Goal: Task Accomplishment & Management: Use online tool/utility

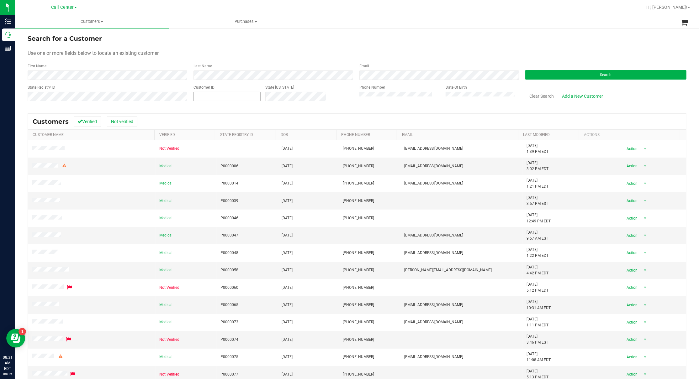
click at [208, 98] on span at bounding box center [226, 96] width 67 height 9
paste input "13407"
type input "13407"
click at [591, 73] on button "Search" at bounding box center [605, 74] width 161 height 9
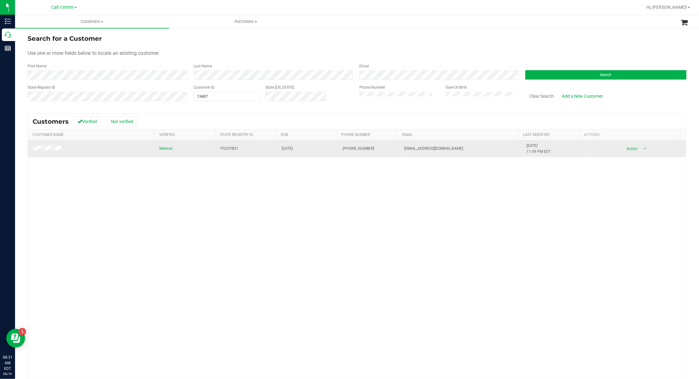
click at [46, 146] on span at bounding box center [48, 149] width 32 height 7
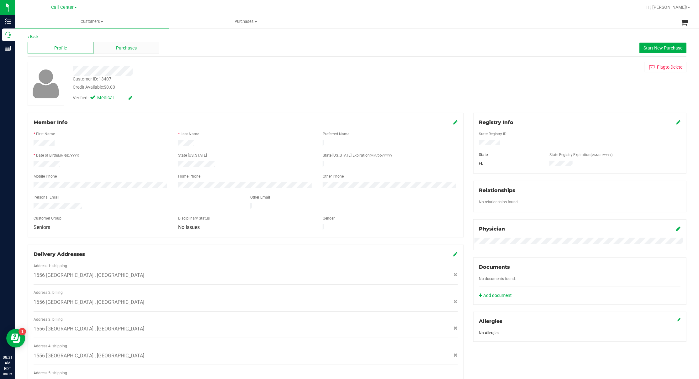
click at [132, 50] on span "Purchases" at bounding box center [126, 48] width 21 height 7
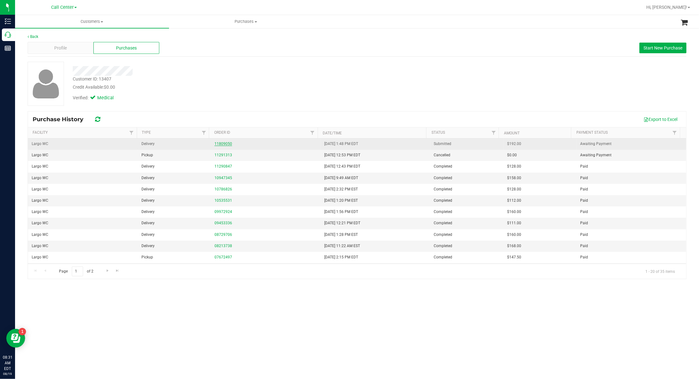
click at [227, 145] on link "11809050" at bounding box center [223, 144] width 18 height 4
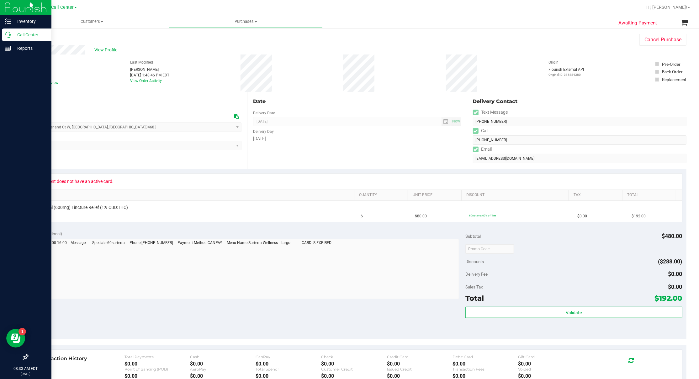
click at [28, 34] on p "Call Center" at bounding box center [30, 35] width 38 height 8
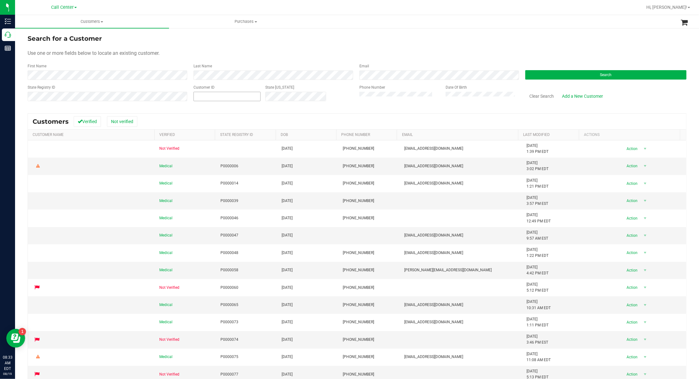
click at [220, 97] on input "text" at bounding box center [227, 96] width 66 height 9
paste input "1503377"
type input "1503377"
click at [534, 76] on button "Search" at bounding box center [605, 74] width 161 height 9
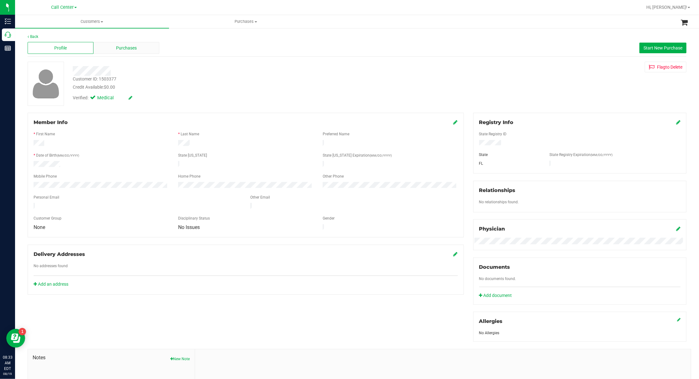
click at [118, 46] on span "Purchases" at bounding box center [126, 48] width 21 height 7
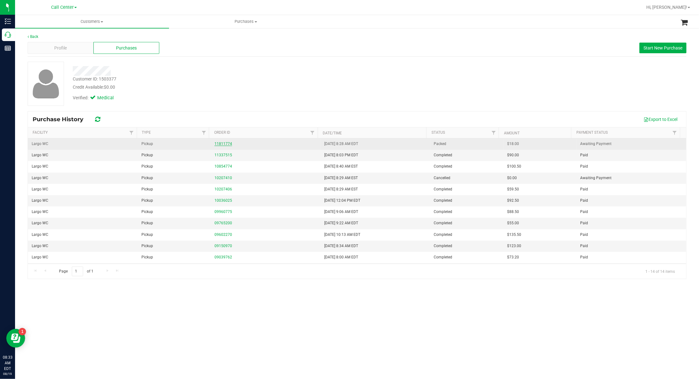
click at [218, 144] on link "11811774" at bounding box center [223, 144] width 18 height 4
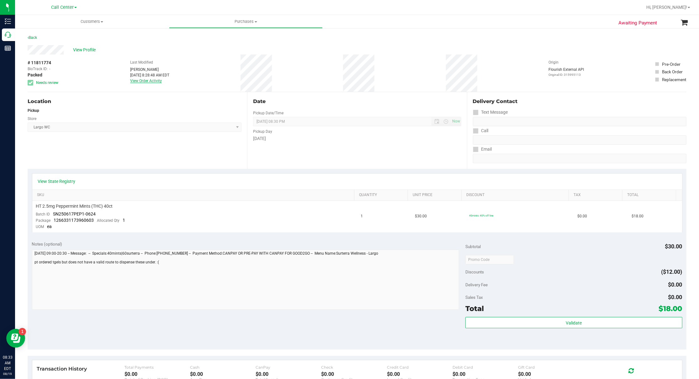
click at [141, 80] on link "View Order Activity" at bounding box center [146, 81] width 32 height 4
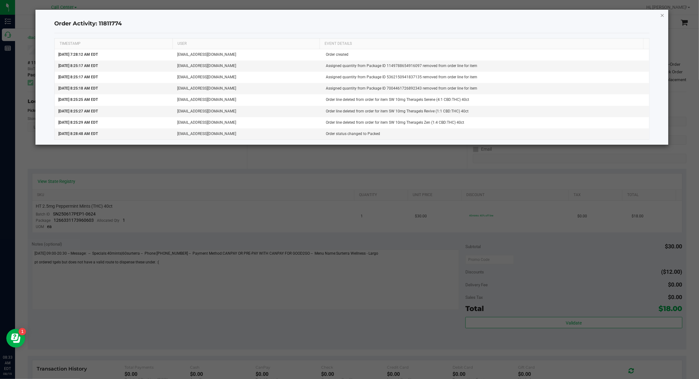
click at [664, 15] on icon "button" at bounding box center [662, 15] width 4 height 8
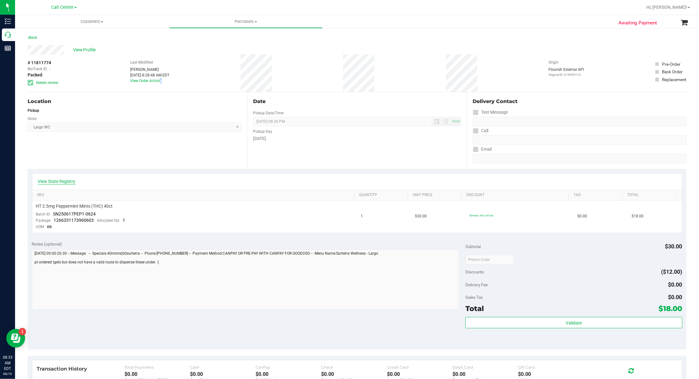
click at [68, 183] on link "View State Registry" at bounding box center [57, 181] width 38 height 6
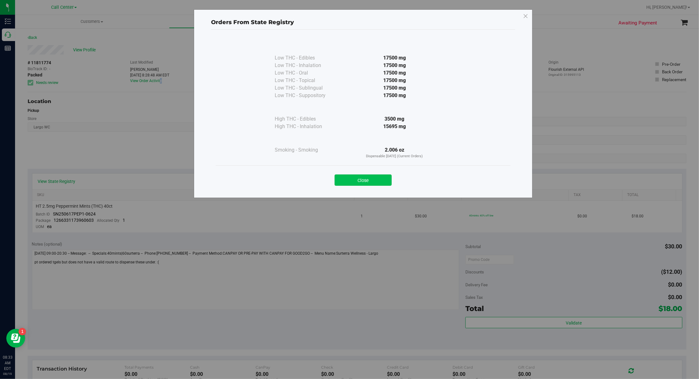
click at [355, 180] on button "Close" at bounding box center [362, 180] width 57 height 11
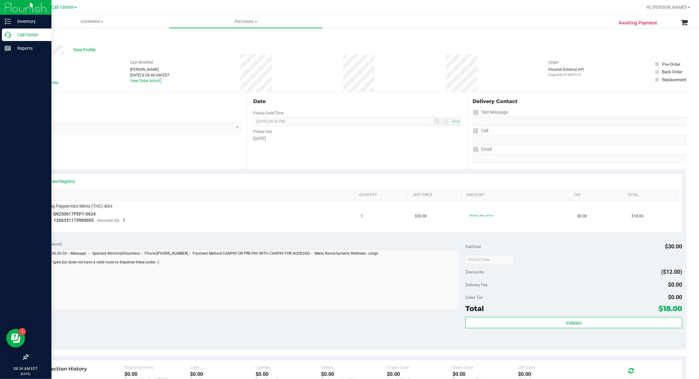
click at [33, 34] on p "Call Center" at bounding box center [30, 35] width 38 height 8
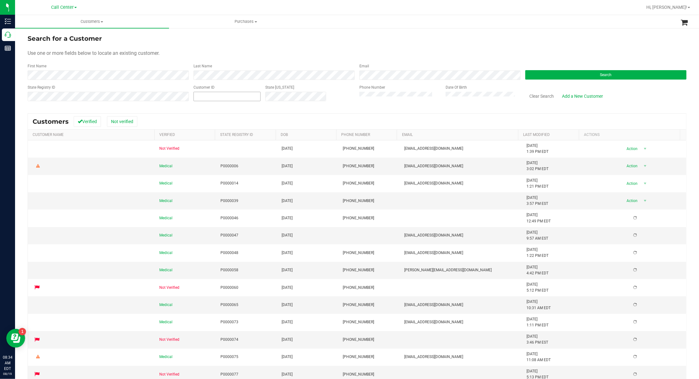
click at [219, 96] on input "text" at bounding box center [227, 96] width 66 height 9
paste input "486135"
type input "486135"
click at [529, 76] on button "Search" at bounding box center [605, 74] width 161 height 9
click at [228, 97] on span at bounding box center [226, 96] width 67 height 9
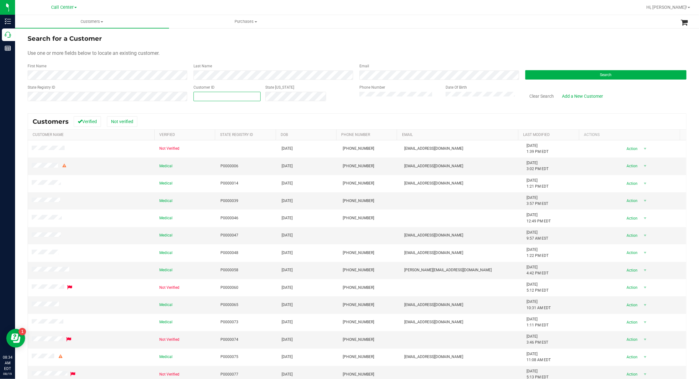
paste input "486135"
type input "486135"
click at [619, 73] on button "Search" at bounding box center [605, 74] width 161 height 9
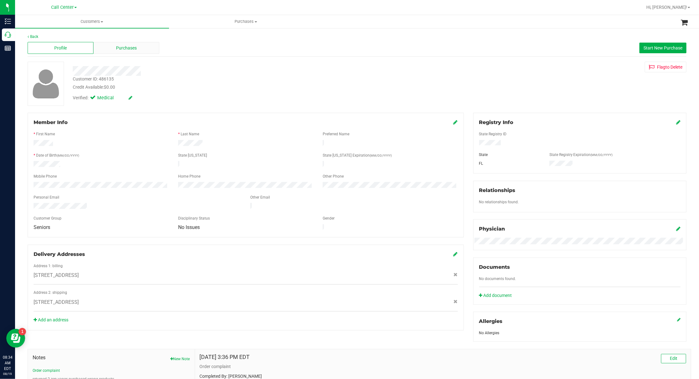
click at [131, 48] on span "Purchases" at bounding box center [126, 48] width 21 height 7
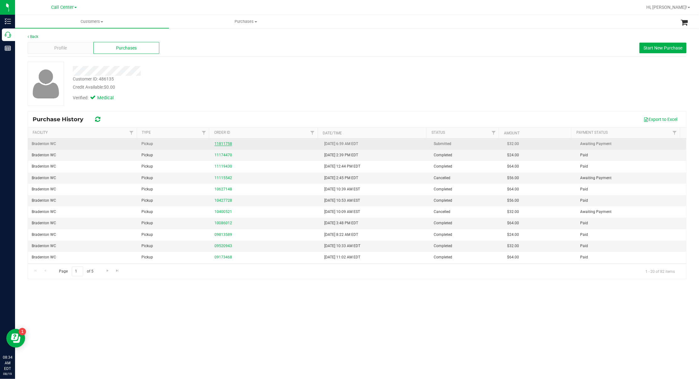
click at [224, 144] on link "11811758" at bounding box center [223, 144] width 18 height 4
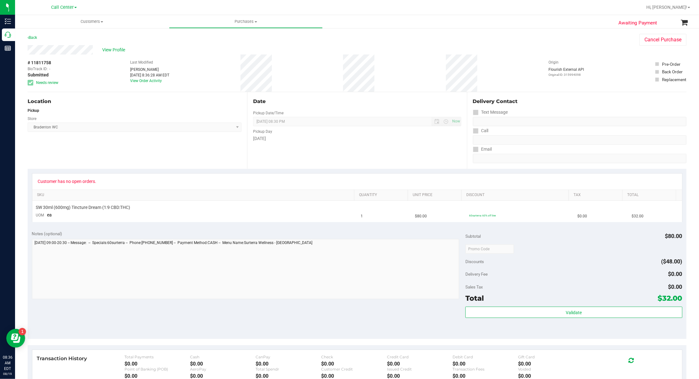
click at [145, 162] on div "Location Pickup Store Bradenton WC Select Store [PERSON_NAME][GEOGRAPHIC_DATA] …" at bounding box center [137, 130] width 219 height 77
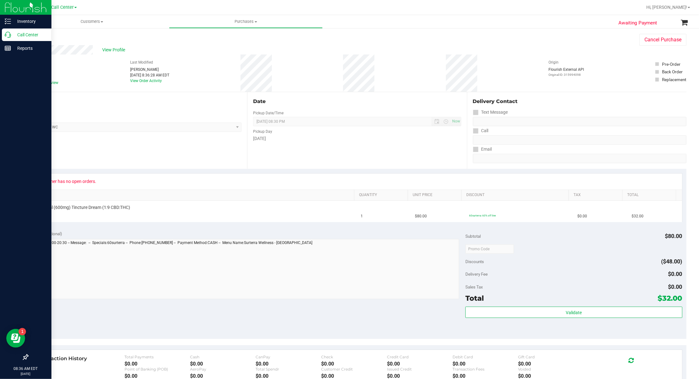
click at [25, 34] on p "Call Center" at bounding box center [30, 35] width 38 height 8
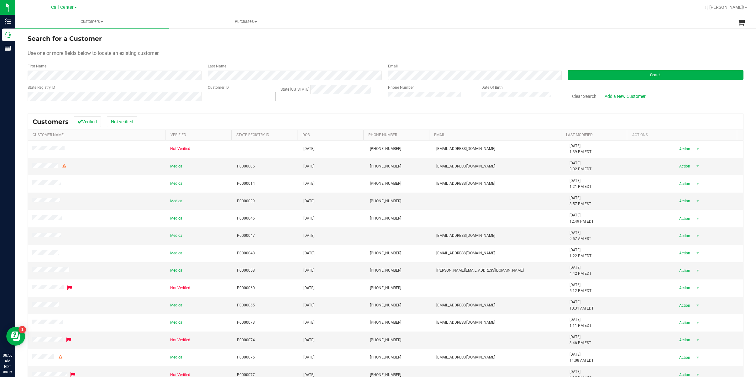
click at [233, 97] on span at bounding box center [242, 96] width 68 height 9
paste input "335235"
type input "335235"
click at [597, 73] on button "Search" at bounding box center [656, 74] width 176 height 9
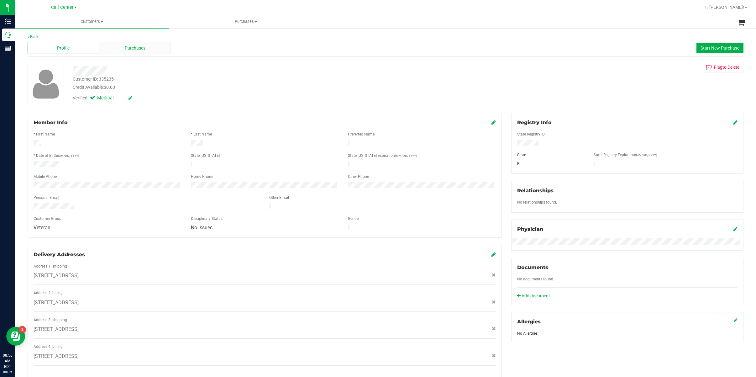
click at [124, 44] on div "Purchases" at bounding box center [134, 48] width 71 height 12
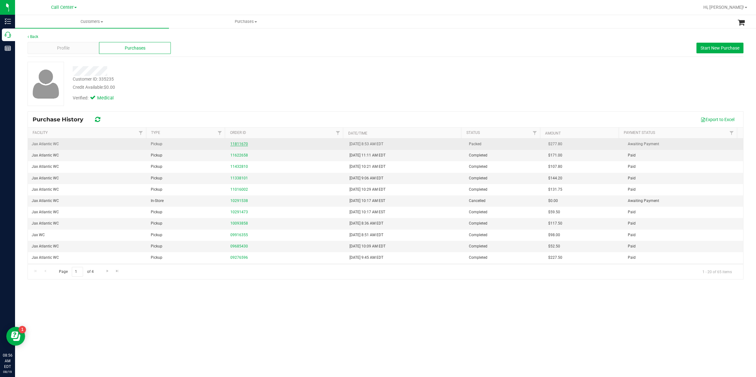
click at [234, 144] on link "11811670" at bounding box center [239, 144] width 18 height 4
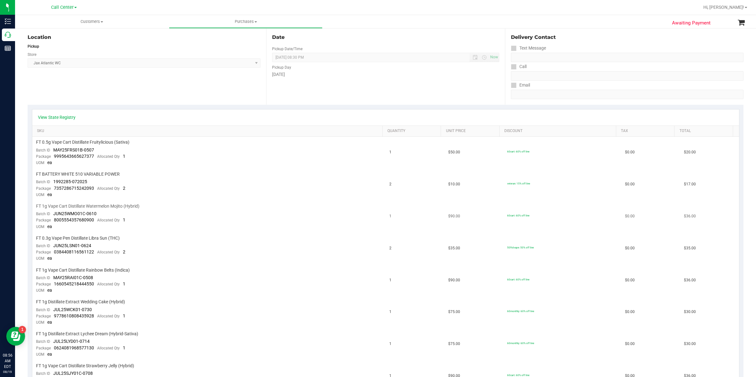
scroll to position [83, 0]
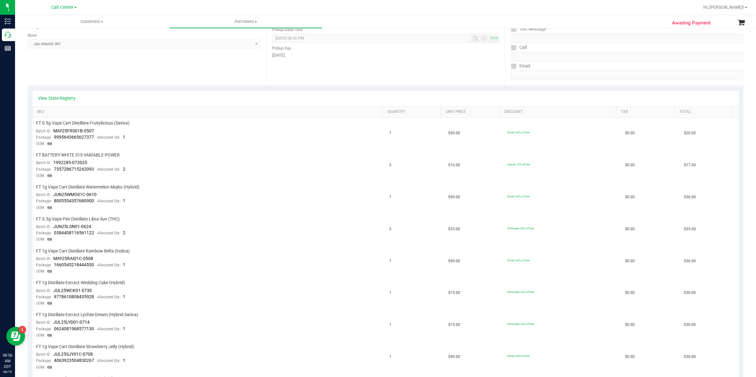
click at [73, 56] on div "Location Pickup Store Jax Atlantic WC Select Store [PERSON_NAME][GEOGRAPHIC_DAT…" at bounding box center [147, 47] width 239 height 77
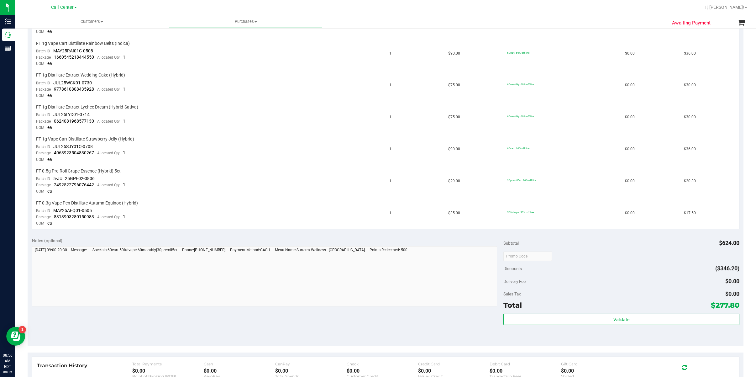
scroll to position [292, 0]
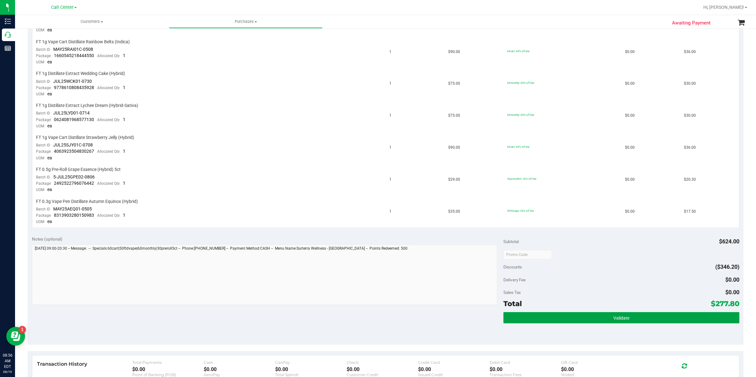
click at [535, 312] on button "Validate" at bounding box center [621, 317] width 236 height 11
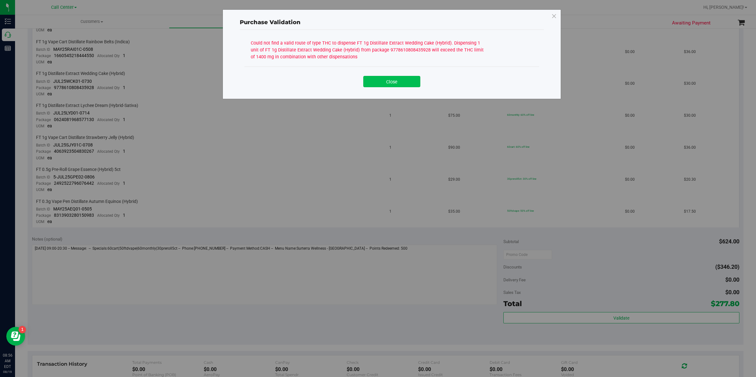
click at [389, 79] on button "Close" at bounding box center [391, 81] width 57 height 11
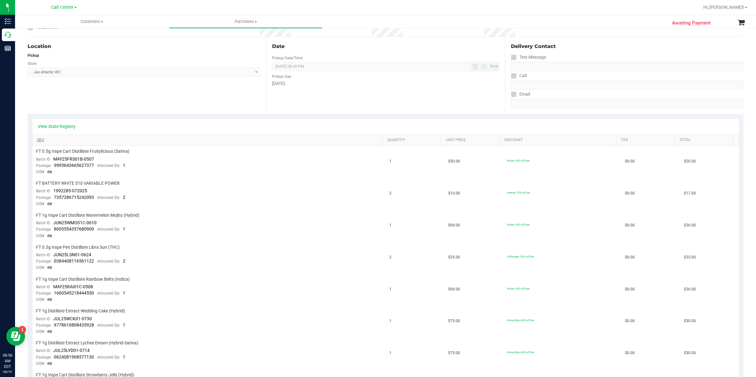
scroll to position [0, 0]
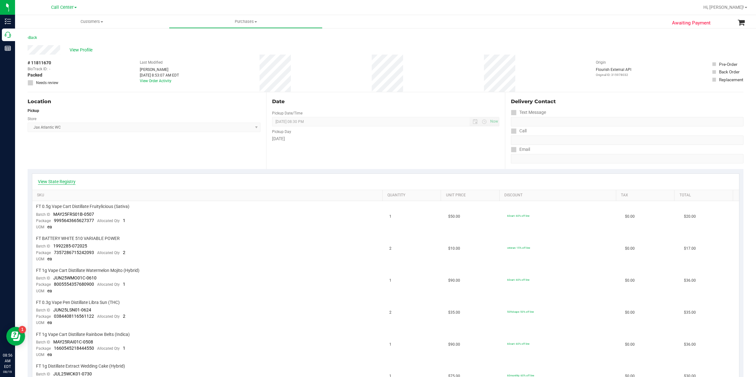
click at [58, 181] on link "View State Registry" at bounding box center [57, 181] width 38 height 6
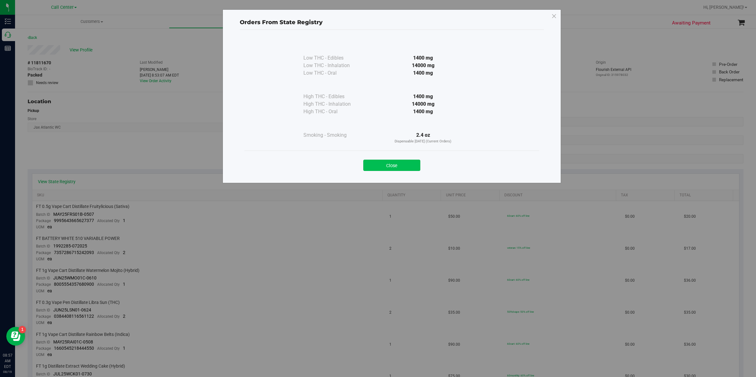
click at [402, 162] on button "Close" at bounding box center [391, 165] width 57 height 11
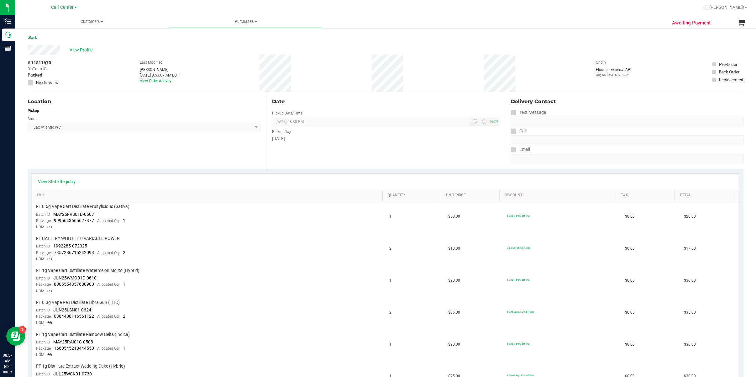
click at [97, 150] on div "Location Pickup Store Jax Atlantic WC Select Store [PERSON_NAME][GEOGRAPHIC_DAT…" at bounding box center [147, 130] width 239 height 77
click at [75, 44] on div "Back" at bounding box center [386, 39] width 716 height 11
click at [79, 50] on span "View Profile" at bounding box center [82, 50] width 25 height 7
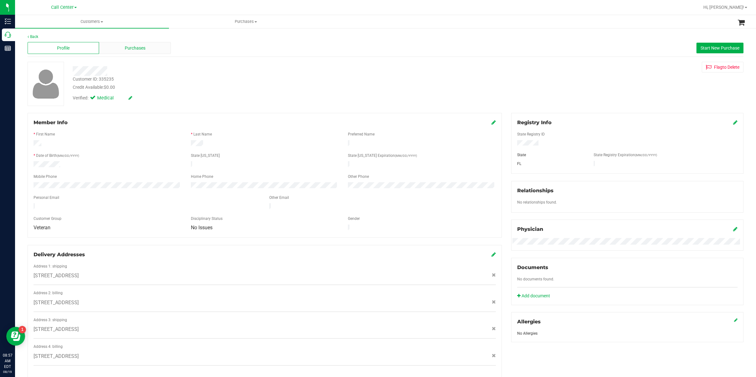
click at [125, 46] on span "Purchases" at bounding box center [135, 48] width 21 height 7
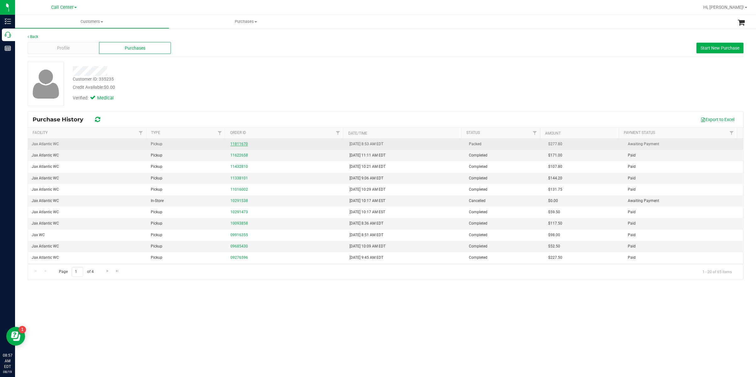
click at [241, 144] on link "11811670" at bounding box center [239, 144] width 18 height 4
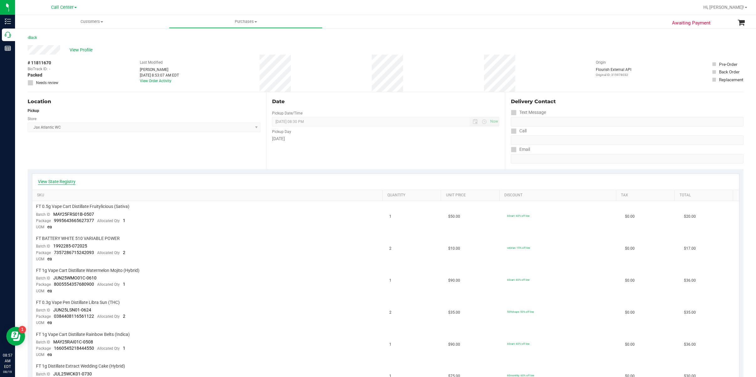
click at [66, 182] on link "View State Registry" at bounding box center [57, 181] width 38 height 6
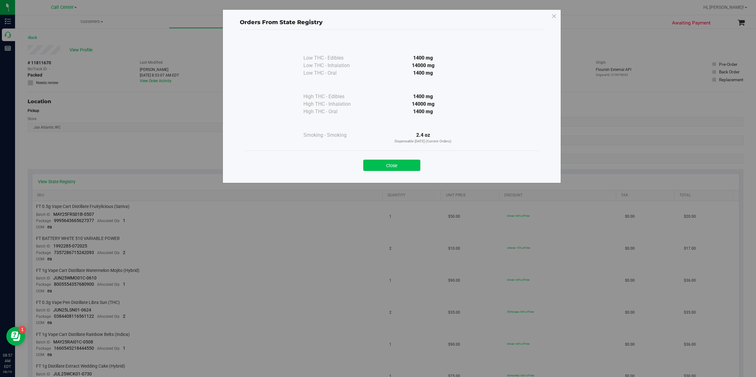
click at [387, 165] on button "Close" at bounding box center [391, 165] width 57 height 11
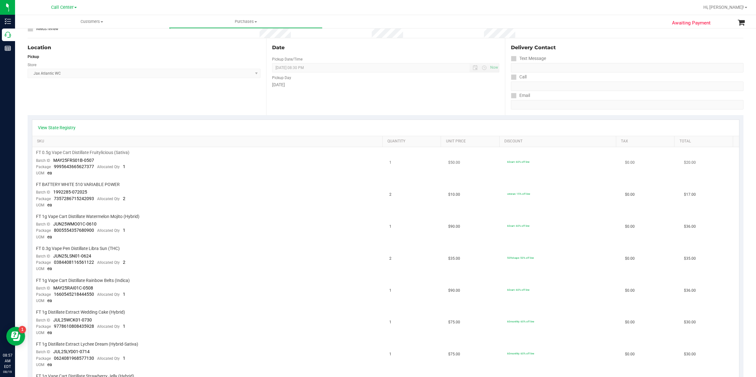
scroll to position [42, 0]
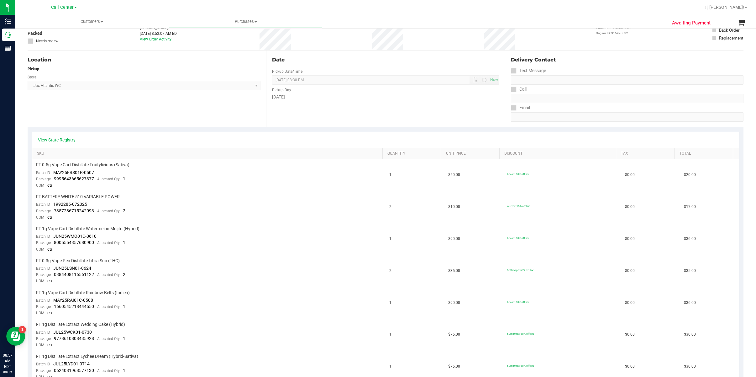
click at [64, 140] on link "View State Registry" at bounding box center [57, 140] width 38 height 6
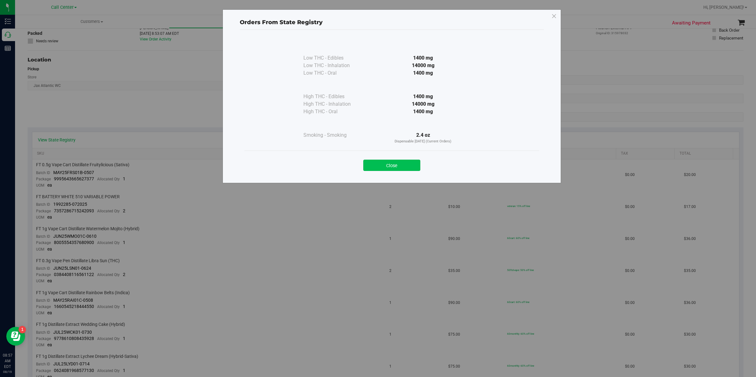
click at [384, 163] on button "Close" at bounding box center [391, 165] width 57 height 11
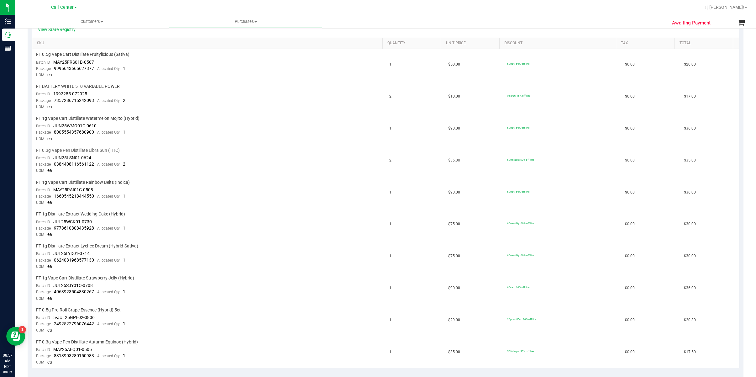
scroll to position [167, 0]
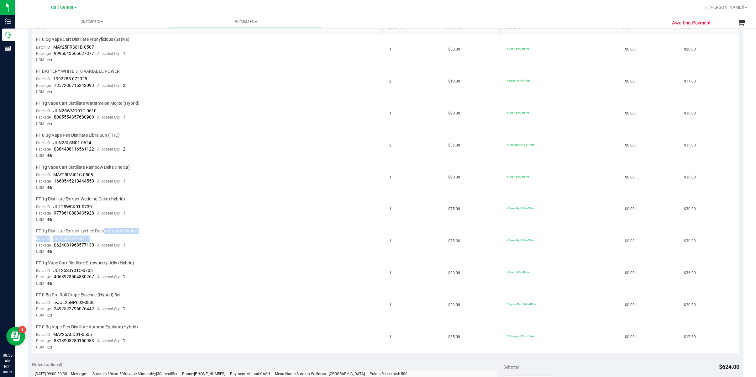
drag, startPoint x: 113, startPoint y: 229, endPoint x: 104, endPoint y: 227, distance: 9.4
click at [104, 227] on td "FT 1g Distillate Extract Lychee Dream (Hybrid-Sativa) Batch ID JUL25LYD01-0714 …" at bounding box center [209, 241] width 354 height 32
click at [99, 228] on span "FT 1g Distillate Extract Lychee Dream (Hybrid-Sativa)" at bounding box center [87, 231] width 102 height 6
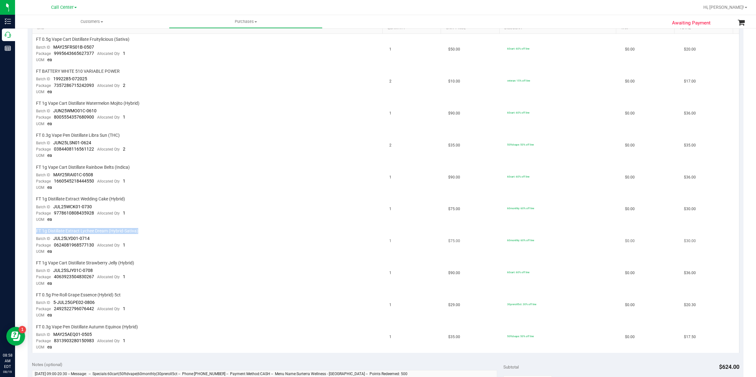
click at [73, 228] on span "FT 1g Distillate Extract Lychee Dream (Hybrid-Sativa)" at bounding box center [87, 231] width 102 height 6
copy div "FT 1g Distillate Extract Lychee Dream (Hybrid-Sativa)"
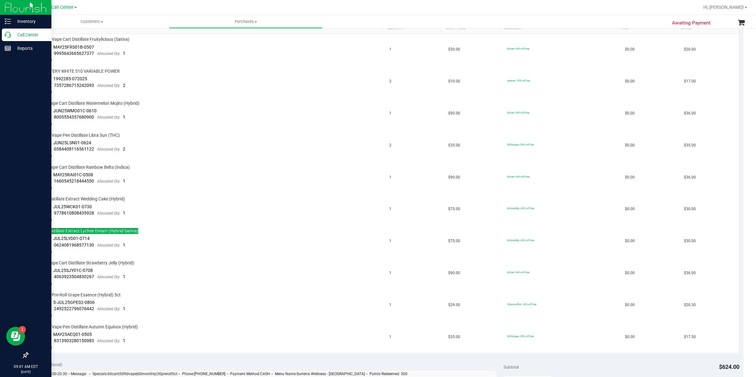
drag, startPoint x: 26, startPoint y: 36, endPoint x: 34, endPoint y: 40, distance: 9.8
click at [26, 36] on p "Call Center" at bounding box center [30, 35] width 38 height 8
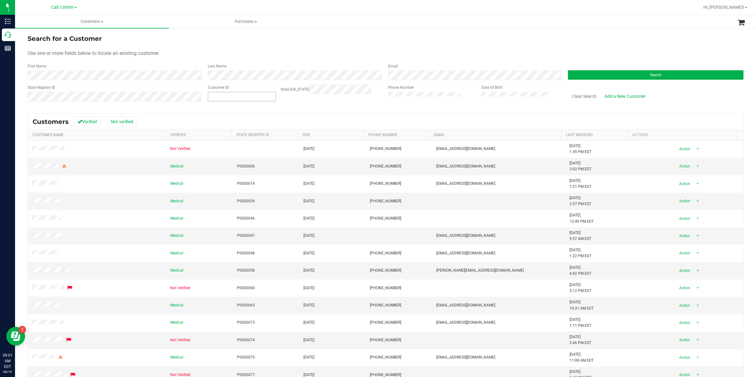
click at [237, 98] on span at bounding box center [242, 96] width 68 height 9
paste input "1538218"
type input "1538218"
click at [586, 74] on button "Search" at bounding box center [656, 74] width 176 height 9
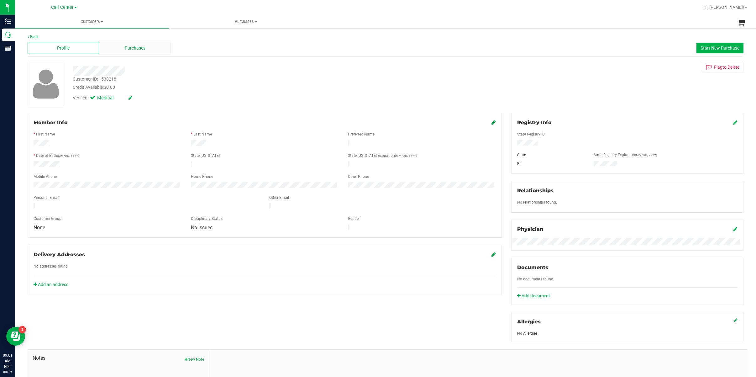
click at [125, 50] on span "Purchases" at bounding box center [135, 48] width 21 height 7
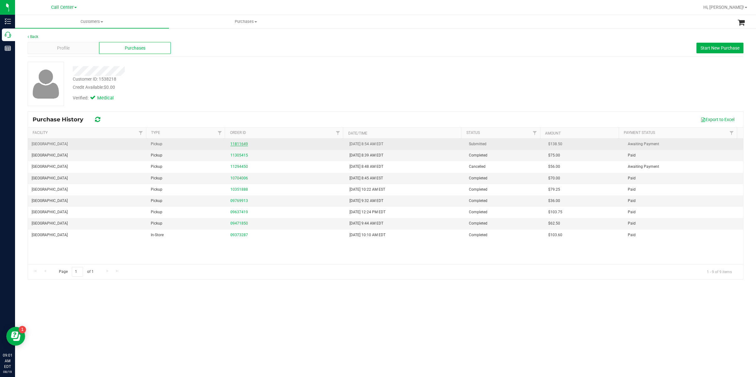
click at [240, 145] on link "11811649" at bounding box center [239, 144] width 18 height 4
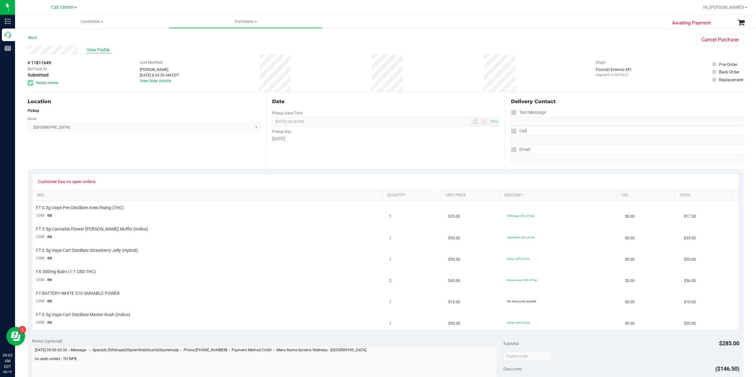
click at [107, 51] on span "View Profile" at bounding box center [99, 50] width 25 height 7
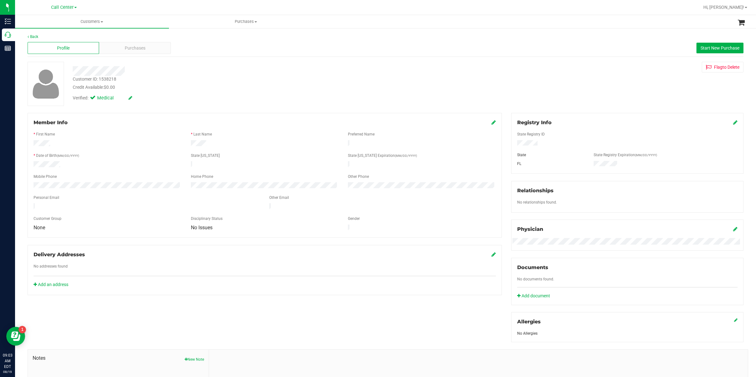
drag, startPoint x: 75, startPoint y: 107, endPoint x: 93, endPoint y: 81, distance: 32.6
click at [75, 107] on div "Back Profile Purchases Start New Purchase Customer ID: 1538218 Credit Available…" at bounding box center [386, 234] width 716 height 400
click at [122, 44] on div "Purchases" at bounding box center [134, 48] width 71 height 12
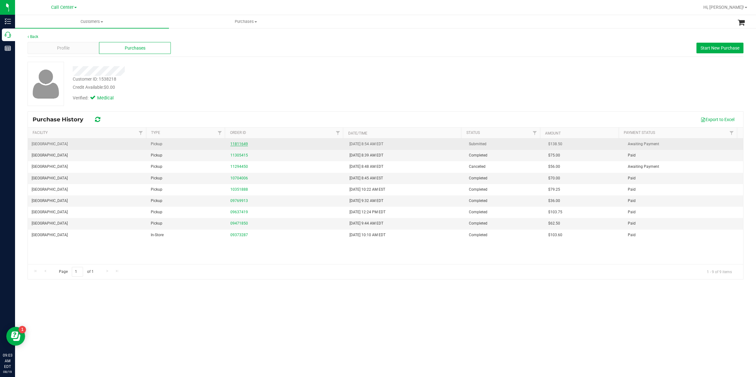
click at [242, 143] on link "11811649" at bounding box center [239, 144] width 18 height 4
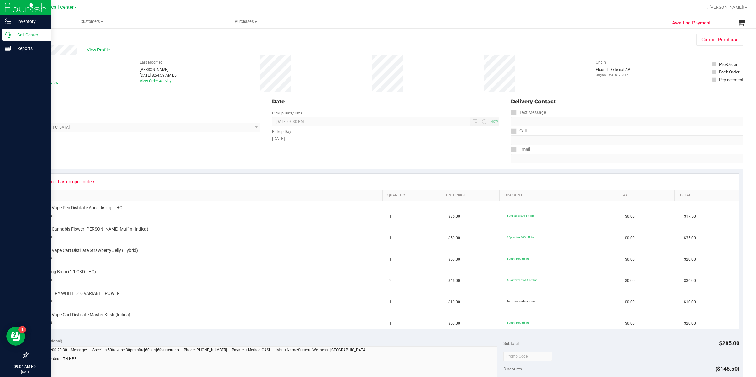
drag, startPoint x: 22, startPoint y: 34, endPoint x: 25, endPoint y: 35, distance: 3.3
click at [23, 35] on p "Call Center" at bounding box center [30, 35] width 38 height 8
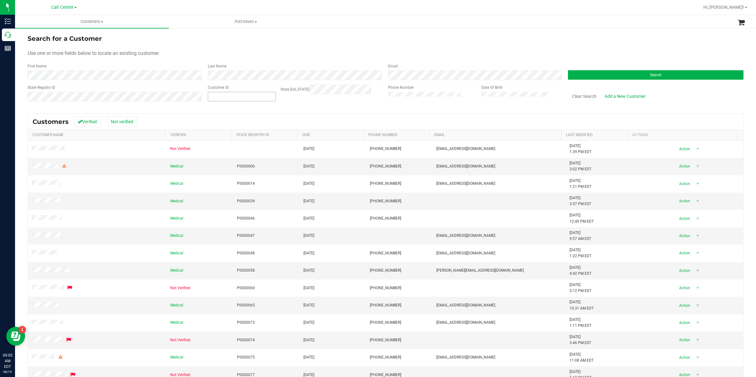
click at [237, 97] on span at bounding box center [242, 96] width 68 height 9
click at [611, 75] on button "Search" at bounding box center [656, 74] width 176 height 9
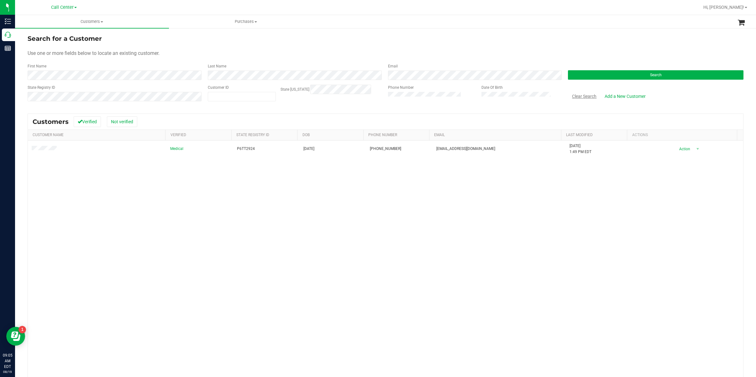
click at [586, 96] on button "Clear Search" at bounding box center [584, 96] width 33 height 11
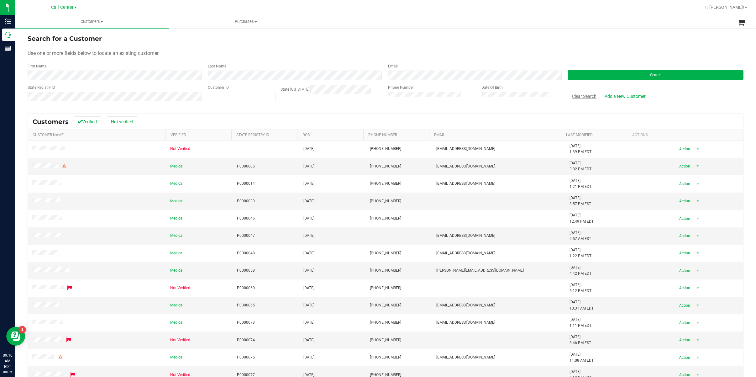
click at [571, 95] on button "Clear Search" at bounding box center [584, 96] width 33 height 11
click at [577, 74] on button "Search" at bounding box center [656, 74] width 176 height 9
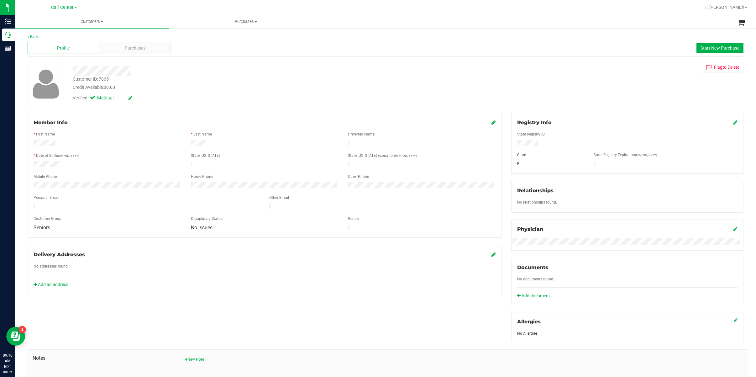
click at [46, 146] on div at bounding box center [107, 144] width 157 height 8
click at [58, 97] on img at bounding box center [45, 84] width 33 height 32
click at [125, 40] on div "Profile Purchases Start New Purchase" at bounding box center [386, 47] width 716 height 17
click at [127, 50] on span "Purchases" at bounding box center [135, 48] width 21 height 7
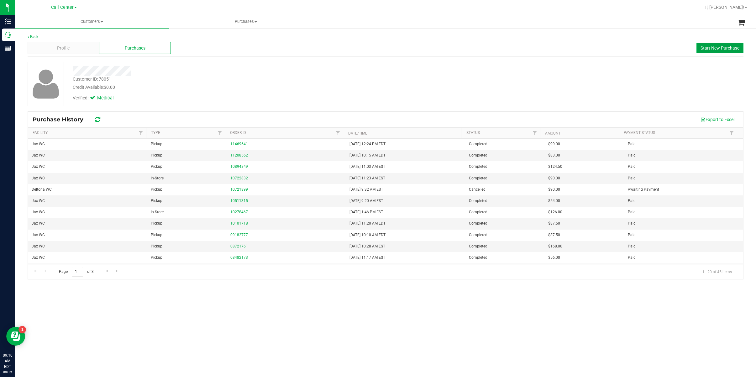
click at [698, 50] on span "Start New Purchase" at bounding box center [720, 47] width 39 height 5
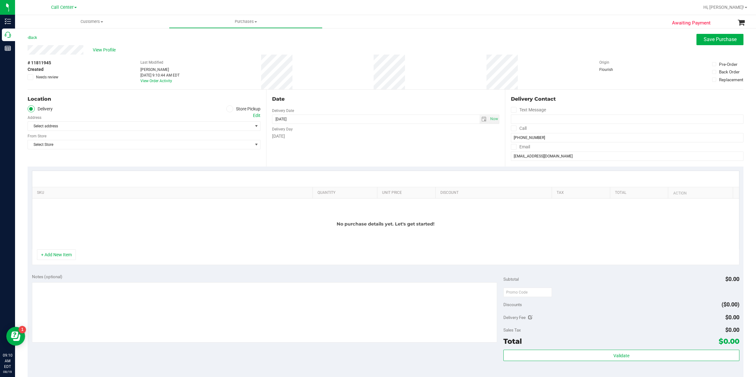
drag, startPoint x: 72, startPoint y: 157, endPoint x: 76, endPoint y: 156, distance: 3.8
click at [72, 157] on div "Location Delivery Store Pickup Address Edit Select address Select address From …" at bounding box center [147, 128] width 239 height 77
click at [228, 109] on icon at bounding box center [230, 109] width 4 height 0
click at [0, 0] on input "Store Pickup" at bounding box center [0, 0] width 0 height 0
click at [220, 126] on span "Select Store" at bounding box center [140, 126] width 224 height 9
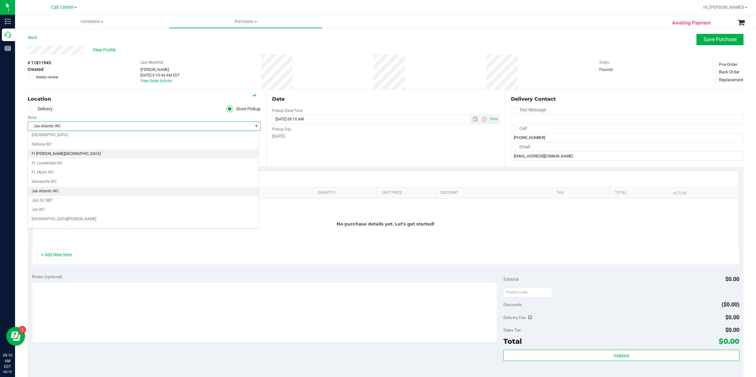
scroll to position [100, 0]
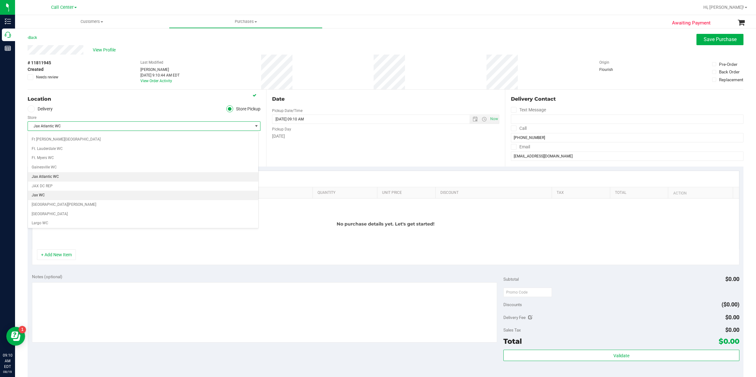
click at [75, 198] on li "Jax WC" at bounding box center [143, 195] width 230 height 9
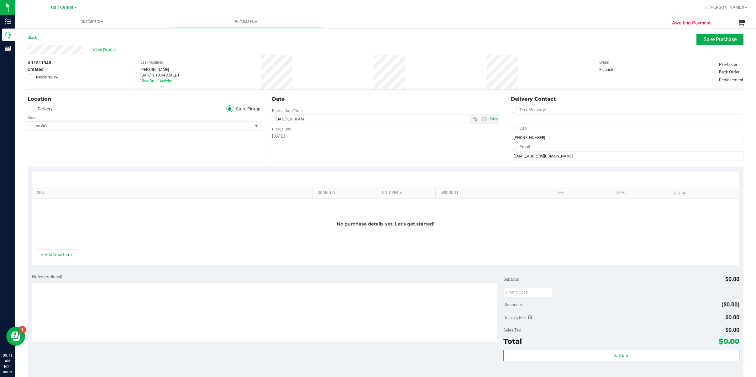
click at [61, 154] on div "Location Delivery Store Pickup Store Jax WC Select Store [PERSON_NAME][GEOGRAPH…" at bounding box center [147, 128] width 239 height 77
click at [86, 299] on textarea at bounding box center [265, 312] width 466 height 60
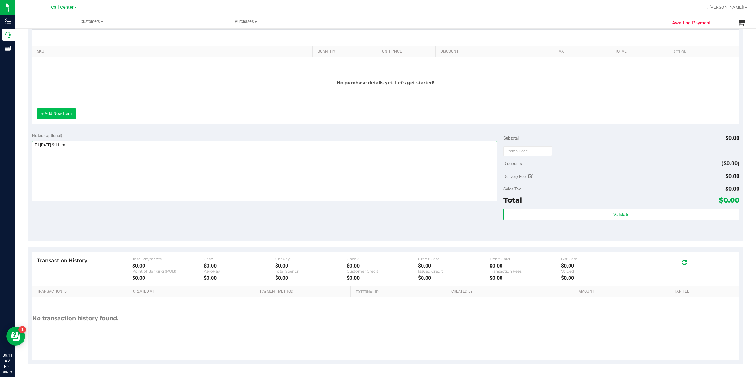
type textarea "EJ [DATE] 9:11am"
click at [60, 109] on button "+ Add New Item" at bounding box center [56, 113] width 39 height 11
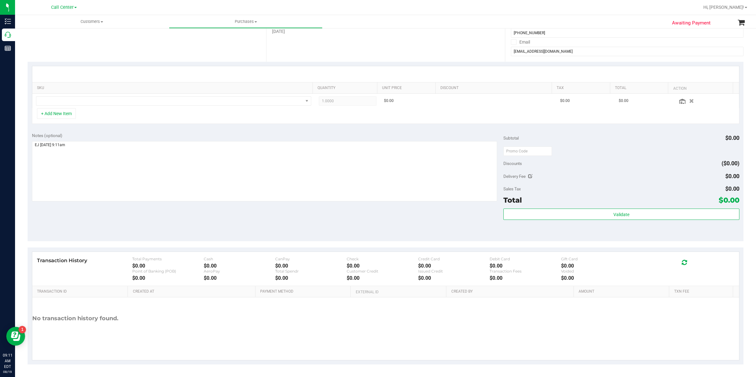
scroll to position [106, 0]
click at [61, 99] on span "NO DATA FOUND" at bounding box center [169, 101] width 267 height 9
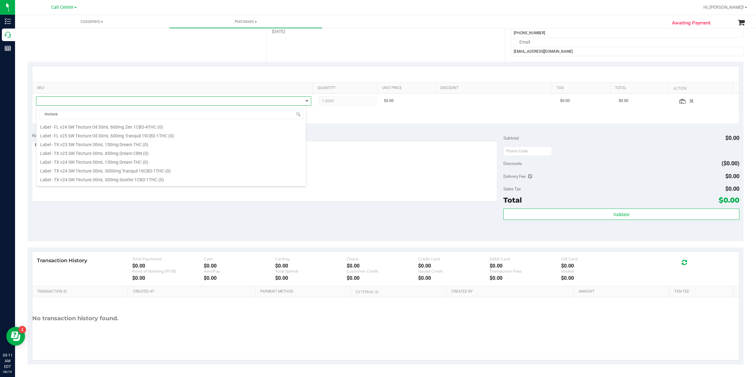
scroll to position [376, 0]
drag, startPoint x: 65, startPoint y: 111, endPoint x: 31, endPoint y: 111, distance: 33.9
click at [31, 111] on body "Inventory Call Center Reports 09:11 AM EDT [DATE] 08/19 Call Center Hi, [GEOGRA…" at bounding box center [378, 188] width 756 height 377
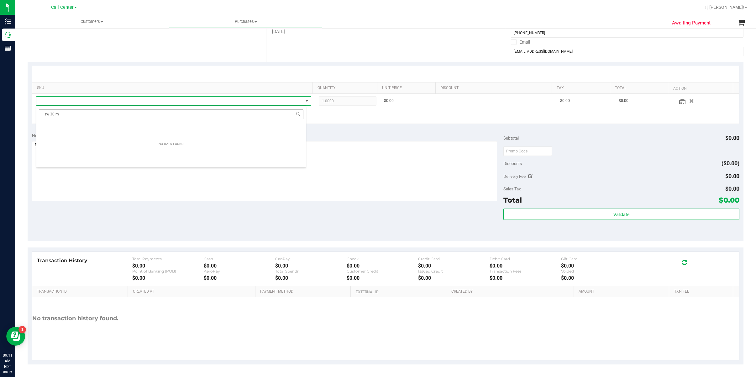
click at [55, 115] on input "sw 30 m" at bounding box center [171, 114] width 265 height 10
click at [60, 114] on input "sw 30m" at bounding box center [171, 114] width 265 height 10
type input "sw 30ml"
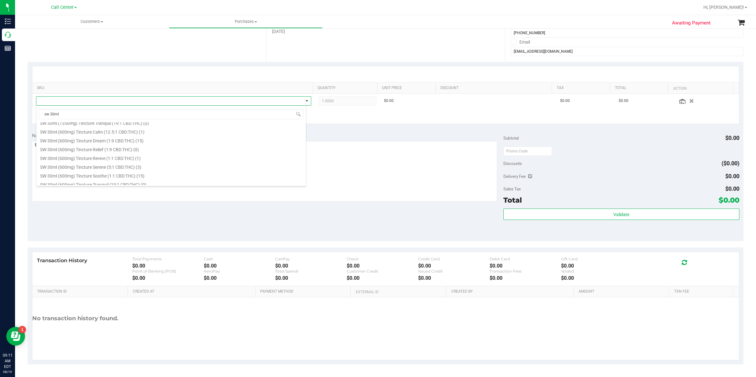
scroll to position [167, 0]
click at [103, 129] on li "SW 30ml (600mg) Tincture Dream (1:9 CBD:THC) (15)" at bounding box center [171, 126] width 270 height 9
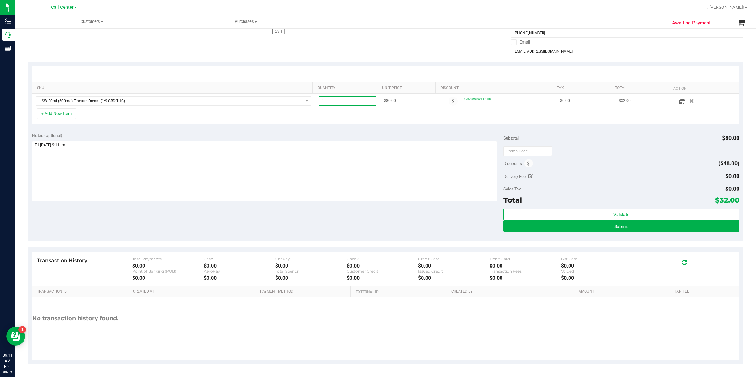
drag, startPoint x: 325, startPoint y: 104, endPoint x: 313, endPoint y: 103, distance: 12.6
click at [315, 103] on td "1.00 1" at bounding box center [347, 101] width 65 height 14
type input "2"
type input "2.00"
click at [310, 126] on div "SKU Quantity Unit Price Discount Tax Total Action SW 30ml (600mg) Tincture Drea…" at bounding box center [386, 95] width 716 height 66
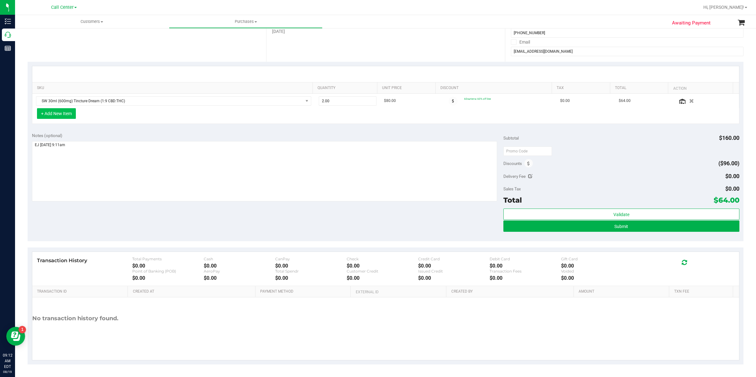
click at [60, 114] on button "+ Add New Item" at bounding box center [56, 113] width 39 height 11
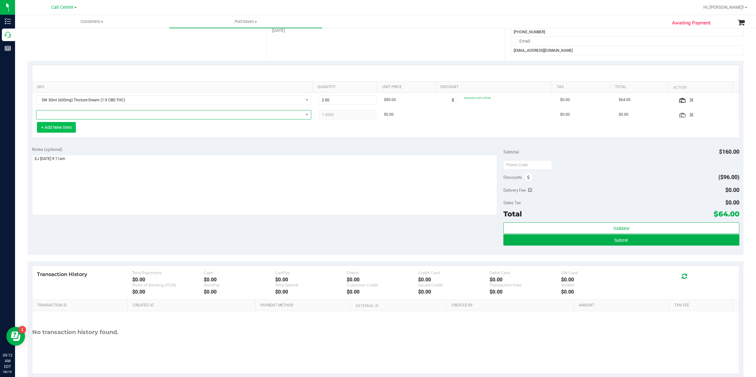
click at [59, 114] on span "NO DATA FOUND" at bounding box center [169, 114] width 267 height 9
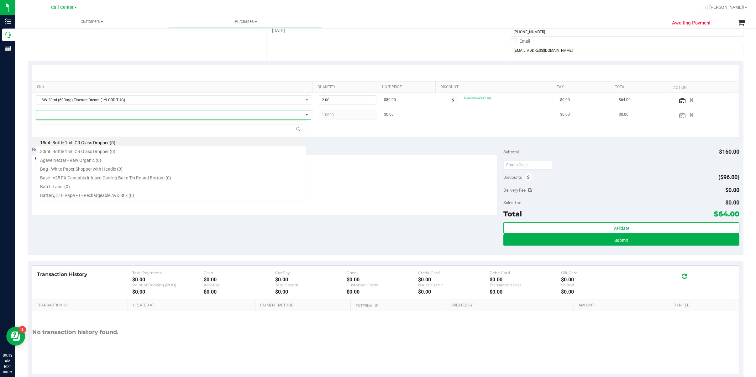
scroll to position [9, 270]
type input "dark"
click at [85, 155] on li "HT 100mg Dark Chocolate Bar (THC) (47)" at bounding box center [171, 152] width 270 height 9
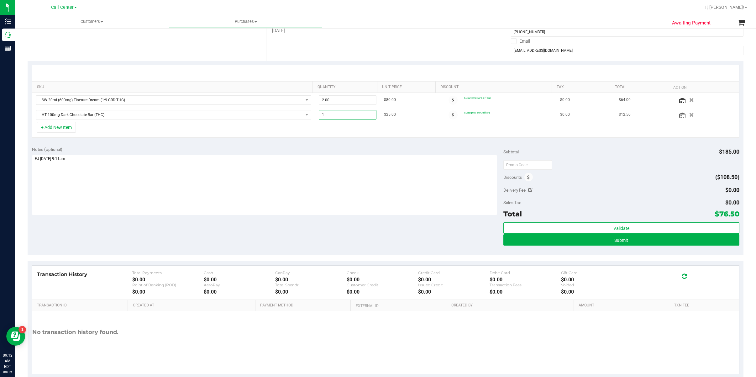
drag, startPoint x: 322, startPoint y: 118, endPoint x: 316, endPoint y: 118, distance: 6.3
click at [319, 118] on span "1.00 1" at bounding box center [348, 114] width 58 height 9
type input "2"
type input "2.00"
click at [315, 156] on textarea at bounding box center [265, 185] width 466 height 60
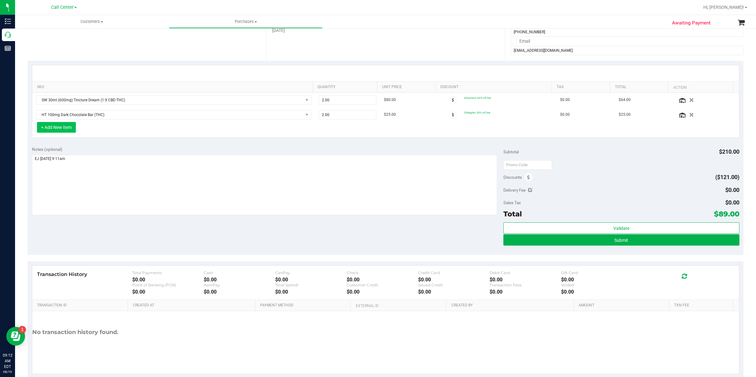
click at [58, 129] on button "+ Add New Item" at bounding box center [56, 127] width 39 height 11
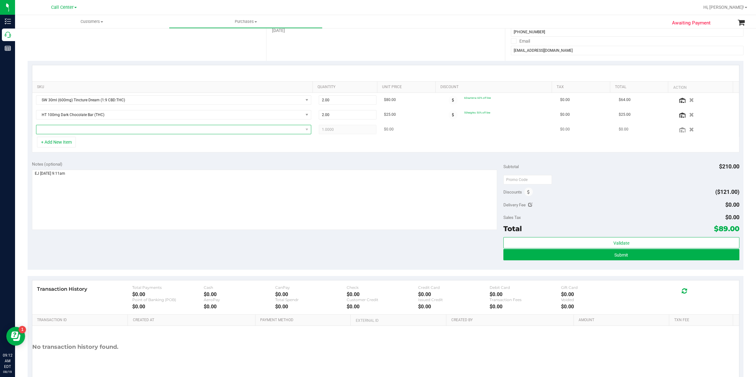
click at [59, 129] on span "NO DATA FOUND" at bounding box center [169, 129] width 267 height 9
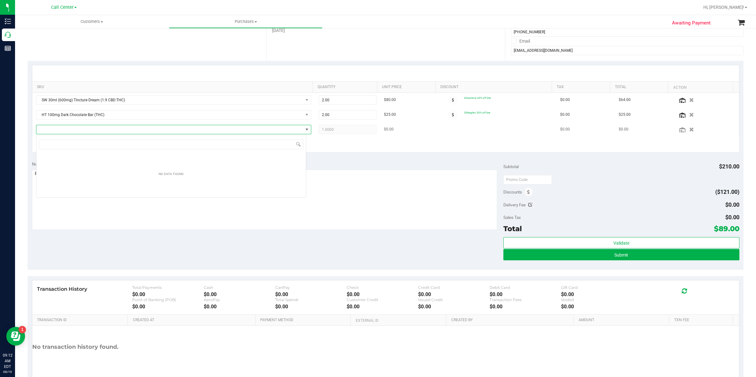
scroll to position [9, 270]
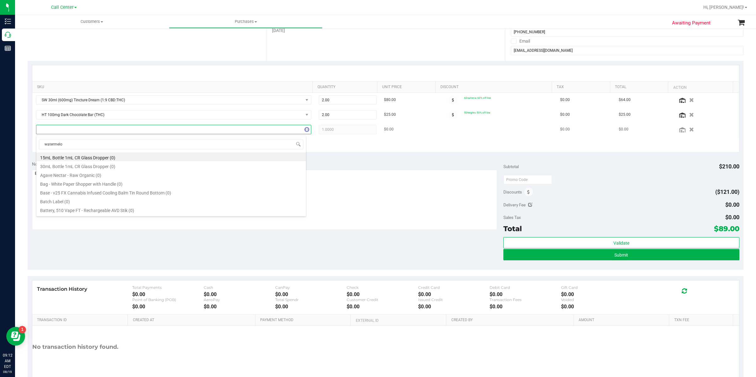
type input "watermelon"
click at [125, 159] on li "SW 5mg Watermelon Lozenge Relief (1:9 CBD:THC) 20ct (19)" at bounding box center [171, 158] width 270 height 9
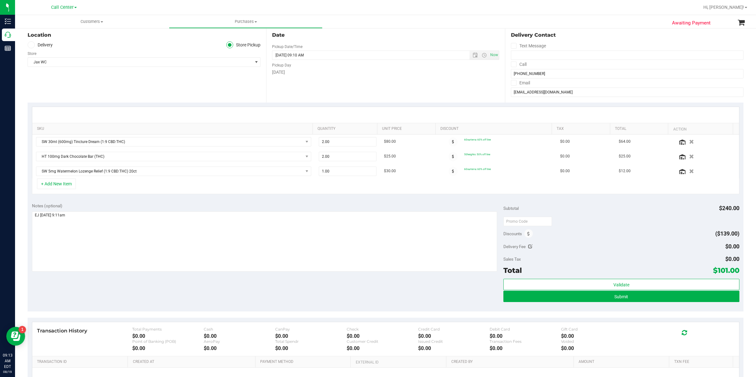
scroll to position [22, 0]
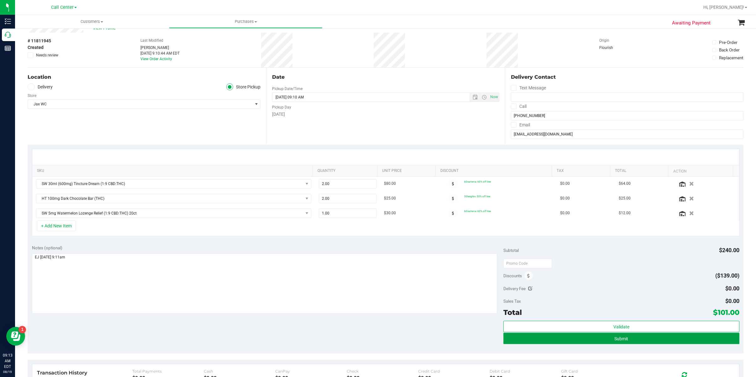
click at [638, 340] on button "Submit" at bounding box center [621, 338] width 236 height 11
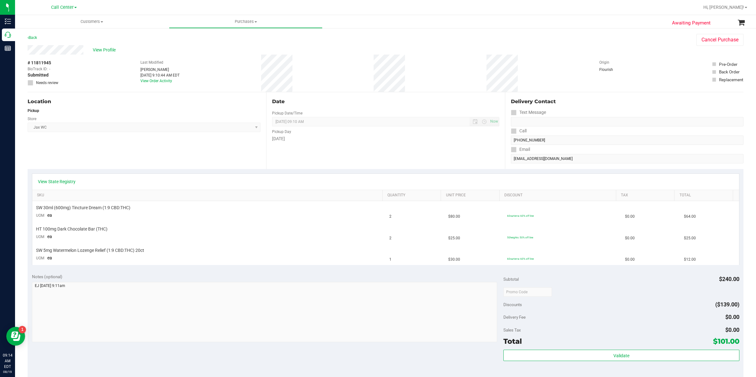
click at [43, 61] on span "# 11811945" at bounding box center [40, 63] width 24 height 7
copy div "# 11811945"
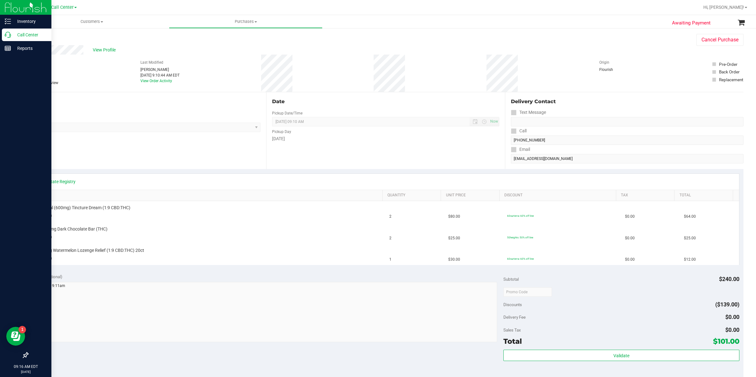
click at [29, 32] on p "Call Center" at bounding box center [30, 35] width 38 height 8
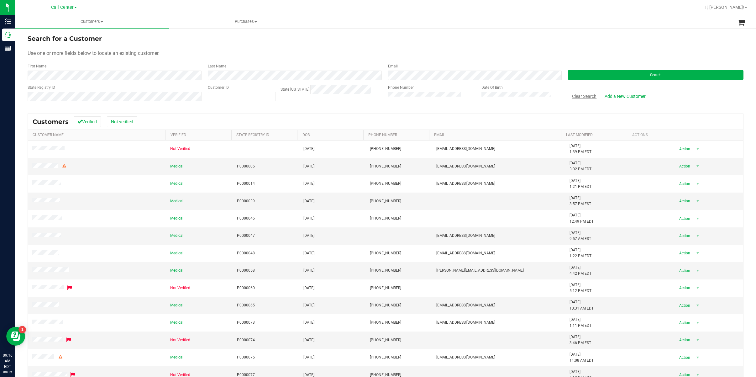
click at [587, 98] on button "Clear Search" at bounding box center [584, 96] width 33 height 11
click at [569, 70] on button "Search" at bounding box center [656, 74] width 176 height 9
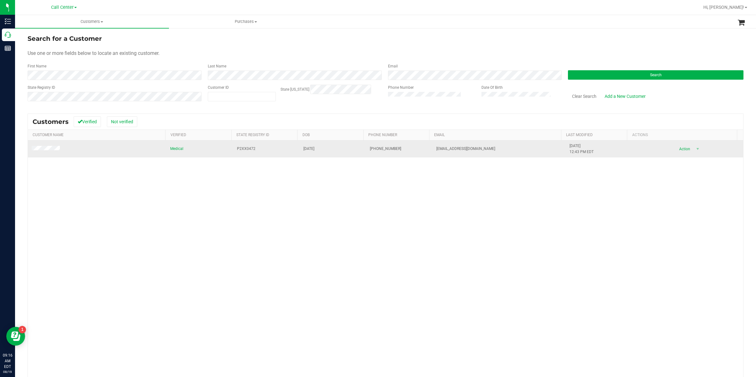
click at [42, 154] on td at bounding box center [97, 148] width 139 height 17
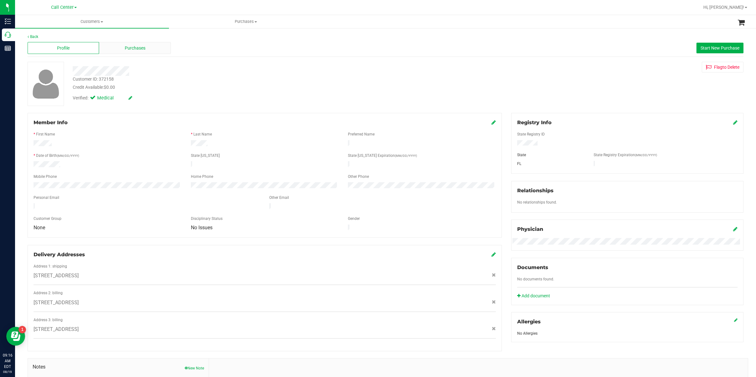
click at [105, 45] on div "Purchases" at bounding box center [134, 48] width 71 height 12
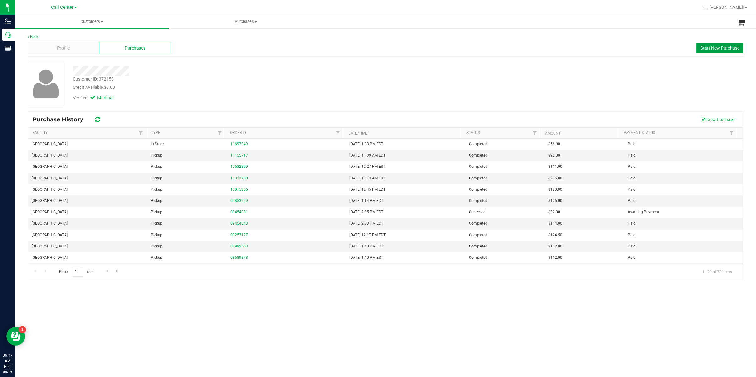
click at [698, 46] on span "Start New Purchase" at bounding box center [720, 47] width 39 height 5
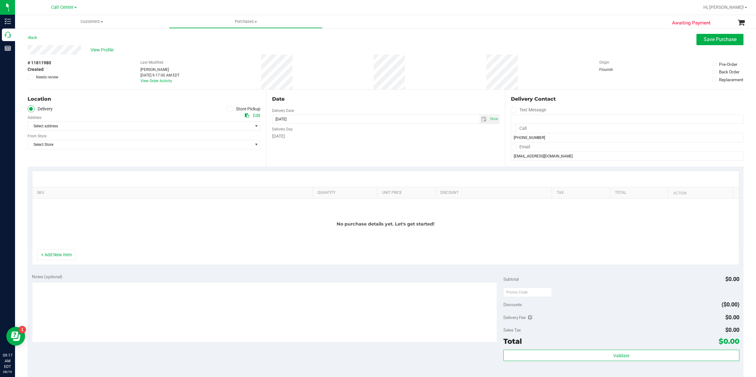
click at [63, 161] on div "Location Delivery Store Pickup Address Edit Select address Select address [STRE…" at bounding box center [147, 128] width 239 height 77
click at [228, 109] on icon at bounding box center [230, 109] width 4 height 0
click at [0, 0] on input "Store Pickup" at bounding box center [0, 0] width 0 height 0
click at [220, 126] on span "Select Store" at bounding box center [140, 126] width 224 height 9
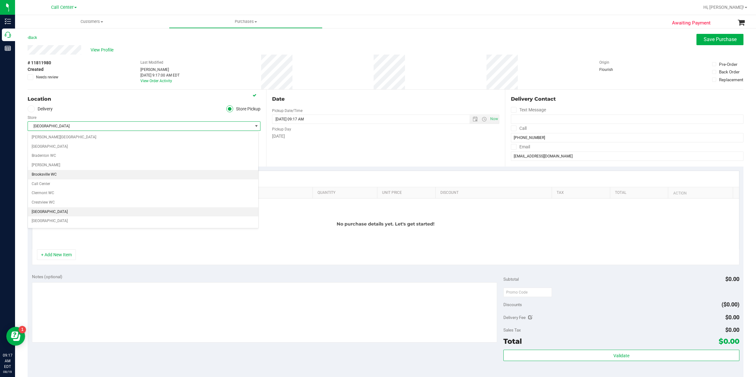
scroll to position [42, 0]
click at [82, 182] on li "[GEOGRAPHIC_DATA]" at bounding box center [143, 179] width 230 height 9
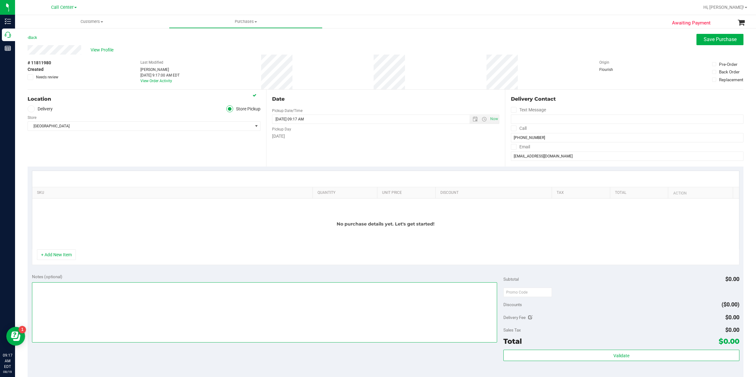
click at [79, 289] on textarea at bounding box center [265, 312] width 466 height 60
drag, startPoint x: 69, startPoint y: 287, endPoint x: 53, endPoint y: 288, distance: 16.3
click at [53, 288] on textarea at bounding box center [265, 312] width 466 height 60
type textarea "EJ 9:17am"
click at [64, 260] on button "+ Add New Item" at bounding box center [56, 254] width 39 height 11
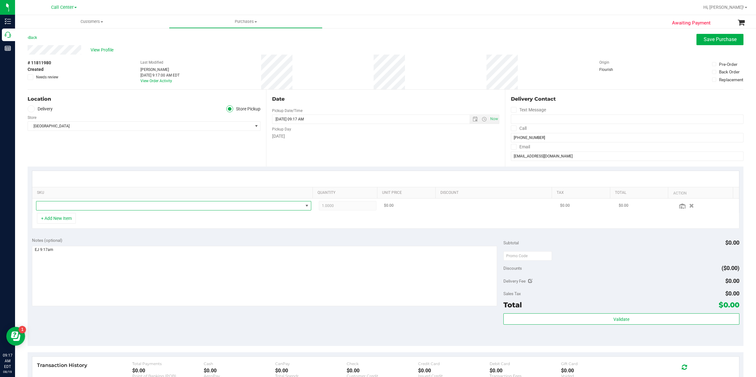
click at [66, 206] on span "NO DATA FOUND" at bounding box center [169, 205] width 267 height 9
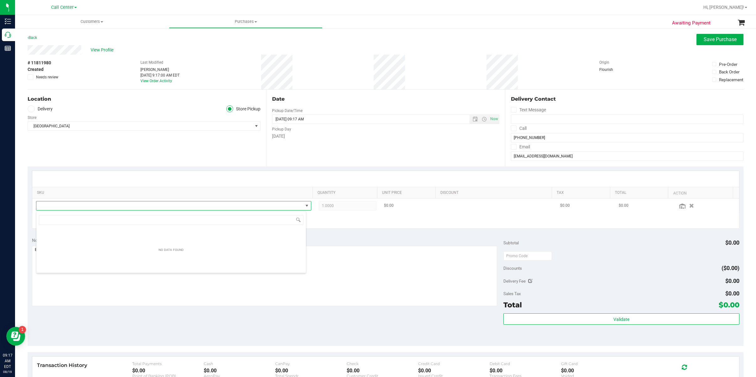
scroll to position [9, 270]
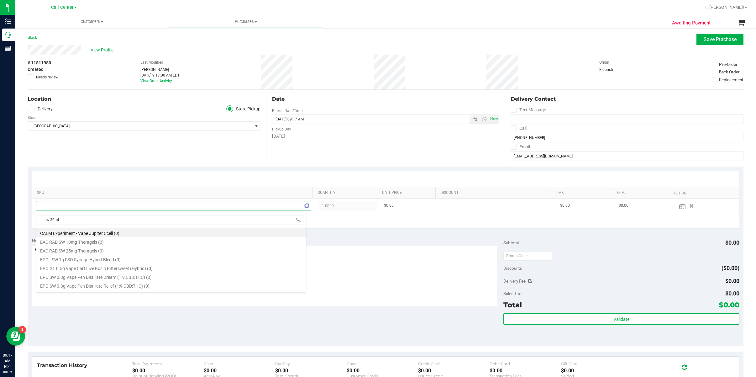
type input "sw 30ml"
click at [105, 234] on li "SW 30ml (600mg) Tincture Dream (1:9 CBD:THC) (6)" at bounding box center [171, 232] width 270 height 9
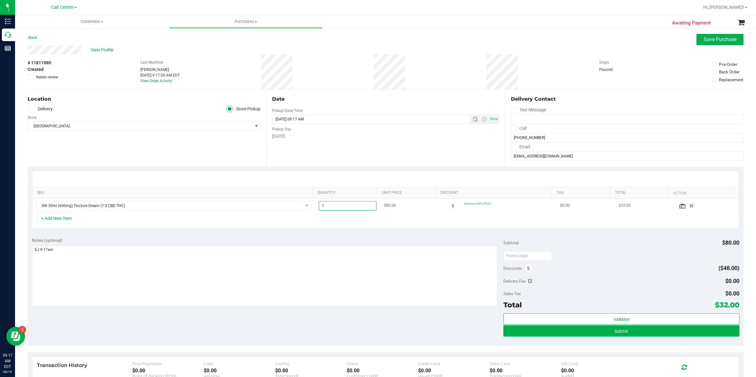
drag, startPoint x: 318, startPoint y: 204, endPoint x: 315, endPoint y: 206, distance: 3.7
click at [319, 206] on span "1.00 1" at bounding box center [348, 205] width 58 height 9
type input "2"
type input "2.00"
click at [307, 222] on div "+ Add New Item" at bounding box center [386, 221] width 708 height 16
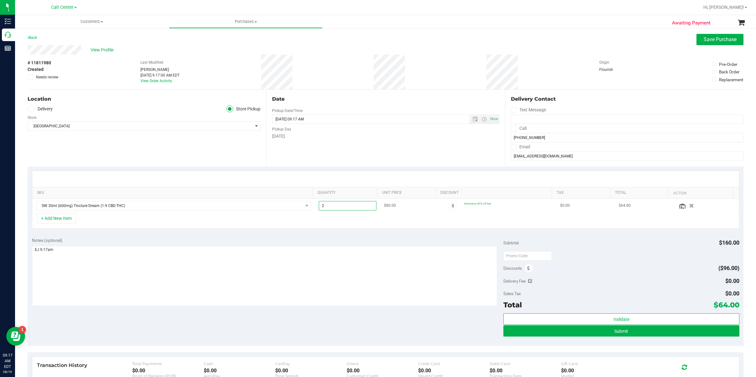
drag, startPoint x: 320, startPoint y: 206, endPoint x: 316, endPoint y: 206, distance: 3.8
click at [319, 206] on span "2.00 2" at bounding box center [348, 205] width 58 height 9
type input "3"
type input "3.00"
click at [293, 225] on div "+ Add New Item" at bounding box center [386, 221] width 708 height 16
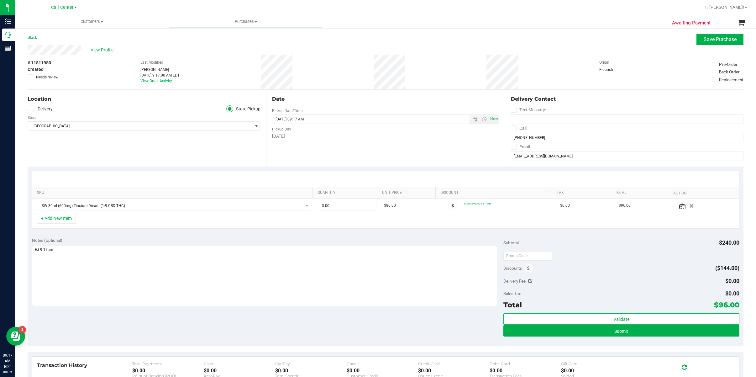
click at [146, 255] on textarea at bounding box center [265, 276] width 466 height 60
type textarea "EJ 9:17am [DATE]"
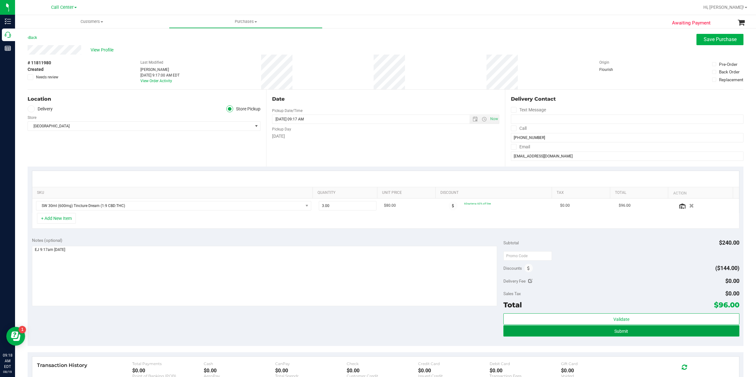
click at [603, 329] on button "Submit" at bounding box center [621, 330] width 236 height 11
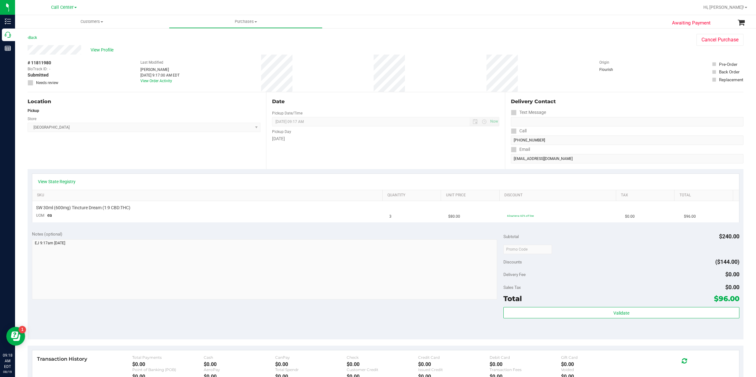
click at [45, 64] on span "# 11811980" at bounding box center [40, 63] width 24 height 7
click at [45, 63] on span "# 11811980" at bounding box center [40, 63] width 24 height 7
copy div "# 11811980"
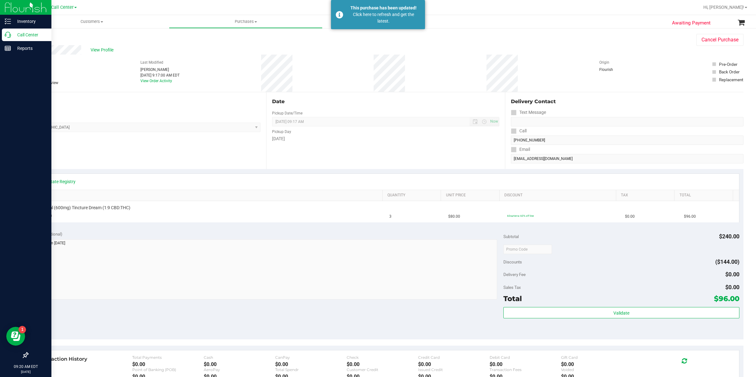
click at [23, 30] on div "Call Center" at bounding box center [27, 35] width 50 height 13
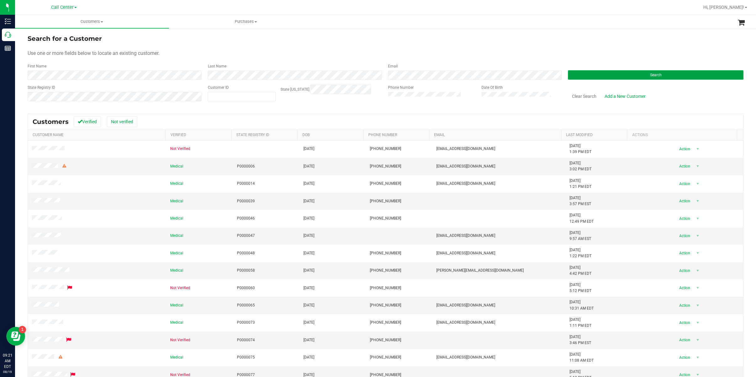
click at [579, 78] on button "Search" at bounding box center [656, 74] width 176 height 9
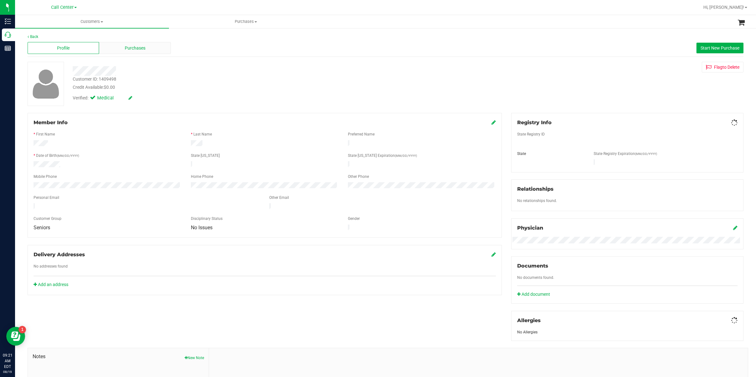
click at [122, 49] on div "Purchases" at bounding box center [134, 48] width 71 height 12
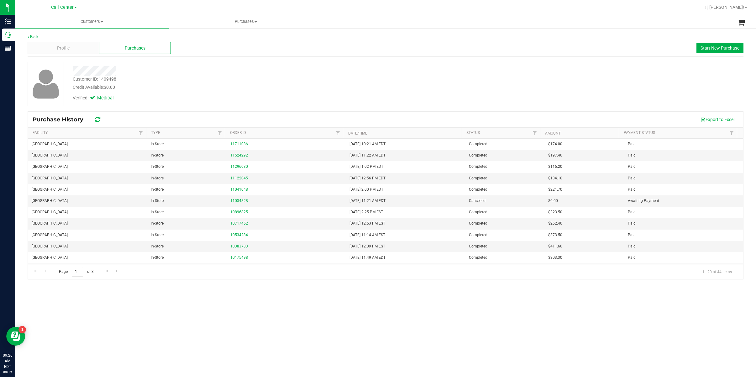
click at [47, 290] on div "Customers All customers Add a new customer All physicians Purchases All purchas…" at bounding box center [385, 196] width 741 height 362
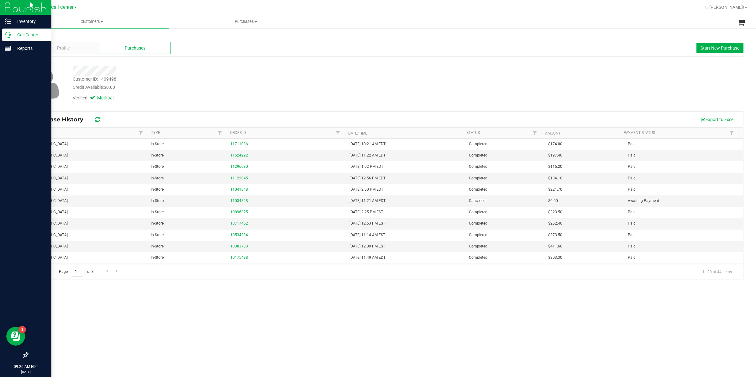
drag, startPoint x: 22, startPoint y: 35, endPoint x: 29, endPoint y: 39, distance: 8.7
click at [22, 35] on p "Call Center" at bounding box center [30, 35] width 38 height 8
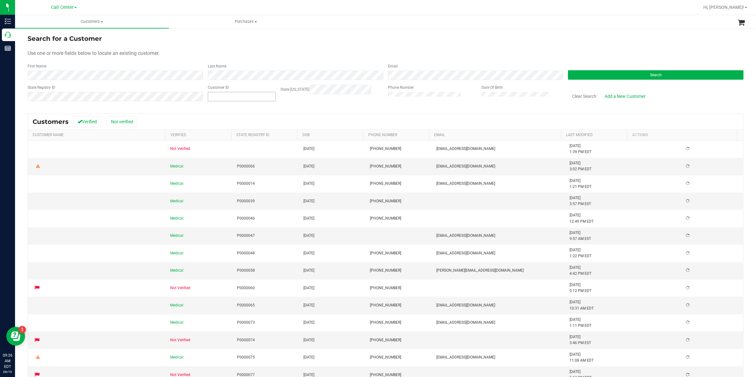
click at [213, 95] on input "text" at bounding box center [241, 96] width 67 height 9
paste input "63283"
type input "63283"
click at [580, 75] on button "Search" at bounding box center [656, 74] width 176 height 9
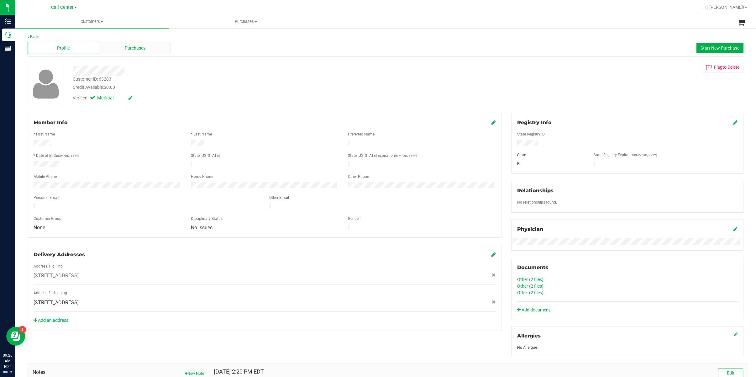
click at [137, 49] on span "Purchases" at bounding box center [135, 48] width 21 height 7
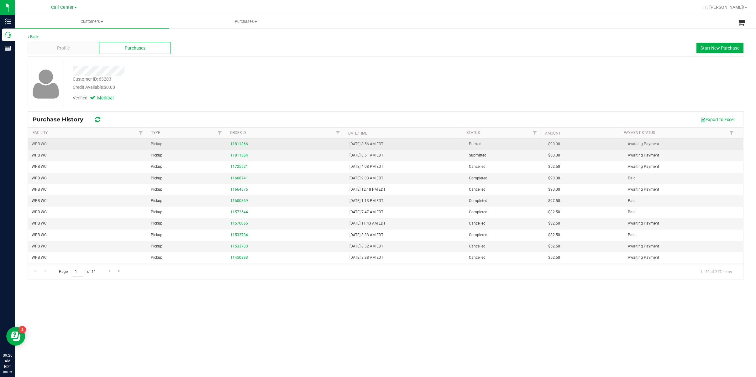
click at [241, 146] on link "11811866" at bounding box center [239, 144] width 18 height 4
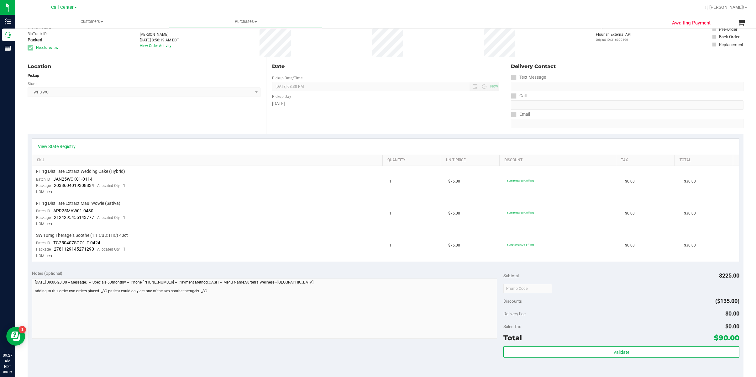
scroll to position [83, 0]
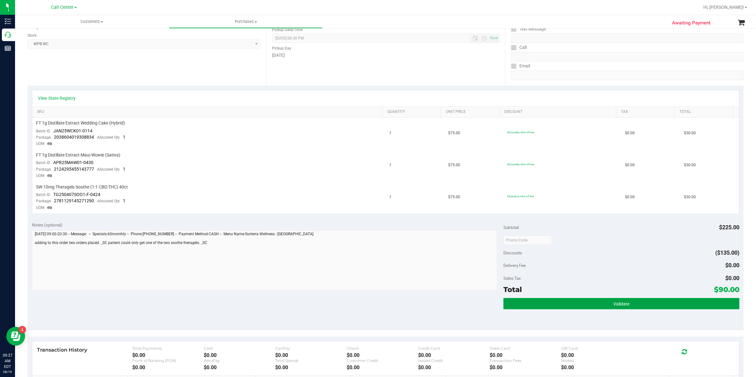
click at [607, 303] on button "Validate" at bounding box center [621, 303] width 236 height 11
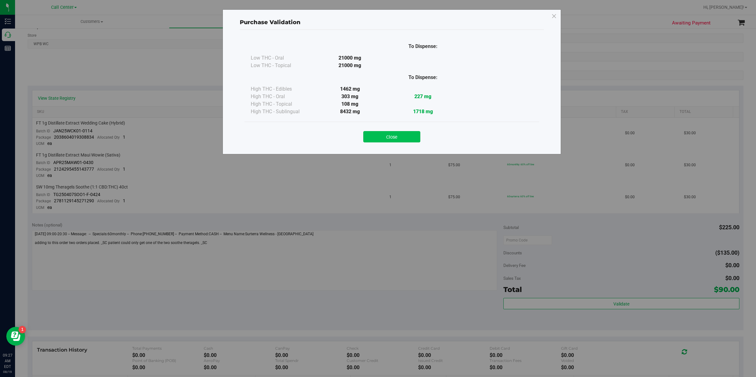
click at [396, 137] on button "Close" at bounding box center [391, 136] width 57 height 11
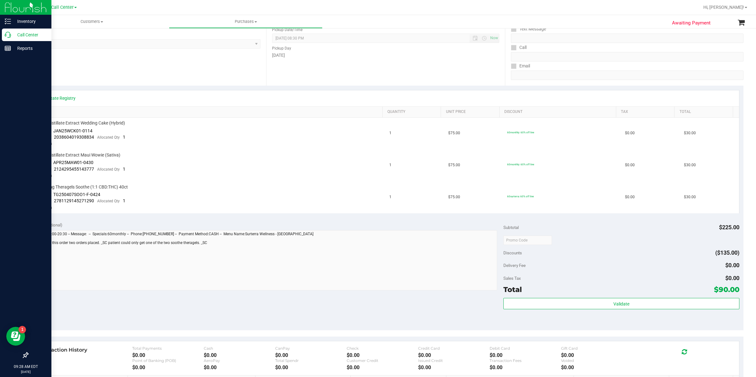
click at [22, 36] on p "Call Center" at bounding box center [30, 35] width 38 height 8
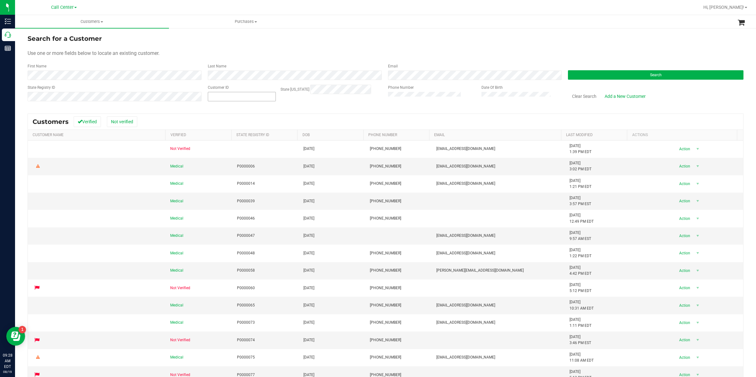
click at [238, 95] on span at bounding box center [242, 96] width 68 height 9
paste input "599633"
type input "599633"
click at [575, 76] on button "Search" at bounding box center [656, 74] width 176 height 9
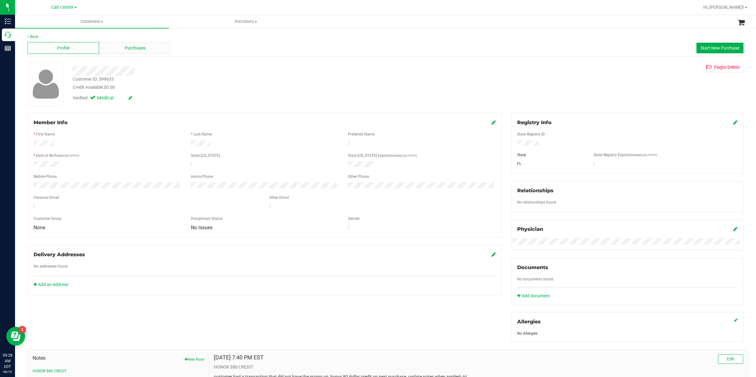
click at [117, 44] on div "Purchases" at bounding box center [134, 48] width 71 height 12
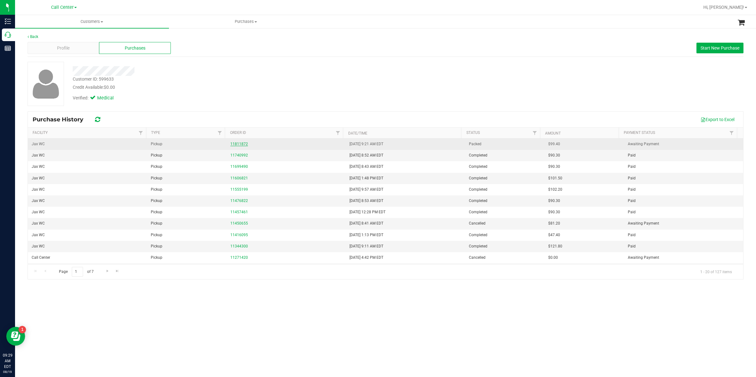
click at [238, 144] on link "11811872" at bounding box center [239, 144] width 18 height 4
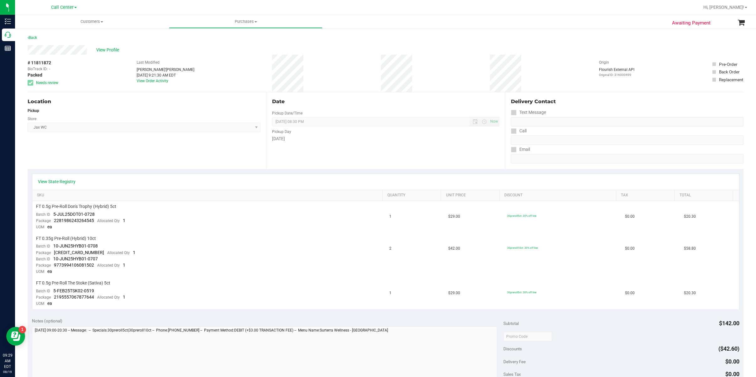
click at [61, 149] on div "Location Pickup Store Jax WC Select Store [PERSON_NAME][GEOGRAPHIC_DATA] [PERSO…" at bounding box center [147, 130] width 239 height 77
click at [70, 183] on link "View State Registry" at bounding box center [57, 181] width 38 height 6
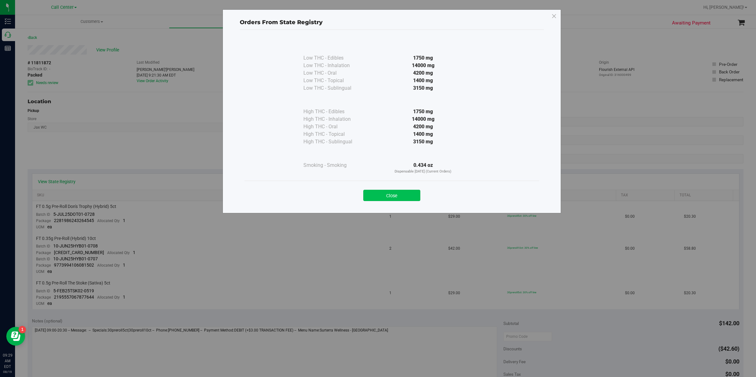
click at [394, 192] on button "Close" at bounding box center [391, 195] width 57 height 11
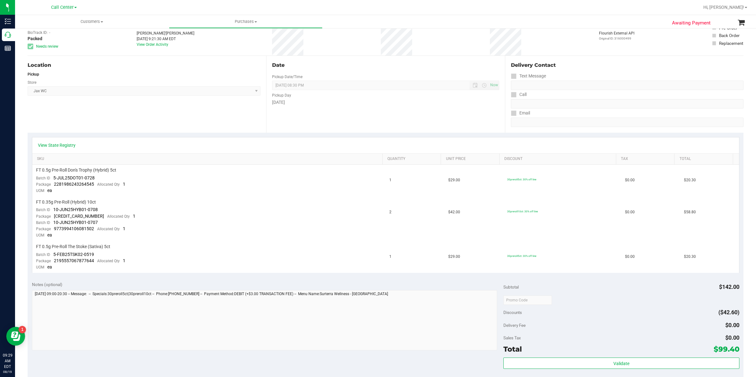
scroll to position [83, 0]
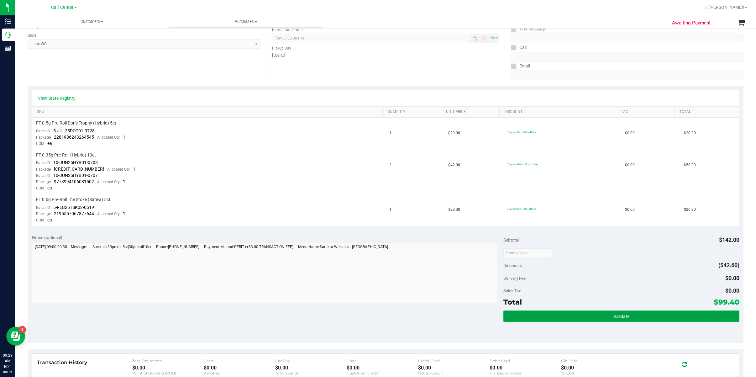
click at [569, 312] on button "Validate" at bounding box center [621, 315] width 236 height 11
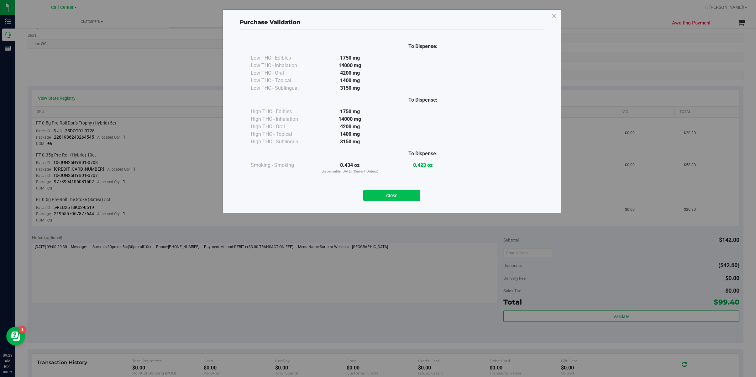
click at [396, 194] on button "Close" at bounding box center [391, 195] width 57 height 11
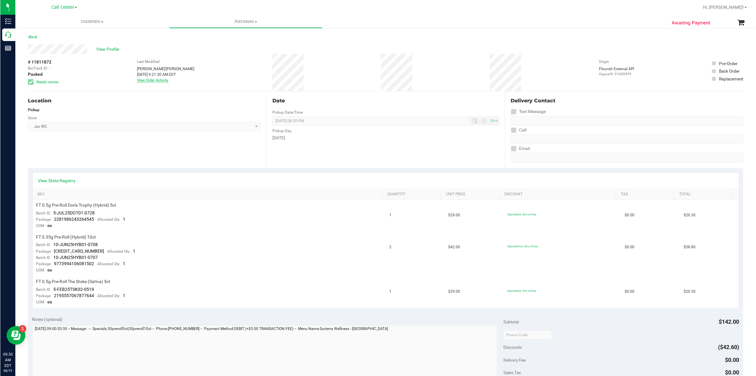
scroll to position [0, 0]
click at [161, 83] on div "Last Modified [PERSON_NAME]'[PERSON_NAME] [DATE] 9:21:30 AM EDT View Order Acti…" at bounding box center [166, 73] width 58 height 37
click at [162, 81] on link "View Order Activity" at bounding box center [153, 81] width 32 height 4
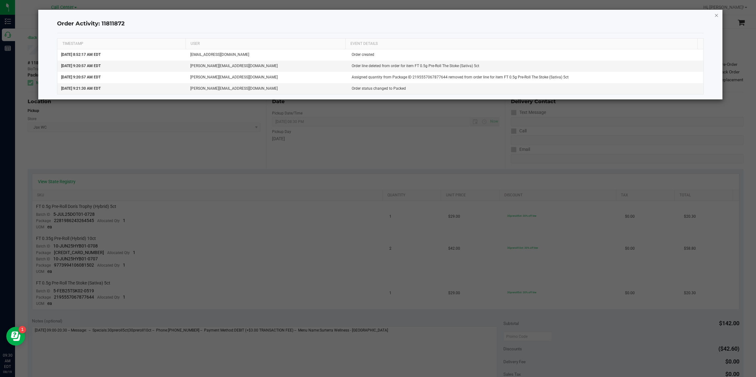
click at [698, 14] on icon "button" at bounding box center [716, 15] width 4 height 8
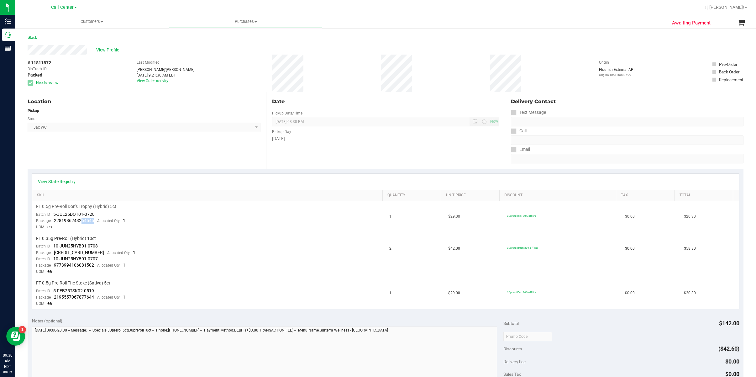
drag, startPoint x: 93, startPoint y: 219, endPoint x: 81, endPoint y: 219, distance: 12.9
click at [81, 220] on div "Package 2281986243264545 Allocated Qty 1" at bounding box center [80, 221] width 89 height 6
click at [78, 218] on span "2281986243264545" at bounding box center [74, 220] width 40 height 5
click at [90, 218] on span "2281986243264545" at bounding box center [74, 220] width 40 height 5
click at [95, 219] on div "Package 2281986243264545 Allocated Qty 1" at bounding box center [80, 221] width 89 height 6
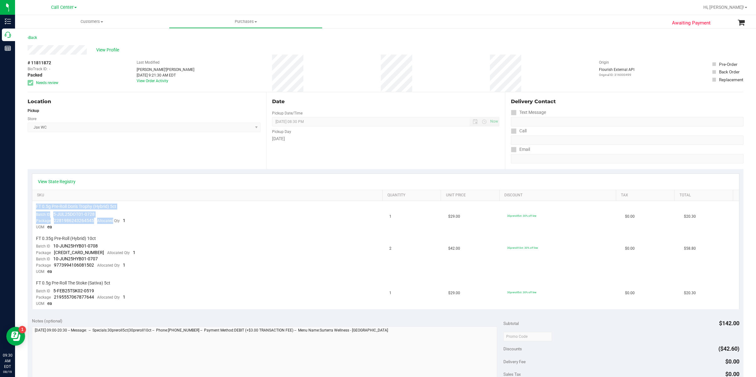
drag, startPoint x: 95, startPoint y: 219, endPoint x: 30, endPoint y: 210, distance: 65.3
click at [30, 210] on div "View State Registry SKU Quantity Unit Price Discount Tax Total FT 0.5g Pre-Roll…" at bounding box center [386, 241] width 716 height 145
copy table "FT 0.5g Pre-Roll Don's Trophy (Hybrid) 5ct Batch ID 5-JUL25DOT01-0728 Package 2…"
drag, startPoint x: 141, startPoint y: 251, endPoint x: 139, endPoint y: 247, distance: 4.0
click at [141, 251] on td "FT 0.35g Pre-Roll (Hybrid) 10ct Batch ID 10-JUN25HYB01-0708 Package [CREDIT_CAR…" at bounding box center [209, 255] width 354 height 45
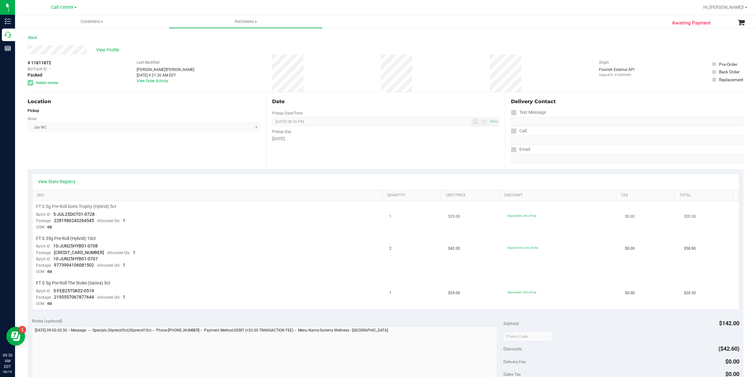
click at [96, 205] on span "FT 0.5g Pre-Roll Don's Trophy (Hybrid) 5ct" at bounding box center [76, 206] width 80 height 6
copy div "FT 0.5g Pre-Roll Don's Trophy (Hybrid) 5ct"
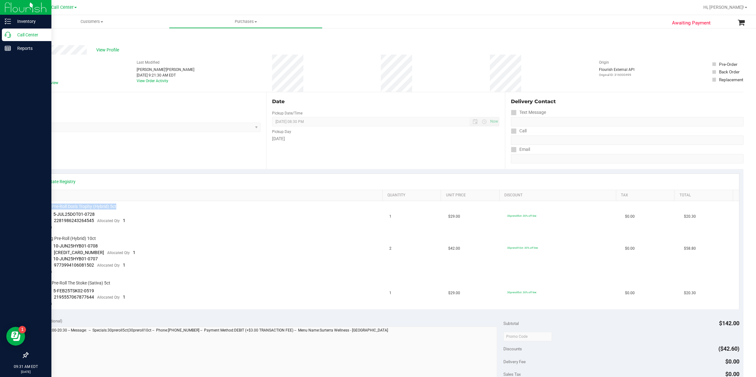
click at [20, 33] on p "Call Center" at bounding box center [30, 35] width 38 height 8
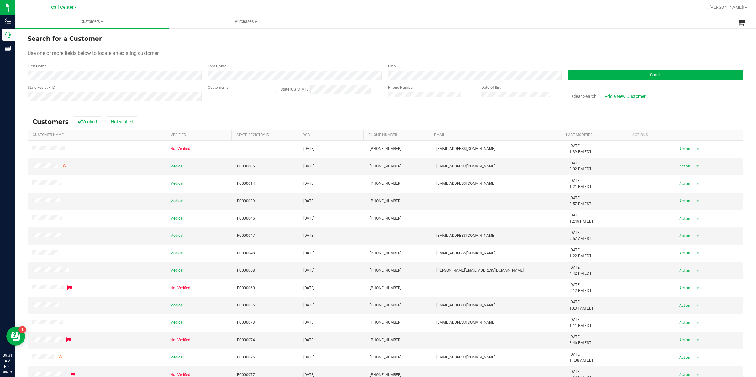
click at [245, 97] on span at bounding box center [242, 96] width 68 height 9
paste input "42220"
type input "42220"
click at [586, 73] on button "Search" at bounding box center [656, 74] width 176 height 9
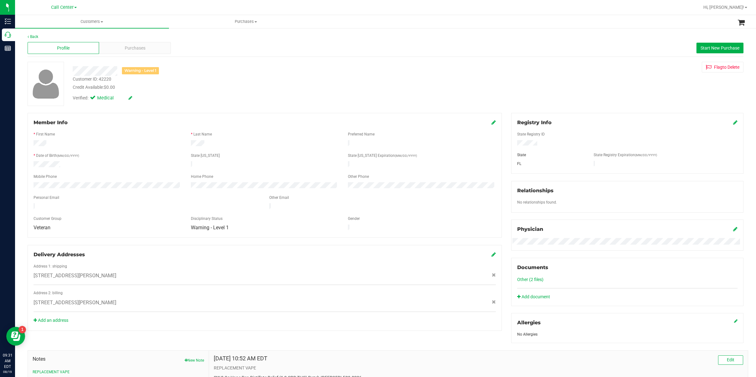
click at [131, 54] on div "Profile Purchases Start New Purchase" at bounding box center [386, 47] width 716 height 17
click at [132, 53] on div "Purchases" at bounding box center [134, 48] width 71 height 12
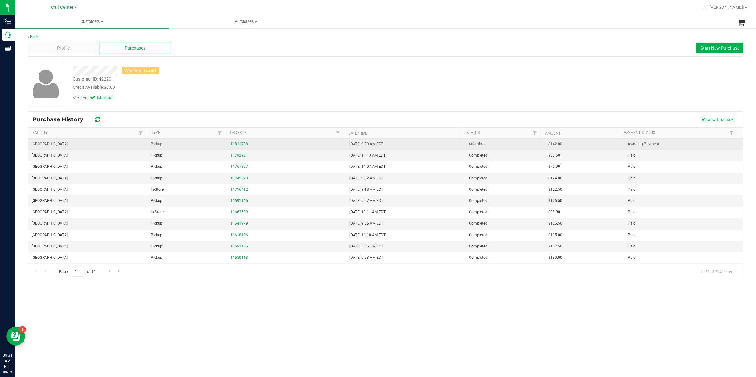
click at [239, 144] on link "11811798" at bounding box center [239, 144] width 18 height 4
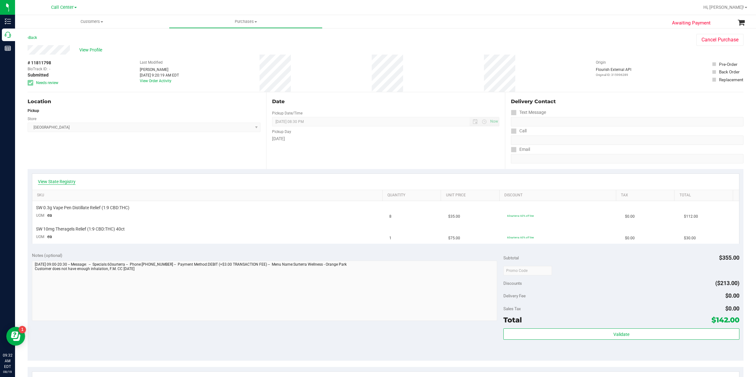
click at [57, 184] on link "View State Registry" at bounding box center [57, 181] width 38 height 6
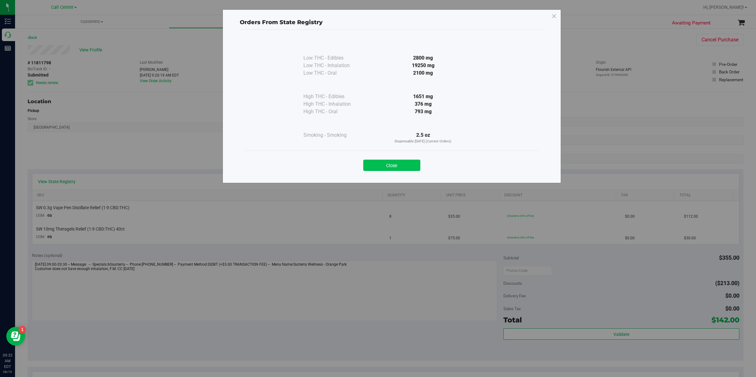
click at [374, 163] on button "Close" at bounding box center [391, 165] width 57 height 11
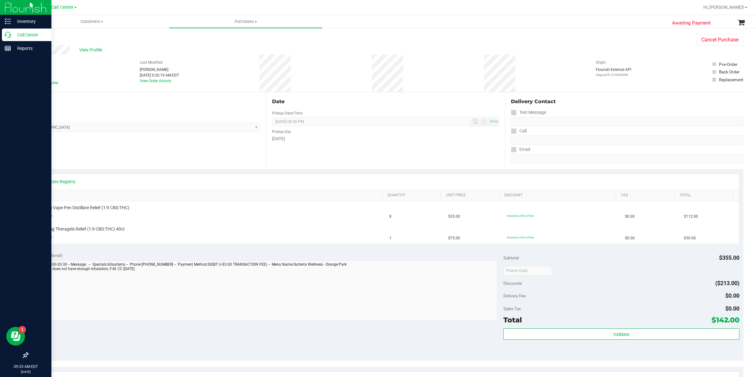
click at [21, 35] on p "Call Center" at bounding box center [30, 35] width 38 height 8
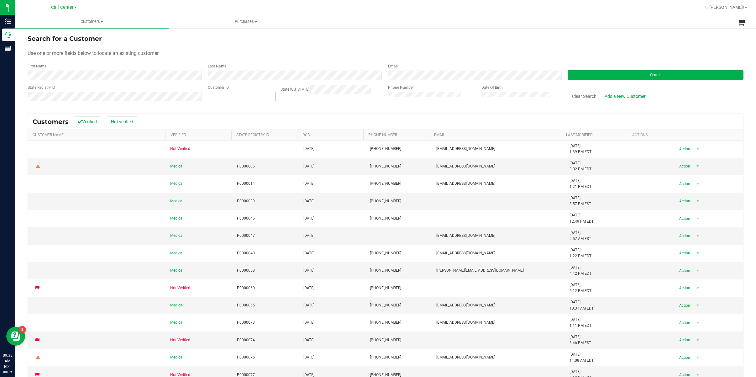
click at [249, 96] on span at bounding box center [242, 96] width 68 height 9
paste input "24832"
type input "24832"
click at [570, 76] on button "Search" at bounding box center [656, 74] width 176 height 9
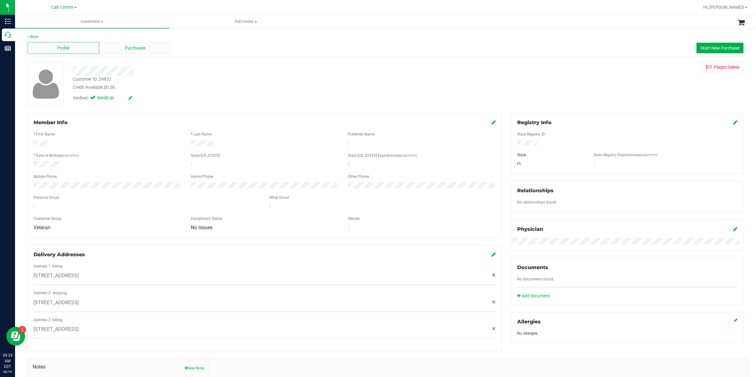
click at [125, 47] on span "Purchases" at bounding box center [135, 48] width 21 height 7
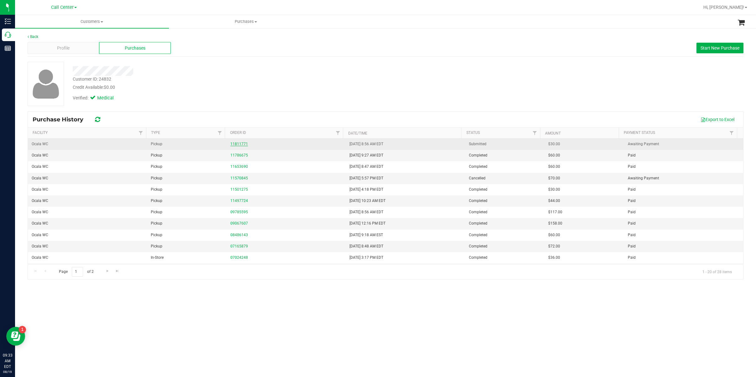
click at [241, 145] on link "11811771" at bounding box center [239, 144] width 18 height 4
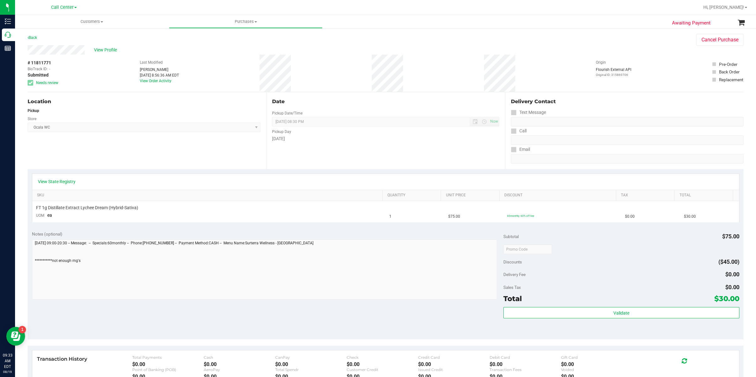
click at [101, 54] on div "View Profile" at bounding box center [356, 49] width 656 height 9
click at [104, 49] on span "View Profile" at bounding box center [106, 50] width 25 height 7
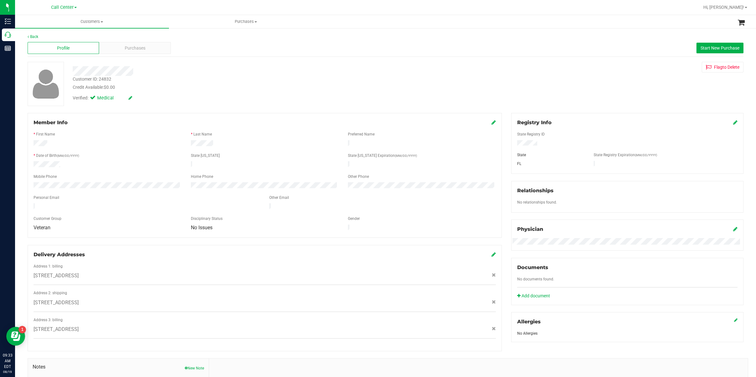
click at [492, 122] on icon at bounding box center [494, 122] width 4 height 5
click at [490, 124] on icon at bounding box center [493, 122] width 6 height 5
click at [114, 45] on div "Purchases" at bounding box center [134, 48] width 71 height 12
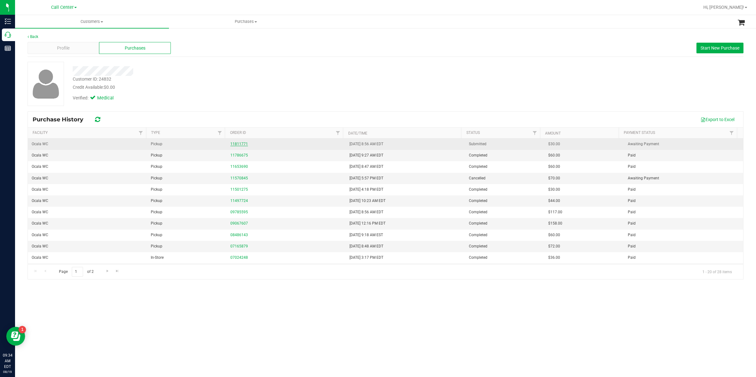
click at [244, 145] on link "11811771" at bounding box center [239, 144] width 18 height 4
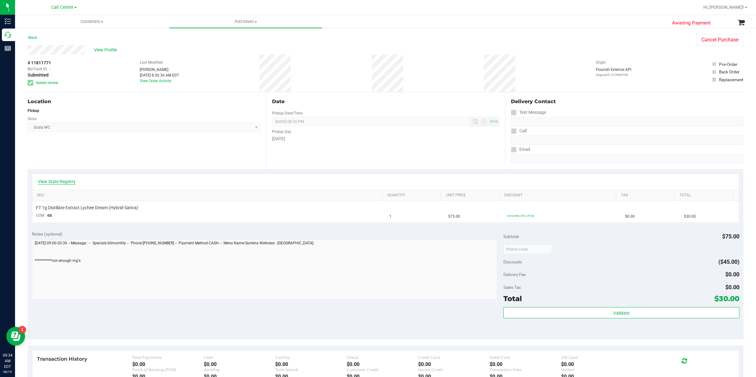
click at [65, 181] on link "View State Registry" at bounding box center [57, 181] width 38 height 6
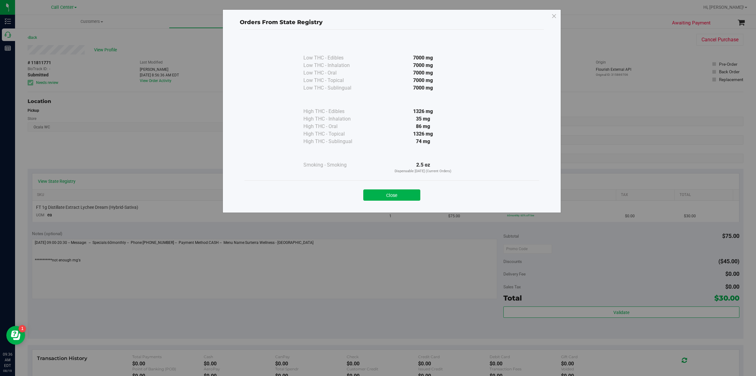
click at [7, 144] on div "Orders From State Registry Low THC - Edibles 7000 mg" at bounding box center [380, 188] width 761 height 376
click at [384, 199] on button "Close" at bounding box center [391, 195] width 57 height 11
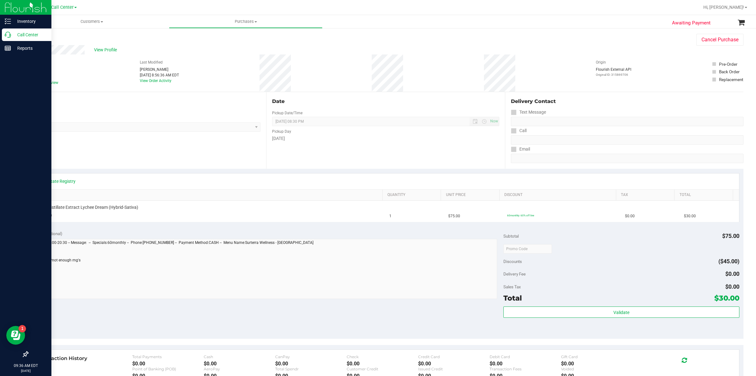
click at [23, 34] on p "Call Center" at bounding box center [30, 35] width 38 height 8
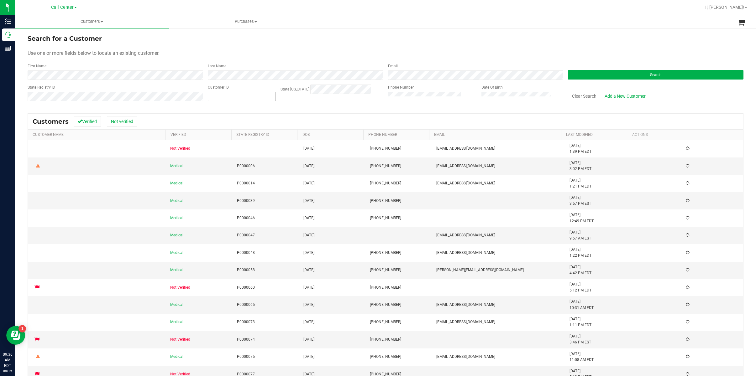
click at [261, 98] on input "text" at bounding box center [241, 96] width 67 height 9
paste input "1468418"
type input "1468418"
click at [583, 76] on button "Search" at bounding box center [656, 74] width 176 height 9
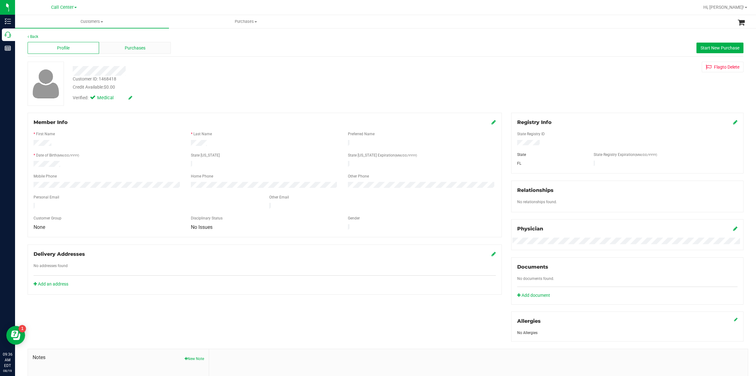
click at [135, 48] on span "Purchases" at bounding box center [135, 48] width 21 height 7
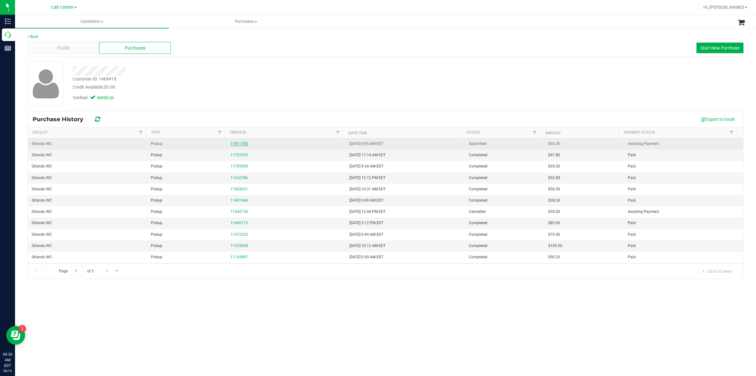
click at [230, 143] on link "11811780" at bounding box center [239, 144] width 18 height 4
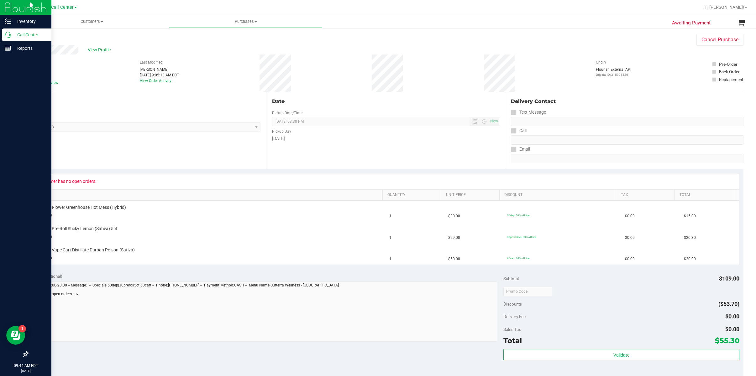
click at [28, 33] on p "Call Center" at bounding box center [30, 35] width 38 height 8
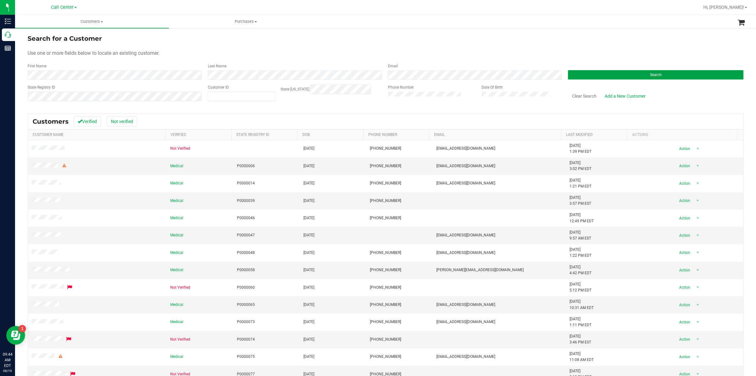
click at [576, 74] on button "Search" at bounding box center [656, 74] width 176 height 9
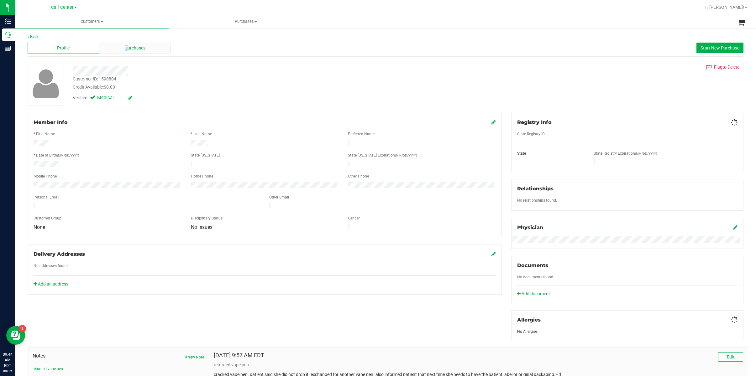
click at [125, 45] on span "Purchases" at bounding box center [135, 48] width 21 height 7
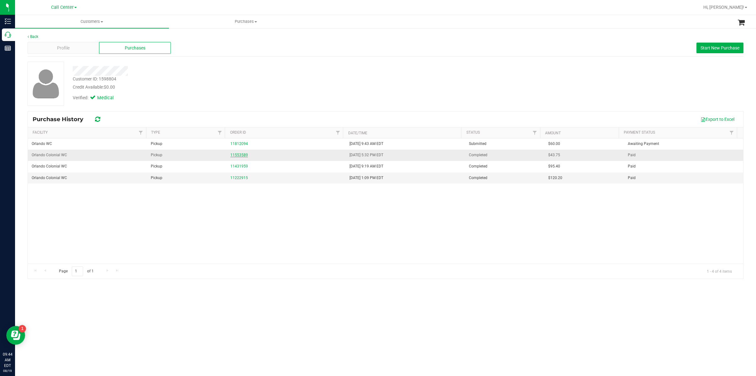
click at [232, 156] on link "11553589" at bounding box center [239, 155] width 18 height 4
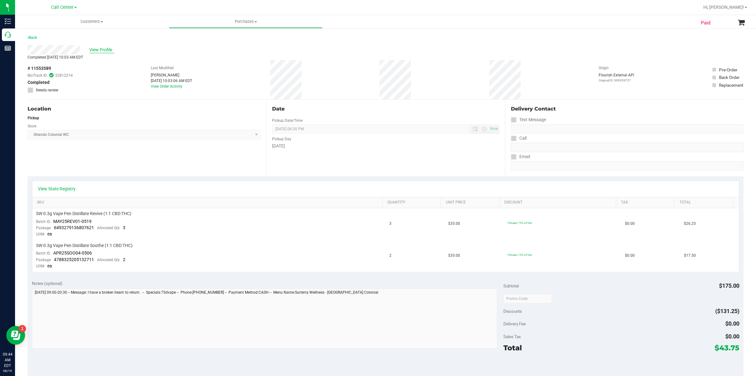
click at [106, 51] on span "View Profile" at bounding box center [101, 50] width 25 height 7
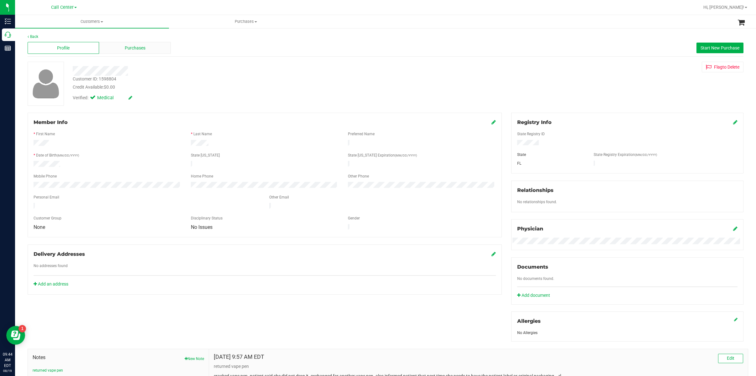
click at [143, 48] on span "Purchases" at bounding box center [135, 48] width 21 height 7
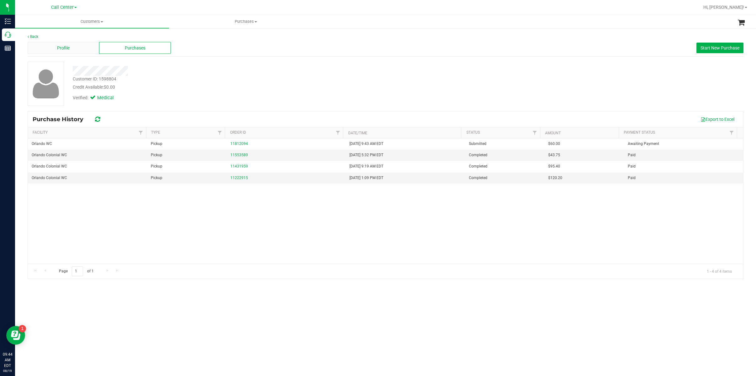
click at [55, 43] on div "Profile" at bounding box center [63, 48] width 71 height 12
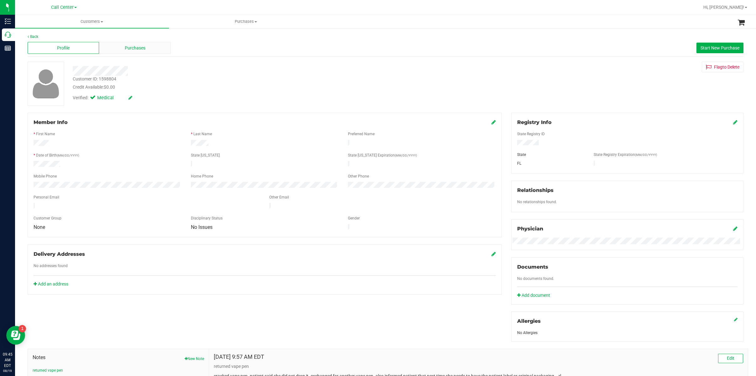
click at [112, 50] on div "Purchases" at bounding box center [134, 48] width 71 height 12
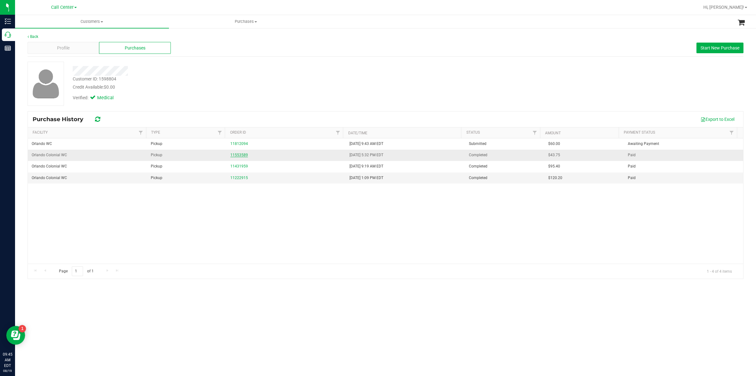
click at [233, 157] on link "11553589" at bounding box center [239, 155] width 18 height 4
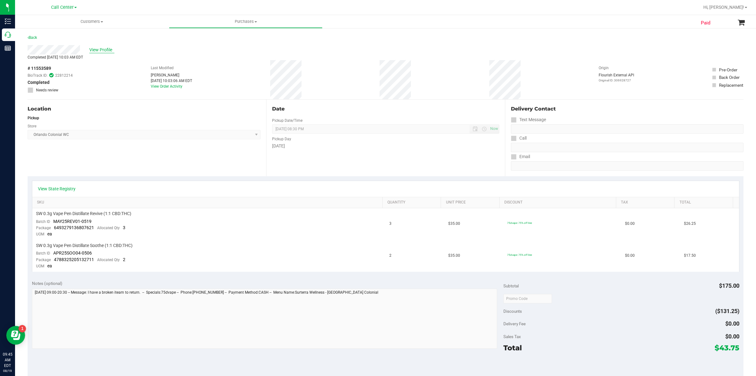
click at [101, 50] on span "View Profile" at bounding box center [101, 50] width 25 height 7
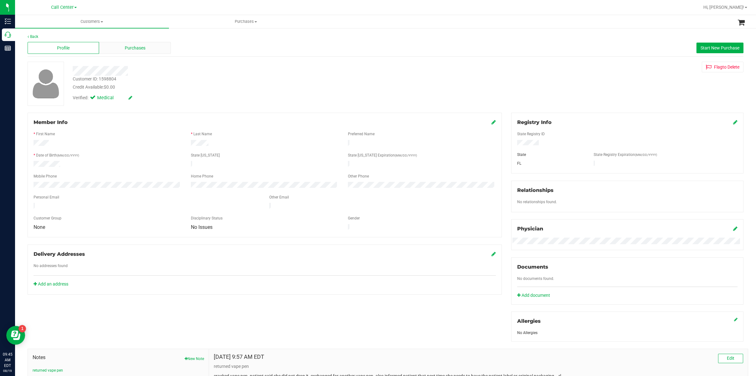
click at [111, 48] on div "Purchases" at bounding box center [134, 48] width 71 height 12
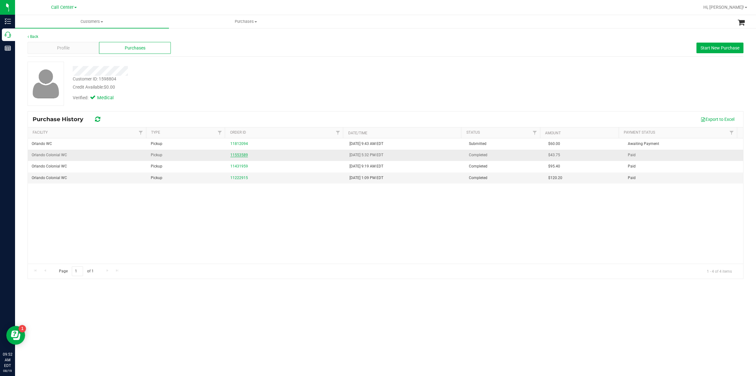
click at [234, 156] on link "11553589" at bounding box center [239, 155] width 18 height 4
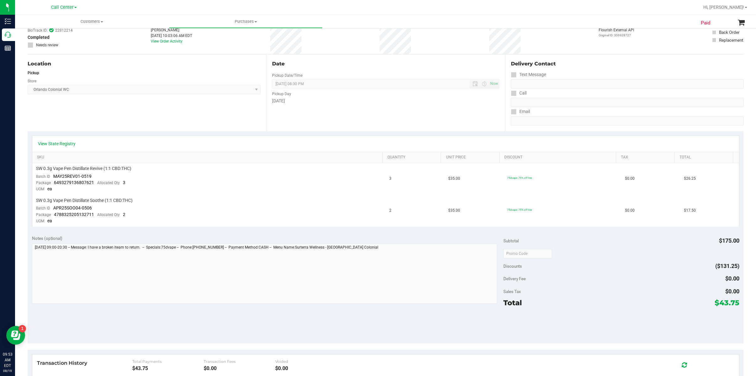
scroll to position [10, 0]
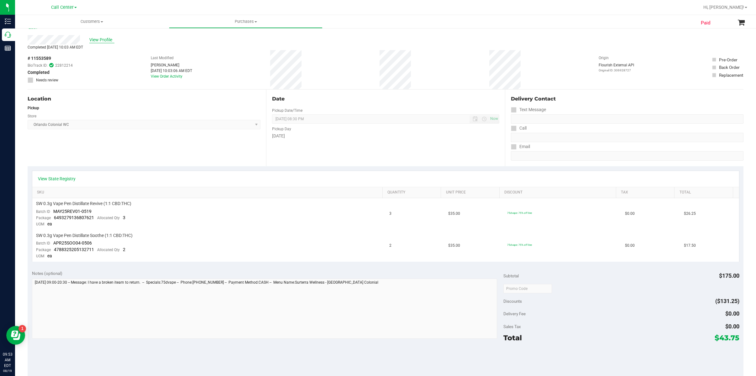
click at [107, 37] on span "View Profile" at bounding box center [101, 40] width 25 height 7
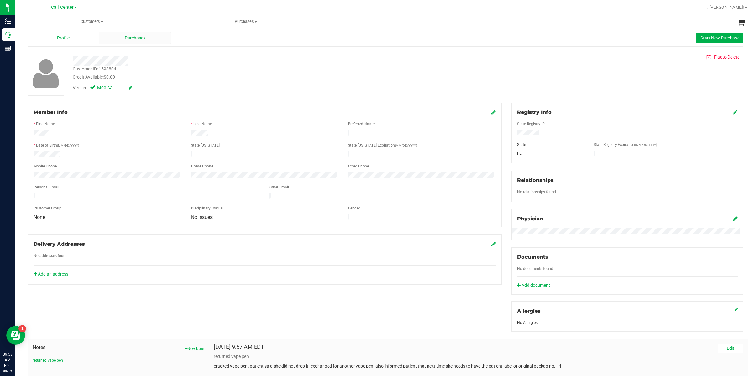
click at [120, 41] on div "Purchases" at bounding box center [134, 38] width 71 height 12
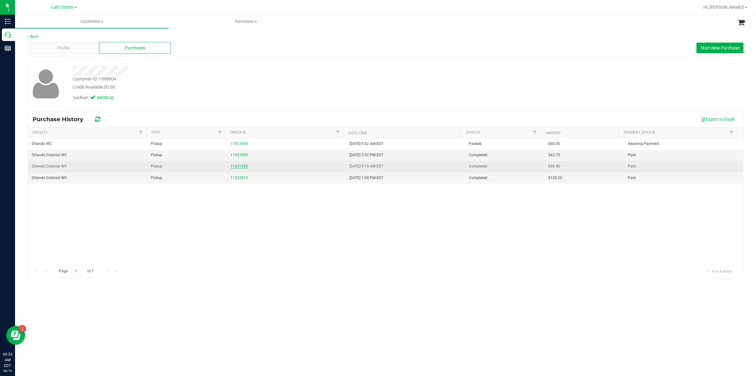
click at [234, 168] on link "11431959" at bounding box center [239, 166] width 18 height 4
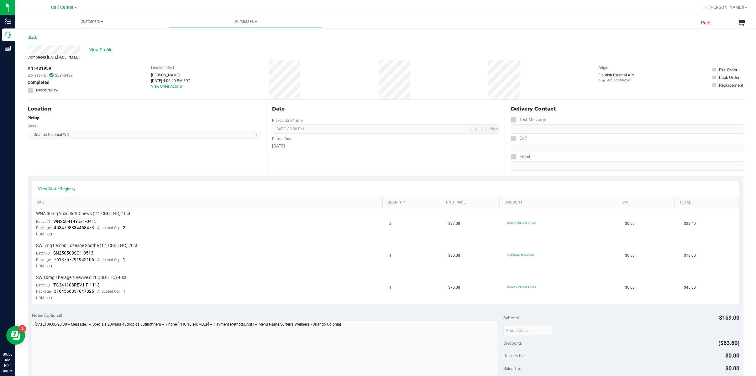
click at [102, 48] on span "View Profile" at bounding box center [101, 50] width 25 height 7
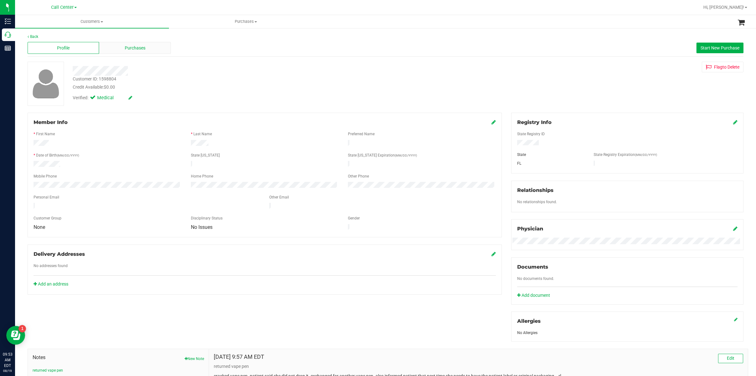
click at [148, 49] on div "Purchases" at bounding box center [134, 48] width 71 height 12
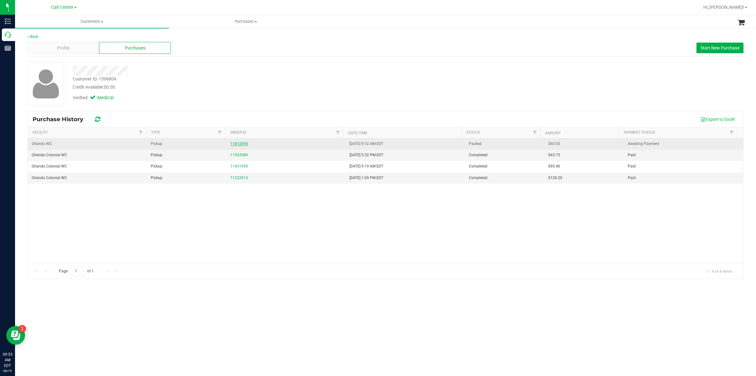
click at [234, 144] on link "11812094" at bounding box center [239, 144] width 18 height 4
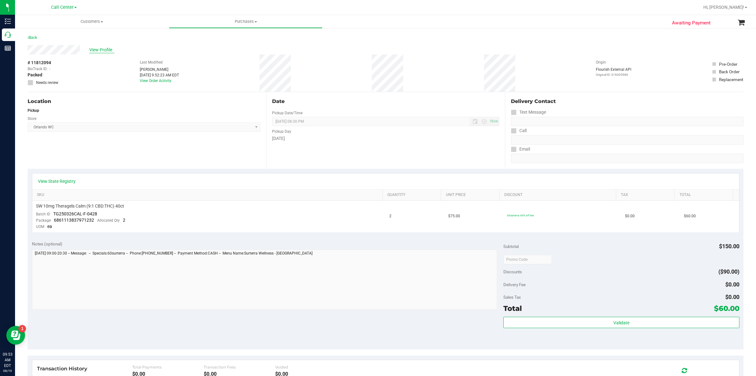
click at [107, 50] on span "View Profile" at bounding box center [101, 50] width 25 height 7
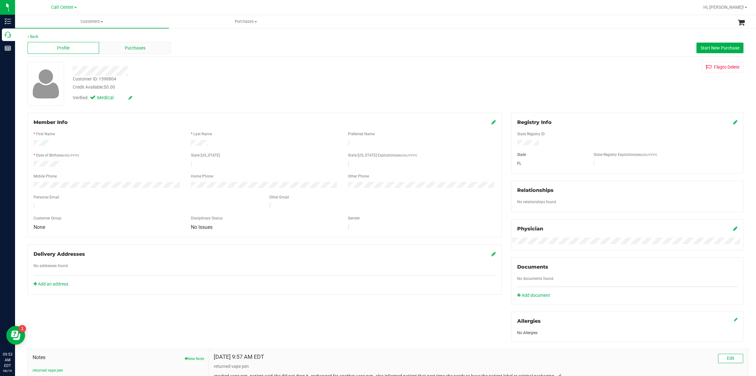
click at [135, 51] on span "Purchases" at bounding box center [135, 48] width 21 height 7
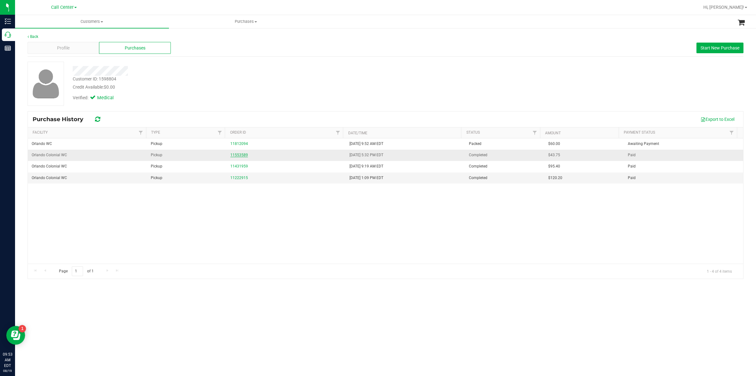
click at [233, 153] on link "11553589" at bounding box center [239, 155] width 18 height 4
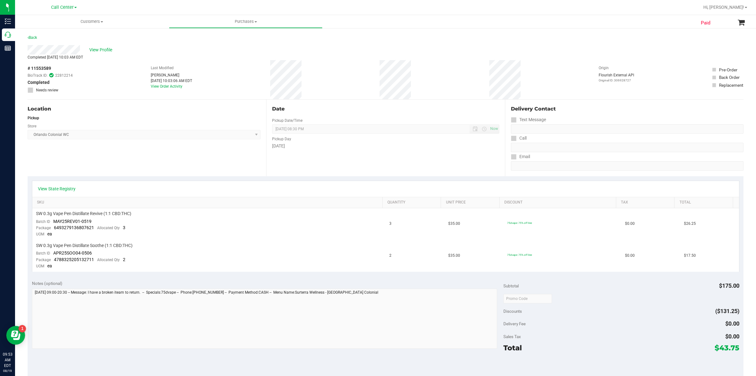
click at [41, 68] on span "# 11553589" at bounding box center [40, 68] width 24 height 7
copy span "11553589"
click at [71, 213] on span "SW 0.3g Vape Pen Distillate Revive (1:1 CBD:THC)" at bounding box center [83, 214] width 95 height 6
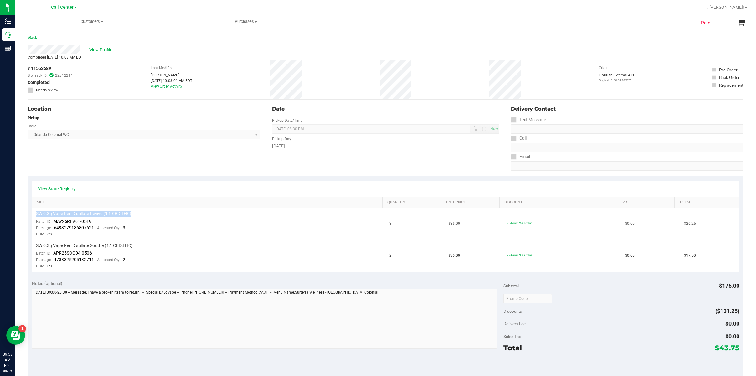
click at [71, 213] on span "SW 0.3g Vape Pen Distillate Revive (1:1 CBD:THC)" at bounding box center [83, 214] width 95 height 6
copy div "SW 0.3g Vape Pen Distillate Revive (1:1 CBD:THC)"
click at [85, 219] on span "MAY25REV01-0519" at bounding box center [72, 221] width 38 height 5
drag, startPoint x: 96, startPoint y: 221, endPoint x: 53, endPoint y: 222, distance: 43.0
click at [53, 222] on td "SW 0.3g Vape Pen Distillate Revive (1:1 CBD:THC) Batch ID MAY25REV01-0519 Packa…" at bounding box center [209, 224] width 354 height 32
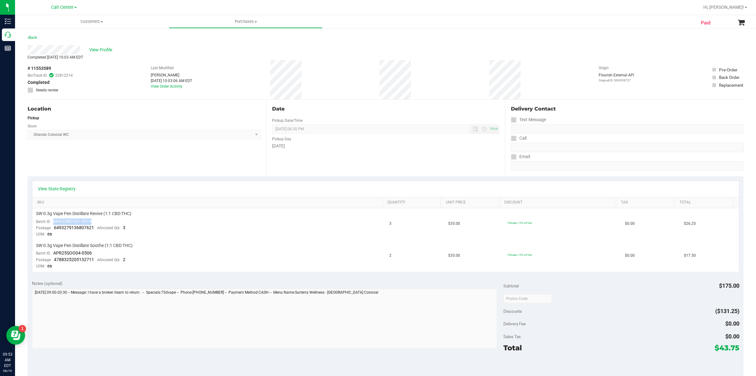
copy span "MAY25REV01-0519"
drag, startPoint x: 93, startPoint y: 226, endPoint x: 55, endPoint y: 228, distance: 38.9
click at [55, 228] on div "Package 6493279136807621 Allocated Qty 3" at bounding box center [80, 228] width 89 height 6
copy span "6493279136807621"
click at [101, 48] on span "View Profile" at bounding box center [101, 50] width 25 height 7
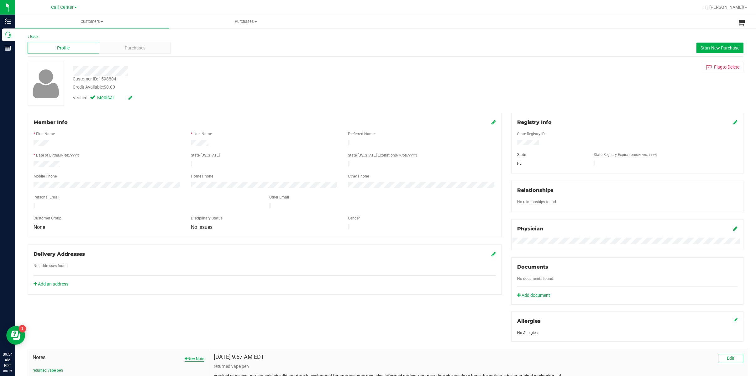
click at [191, 358] on button "New Note" at bounding box center [194, 359] width 19 height 6
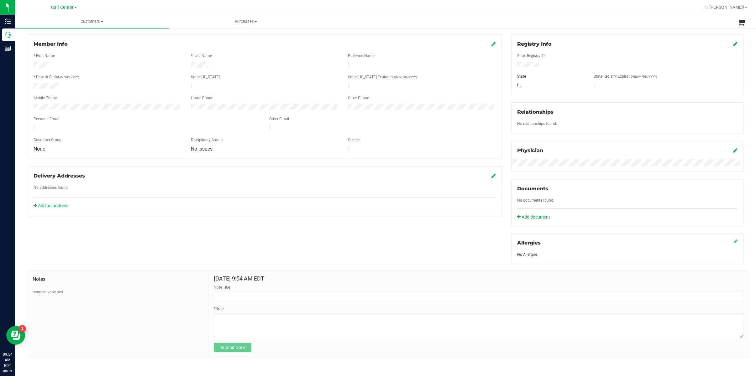
scroll to position [82, 0]
click at [226, 320] on textarea "* Note" at bounding box center [478, 324] width 529 height 25
paste textarea "ECEC 🔵 + [PHONE_NUMBER] Call details From [PHONE_NUMBER] Date [DATE] Placed 9:4…"
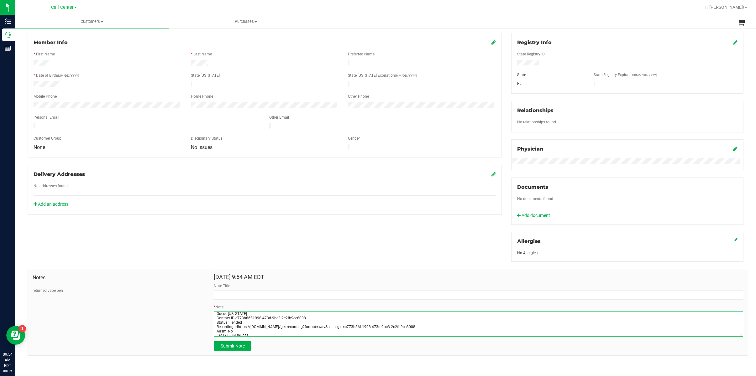
scroll to position [0, 0]
drag, startPoint x: 271, startPoint y: 333, endPoint x: 194, endPoint y: 278, distance: 93.8
click at [194, 278] on div "Notes returned vape pen [DATE] 9:54 AM EDT Note Title * Note Submit Note" at bounding box center [388, 312] width 721 height 87
paste textarea
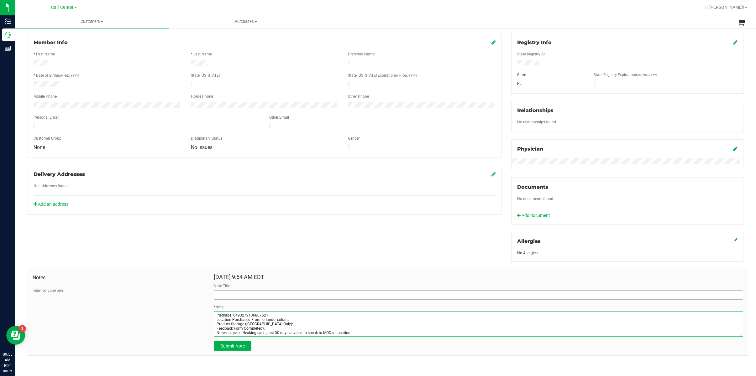
type textarea "Completed By: [PERSON_NAME] Contact Reasons: feedback.complaint.product1 Order …"
click at [295, 291] on input "Note Title" at bounding box center [478, 295] width 529 height 9
type input "issue with cart- leaking"
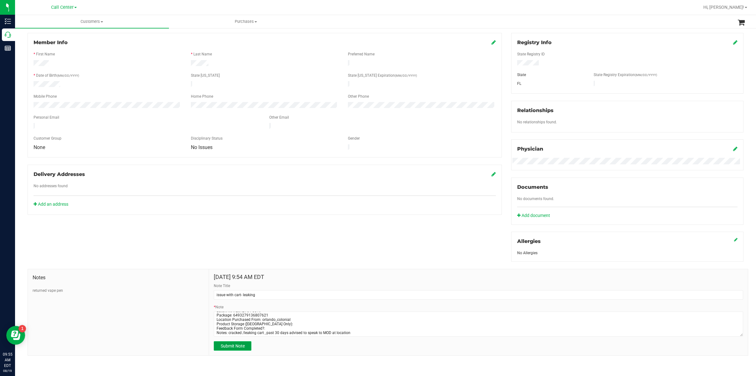
click at [237, 345] on span "Submit Note" at bounding box center [233, 346] width 24 height 5
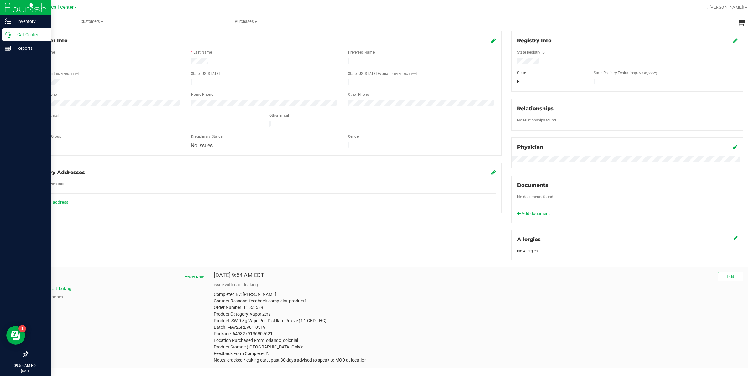
click at [29, 32] on p "Call Center" at bounding box center [30, 35] width 38 height 8
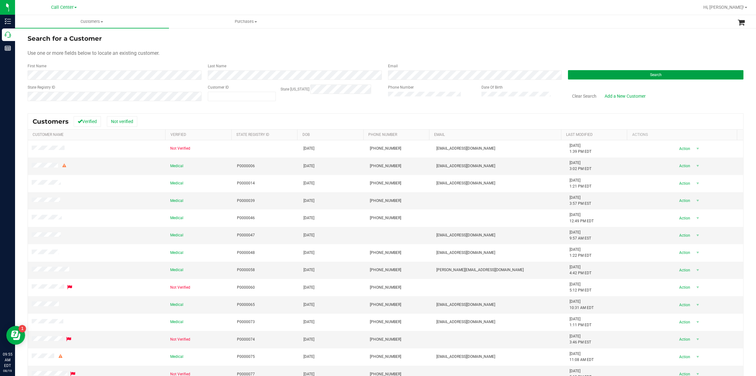
click at [568, 76] on button "Search" at bounding box center [656, 74] width 176 height 9
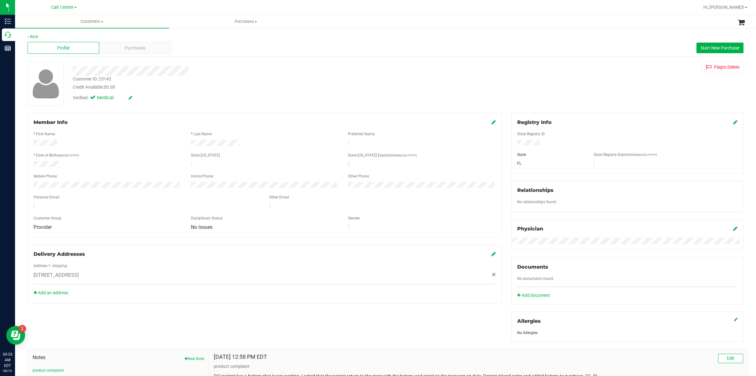
click at [88, 174] on div "Mobile Phone" at bounding box center [107, 177] width 157 height 7
click at [87, 45] on div "Profile" at bounding box center [63, 48] width 71 height 12
click at [107, 45] on div "Purchases" at bounding box center [134, 48] width 71 height 12
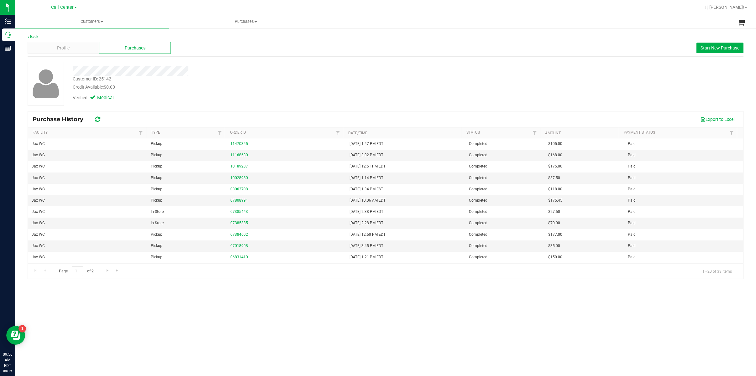
click at [20, 134] on div "Back Profile Purchases Start New Purchase Customer ID: 25142 Credit Available: …" at bounding box center [385, 157] width 741 height 258
click at [698, 45] on button "Start New Purchase" at bounding box center [720, 48] width 47 height 11
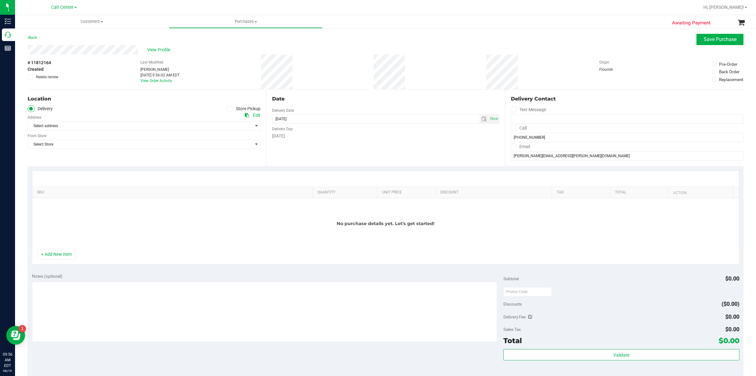
click at [228, 109] on icon at bounding box center [230, 109] width 4 height 0
click at [0, 0] on input "Store Pickup" at bounding box center [0, 0] width 0 height 0
click at [224, 123] on span "Select Store" at bounding box center [140, 126] width 224 height 9
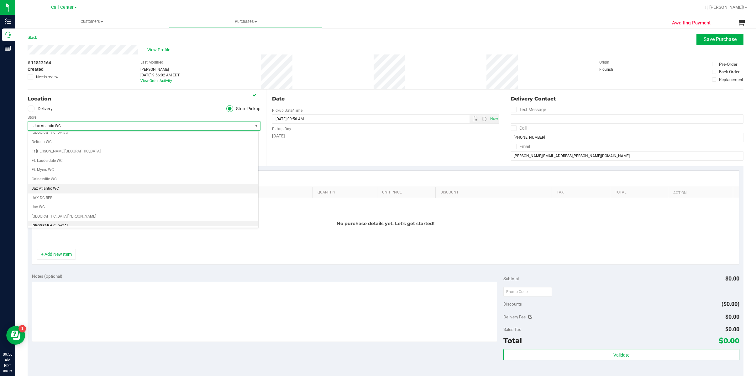
scroll to position [100, 0]
click at [52, 197] on li "Jax WC" at bounding box center [143, 195] width 230 height 9
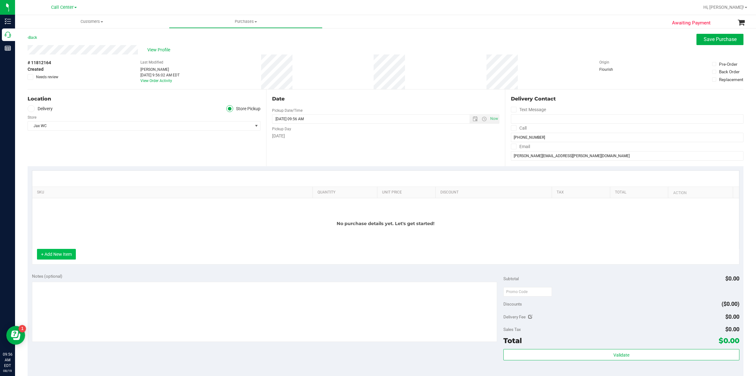
click at [62, 252] on button "+ Add New Item" at bounding box center [56, 254] width 39 height 11
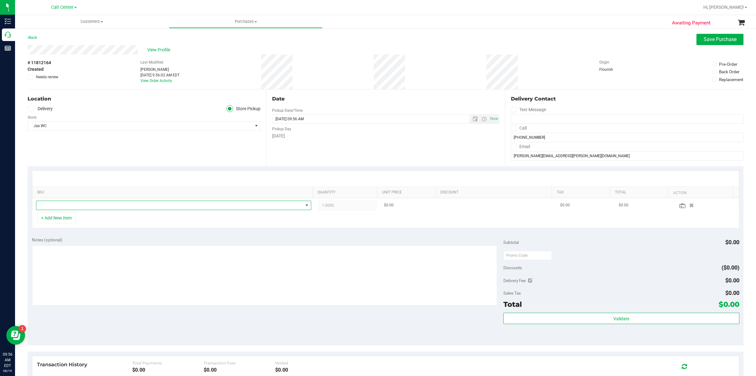
click at [75, 205] on span "NO DATA FOUND" at bounding box center [169, 205] width 267 height 9
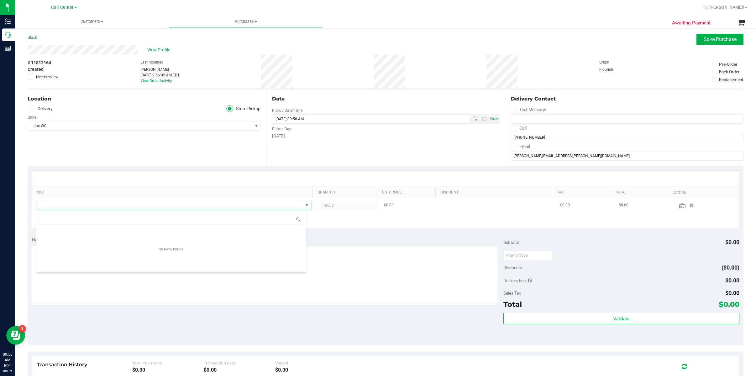
scroll to position [9, 270]
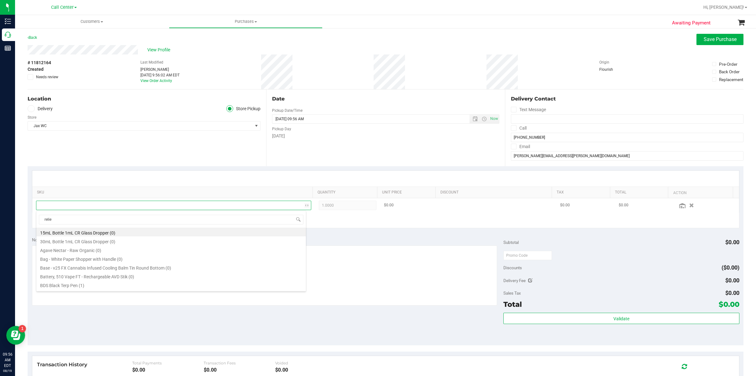
type input "relief"
click at [79, 234] on li "SW 0.3g Vape Pen Distillate Relief (1:9 CBD:THC) (9)" at bounding box center [171, 232] width 270 height 9
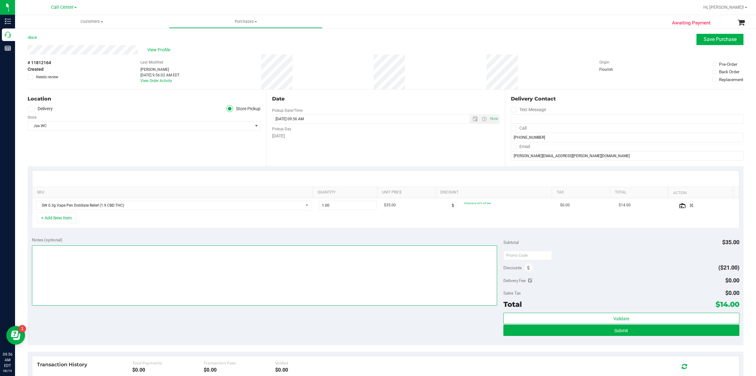
click at [191, 256] on textarea at bounding box center [265, 276] width 466 height 60
drag, startPoint x: 335, startPoint y: 208, endPoint x: 313, endPoint y: 209, distance: 22.6
click at [315, 209] on td "1.00 1" at bounding box center [347, 205] width 65 height 14
type input "9"
type input "9.00"
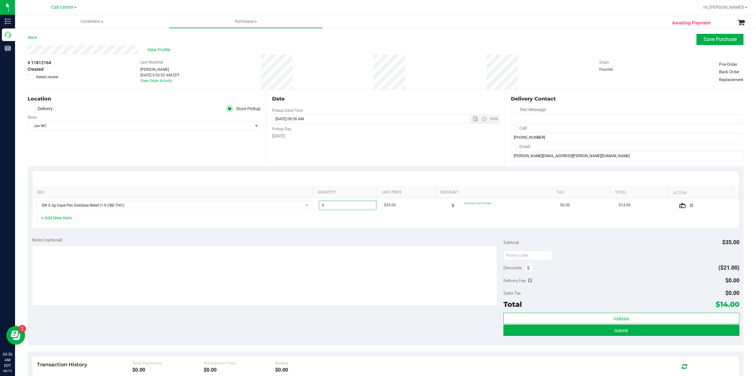
click at [312, 228] on div "+ Add New Item" at bounding box center [386, 221] width 708 height 16
click at [81, 275] on textarea at bounding box center [265, 276] width 466 height 60
drag, startPoint x: 319, startPoint y: 206, endPoint x: 315, endPoint y: 206, distance: 4.1
click at [319, 206] on span "9.00 9" at bounding box center [348, 205] width 58 height 9
type input "8"
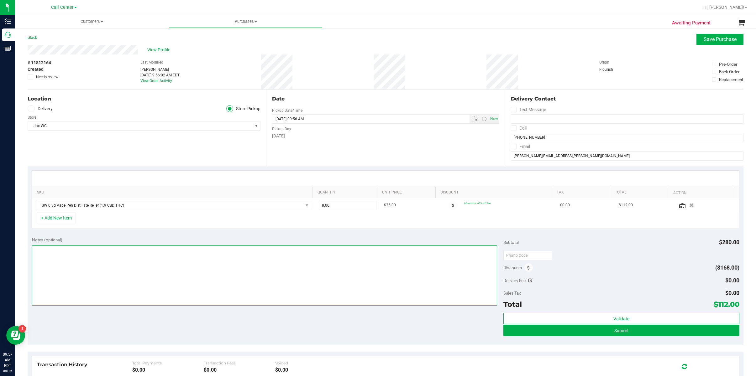
click at [212, 281] on textarea at bounding box center [265, 276] width 466 height 60
type textarea "EJ [DATE] 9:57am"
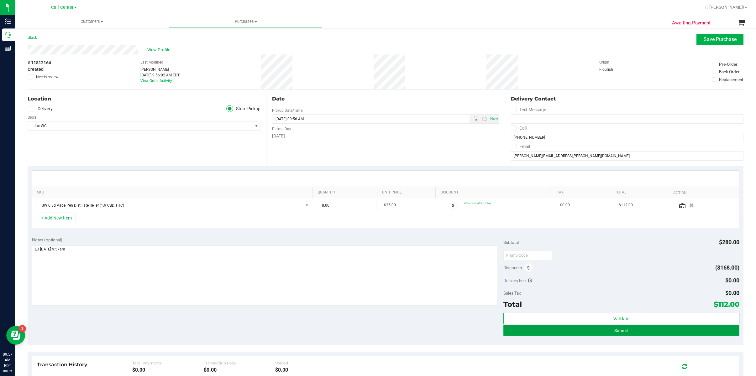
click at [537, 330] on button "Submit" at bounding box center [621, 330] width 236 height 11
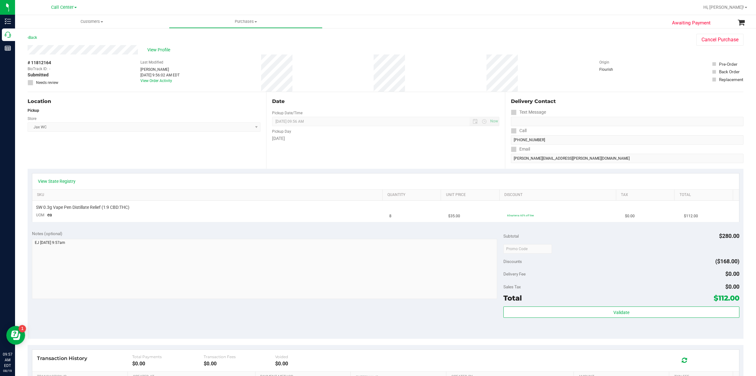
click at [47, 61] on span "# 11812164" at bounding box center [40, 63] width 24 height 7
click at [83, 150] on div "Location Pickup Store Jax WC Select Store [PERSON_NAME][GEOGRAPHIC_DATA] [PERSO…" at bounding box center [147, 130] width 239 height 77
click at [47, 60] on span "# 11812164" at bounding box center [40, 63] width 24 height 7
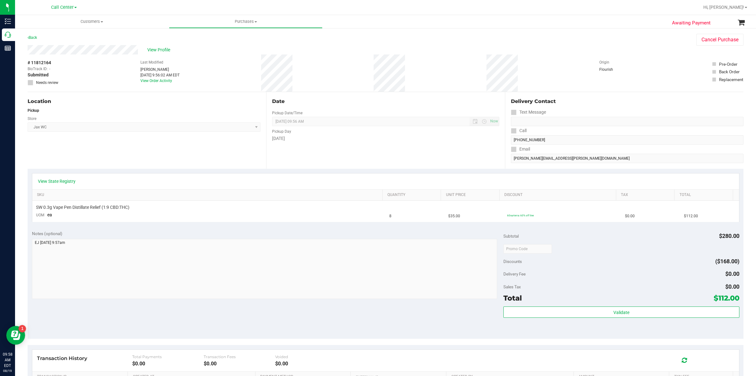
click at [47, 60] on span "# 11812164" at bounding box center [40, 63] width 24 height 7
copy div "# 11812164"
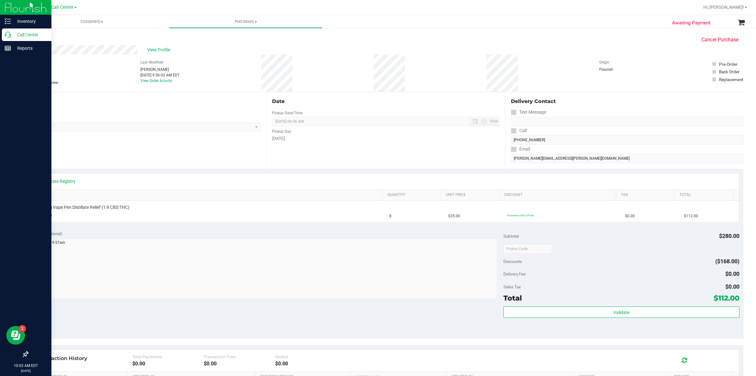
click at [19, 33] on p "Call Center" at bounding box center [30, 35] width 38 height 8
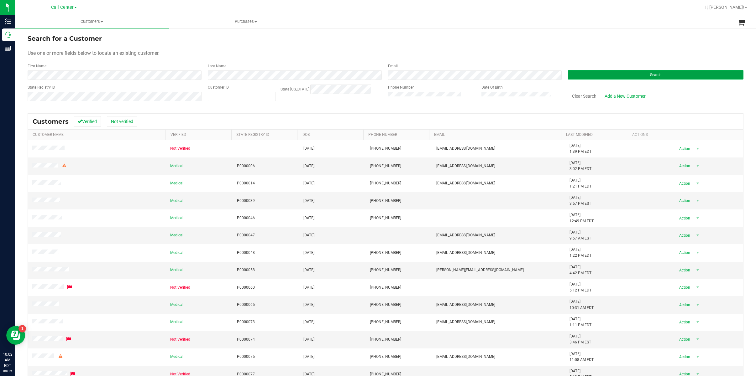
click at [589, 78] on button "Search" at bounding box center [656, 74] width 176 height 9
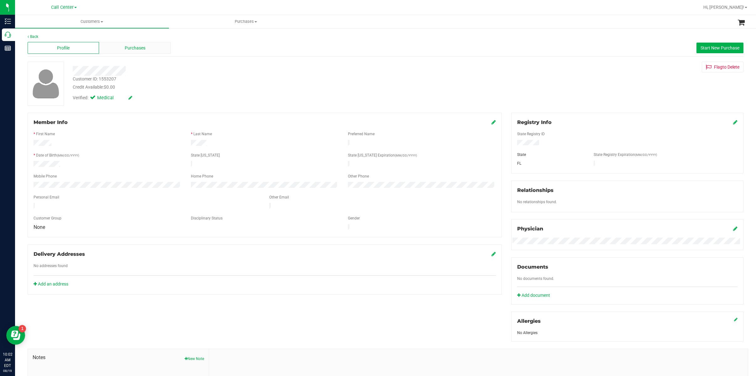
click at [142, 46] on span "Purchases" at bounding box center [135, 48] width 21 height 7
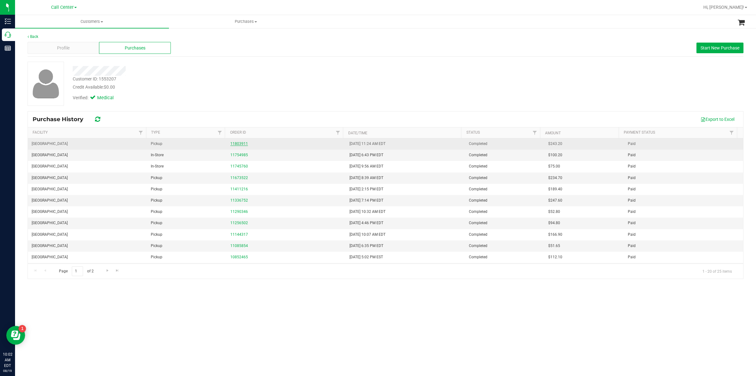
click at [239, 144] on link "11803911" at bounding box center [239, 144] width 18 height 4
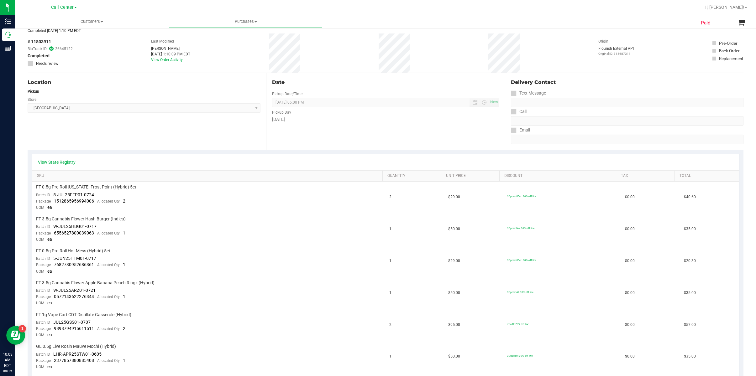
scroll to position [83, 0]
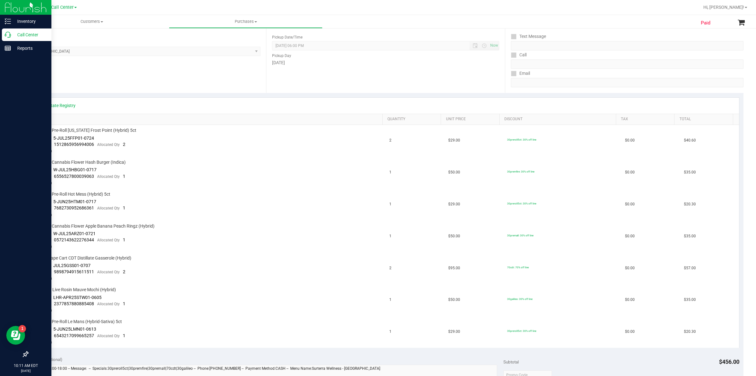
click at [36, 76] on div at bounding box center [25, 201] width 51 height 293
click at [25, 31] on p "Call Center" at bounding box center [30, 35] width 38 height 8
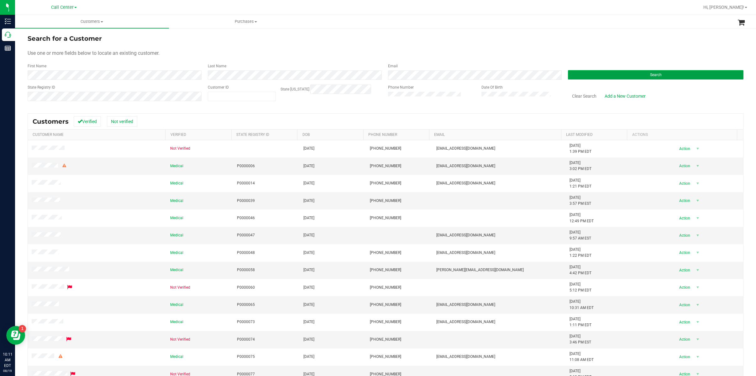
click at [589, 71] on button "Search" at bounding box center [656, 74] width 176 height 9
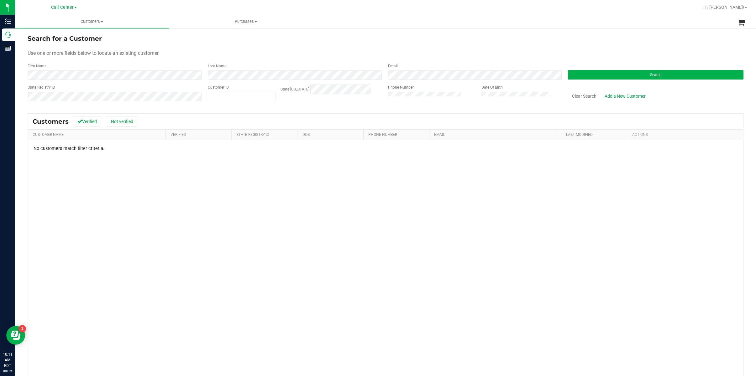
drag, startPoint x: 61, startPoint y: 226, endPoint x: 69, endPoint y: 221, distance: 9.8
click at [61, 226] on div "No customers match filter criteria." at bounding box center [385, 261] width 715 height 243
click at [582, 96] on button "Clear Search" at bounding box center [584, 96] width 33 height 11
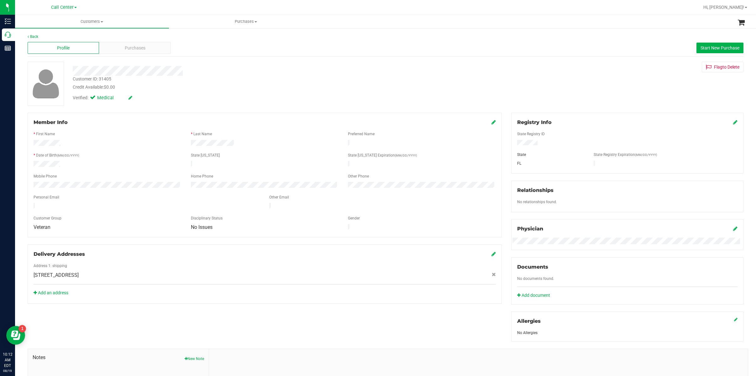
click at [67, 37] on div "Back" at bounding box center [386, 37] width 716 height 6
click at [135, 42] on div "Profile Purchases Start New Purchase" at bounding box center [386, 47] width 716 height 17
click at [140, 47] on span "Purchases" at bounding box center [135, 48] width 21 height 7
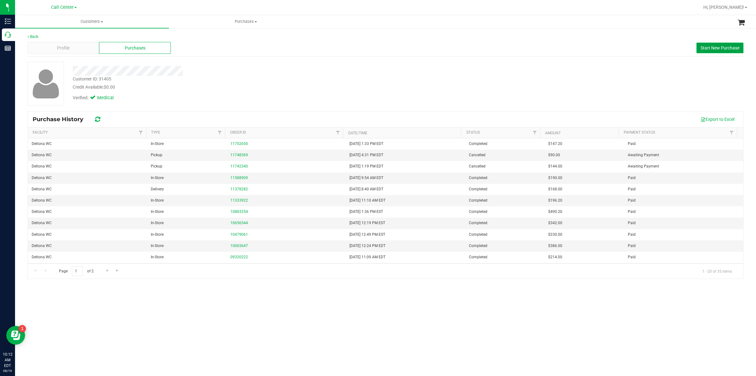
click at [698, 50] on span "Start New Purchase" at bounding box center [720, 47] width 39 height 5
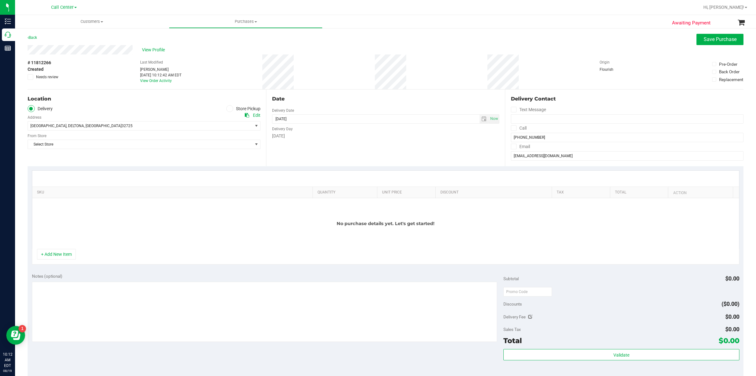
click at [89, 104] on div "Location Delivery Store Pickup Address Edit [STREET_ADDRESS] , [GEOGRAPHIC_DATA…" at bounding box center [147, 128] width 239 height 77
click at [228, 109] on icon at bounding box center [230, 109] width 4 height 0
click at [0, 0] on input "Store Pickup" at bounding box center [0, 0] width 0 height 0
click at [219, 122] on span "Select Store" at bounding box center [140, 126] width 224 height 9
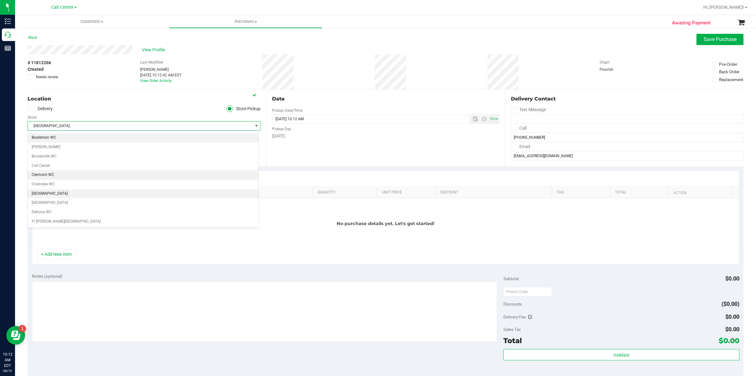
scroll to position [42, 0]
click at [73, 192] on li "Deltona WC" at bounding box center [143, 188] width 230 height 9
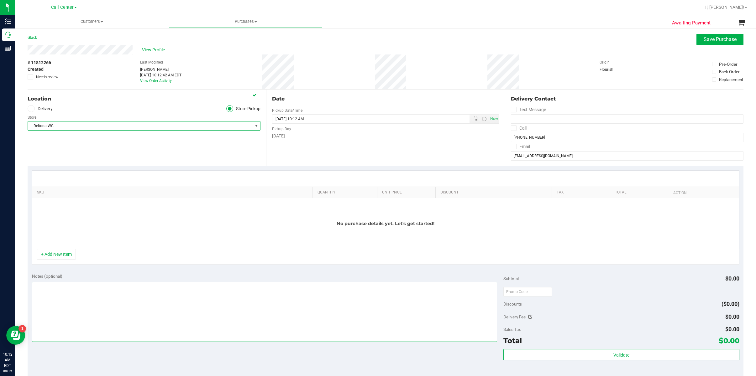
click at [54, 293] on textarea at bounding box center [265, 312] width 466 height 60
click at [45, 286] on textarea at bounding box center [265, 312] width 466 height 60
click at [68, 287] on textarea at bounding box center [265, 312] width 466 height 60
drag, startPoint x: 80, startPoint y: 288, endPoint x: 69, endPoint y: 289, distance: 10.7
click at [69, 289] on textarea at bounding box center [265, 312] width 466 height 60
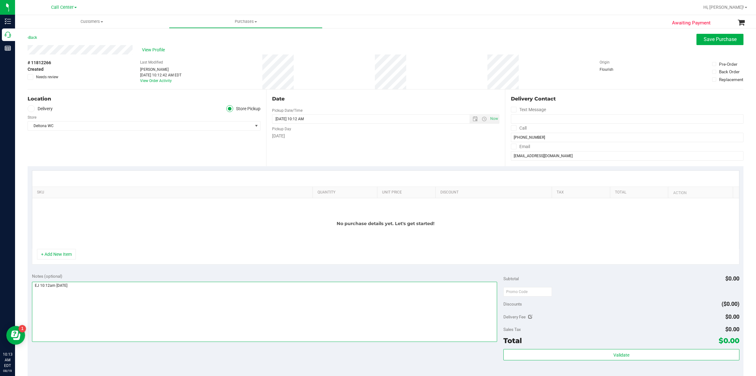
type textarea "EJ 10:12am [DATE]"
click at [48, 165] on div "Location Delivery Store Pickup Store Deltona WC Select Store [PERSON_NAME][GEOG…" at bounding box center [147, 128] width 239 height 77
click at [58, 260] on button "+ Add New Item" at bounding box center [56, 254] width 39 height 11
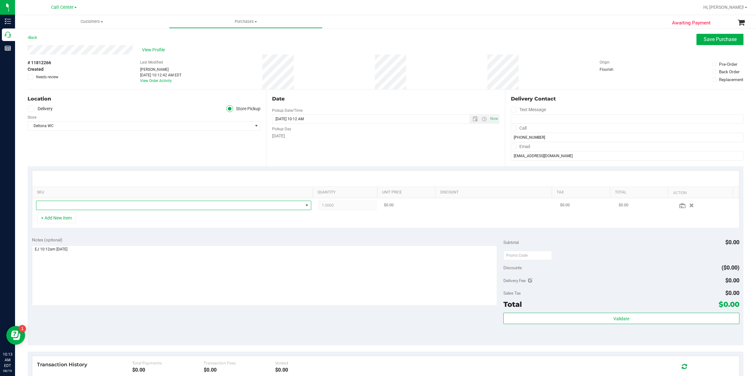
click at [60, 209] on span "NO DATA FOUND" at bounding box center [169, 205] width 267 height 9
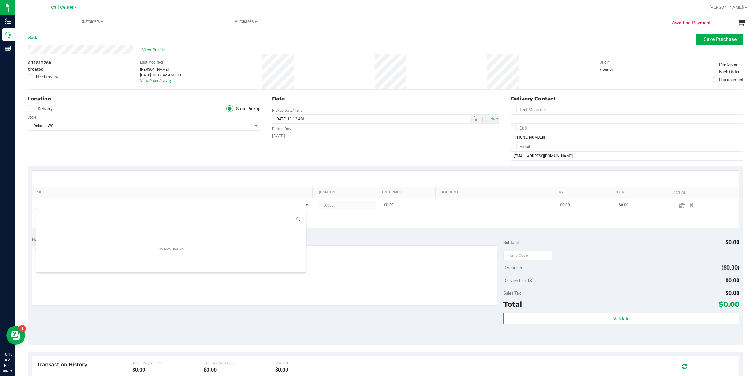
scroll to position [9, 270]
type input "banana dulce"
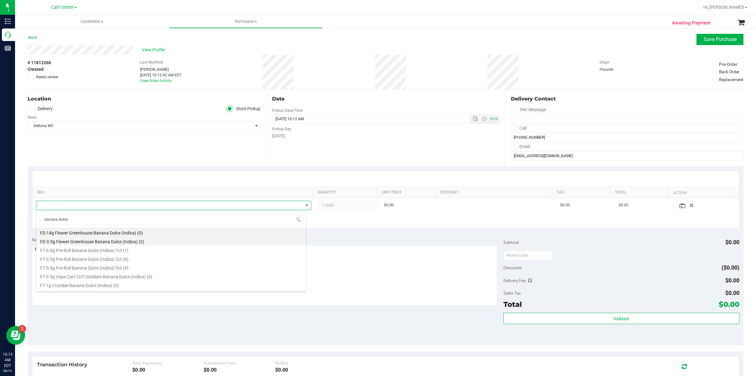
click at [87, 241] on li "FD 3.5g Flower Greenhouse Banana Dulce (Indica) (2)" at bounding box center [171, 241] width 270 height 9
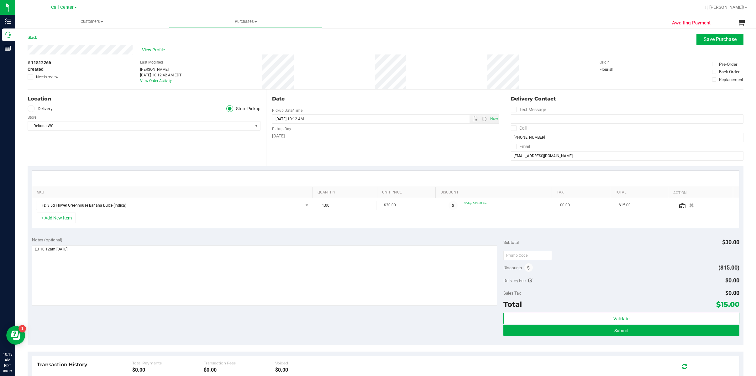
drag, startPoint x: 88, startPoint y: 234, endPoint x: 92, endPoint y: 236, distance: 4.2
click at [88, 236] on purchase-details "Back Save Purchase View Profile # 11812266 Created Needs review Last Modified E…" at bounding box center [386, 245] width 716 height 423
click at [697, 41] on button "Save Purchase" at bounding box center [720, 39] width 47 height 11
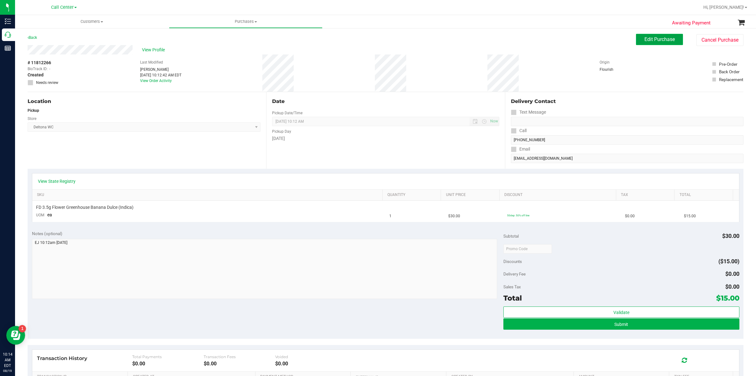
click at [647, 35] on button "Edit Purchase" at bounding box center [659, 39] width 47 height 11
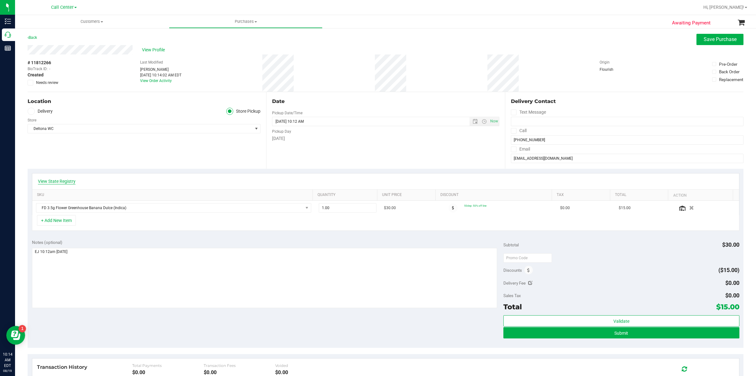
click at [63, 182] on link "View State Registry" at bounding box center [57, 181] width 38 height 6
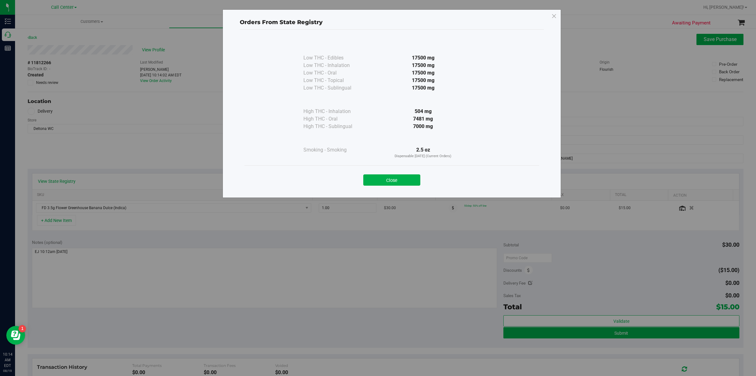
click at [387, 186] on div "Close" at bounding box center [392, 178] width 295 height 25
drag, startPoint x: 406, startPoint y: 181, endPoint x: 506, endPoint y: 202, distance: 102.0
click at [407, 181] on button "Close" at bounding box center [391, 180] width 57 height 11
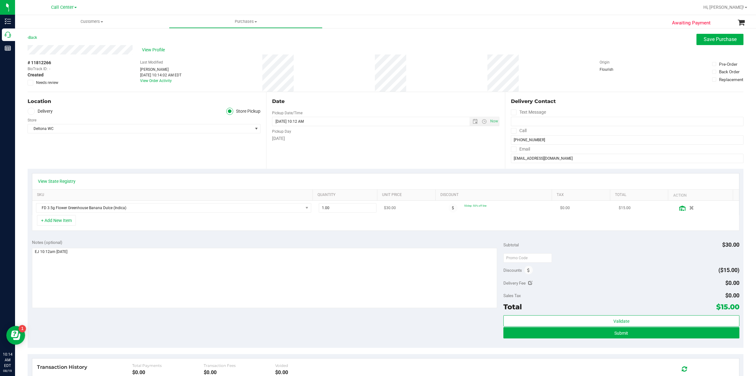
click at [679, 210] on icon at bounding box center [682, 208] width 6 height 5
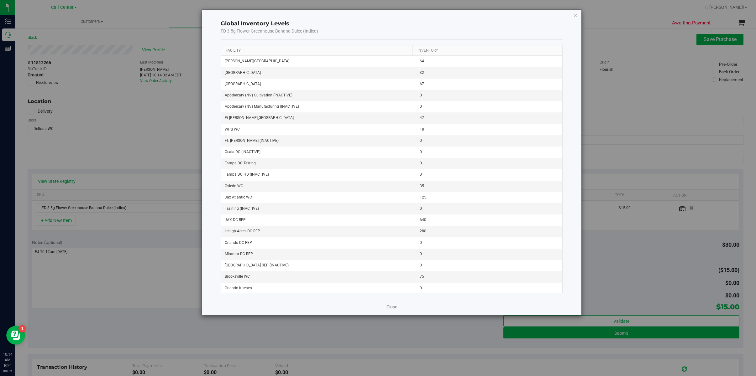
click at [232, 50] on link "Facility" at bounding box center [233, 50] width 15 height 4
click at [573, 14] on div "Global Inventory Levels FD 3.5g Flower Greenhouse Banana Dulce (Indica) Facilit…" at bounding box center [392, 163] width 380 height 306
click at [576, 14] on icon "button" at bounding box center [576, 15] width 4 height 8
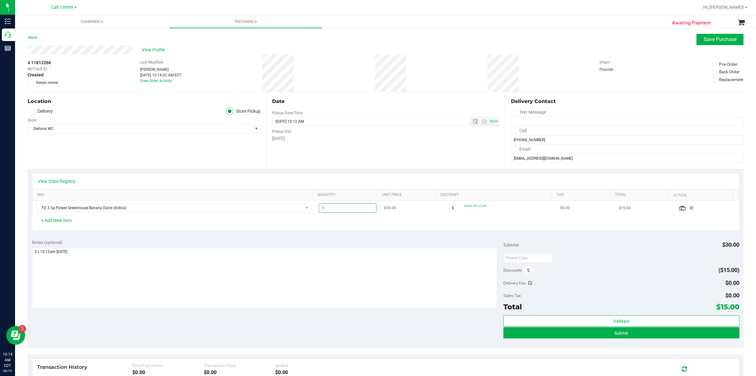
drag, startPoint x: 322, startPoint y: 208, endPoint x: 315, endPoint y: 208, distance: 7.5
click at [319, 208] on span "1.00 1" at bounding box center [348, 207] width 58 height 9
type input "20"
click at [79, 146] on div "Location Delivery Store Pickup Store Deltona WC Select Store [PERSON_NAME][GEOG…" at bounding box center [147, 130] width 239 height 77
click at [60, 224] on button "+ Add New Item" at bounding box center [56, 220] width 39 height 11
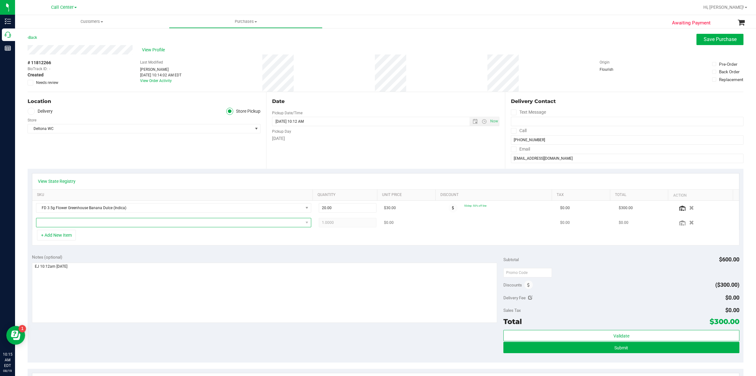
click at [64, 222] on span "NO DATA FOUND" at bounding box center [169, 222] width 267 height 9
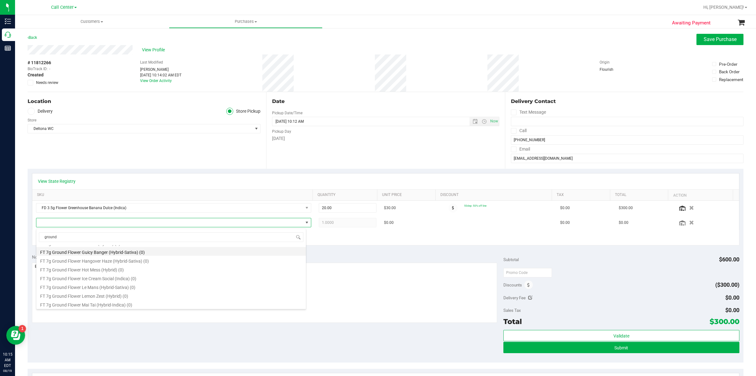
scroll to position [376, 0]
drag, startPoint x: 61, startPoint y: 236, endPoint x: 42, endPoint y: 239, distance: 19.6
click at [42, 239] on input "ground" at bounding box center [171, 238] width 265 height 10
type input "fso"
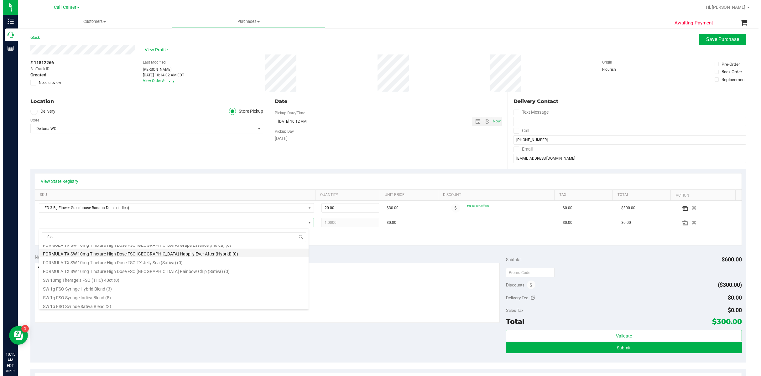
scroll to position [125, 0]
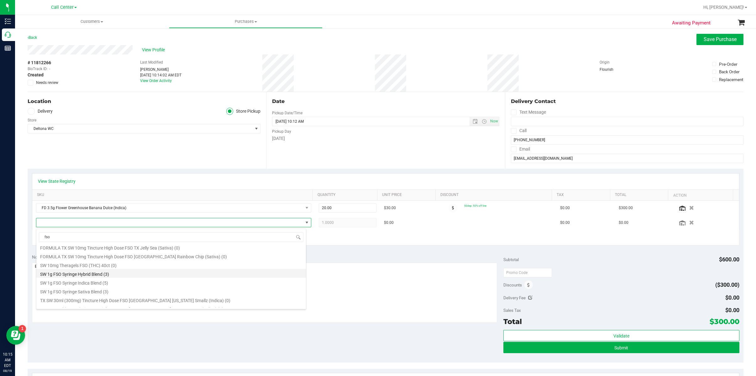
click at [87, 274] on li "SW 1g FSO Syringe Hybrid Blend (3)" at bounding box center [171, 273] width 270 height 9
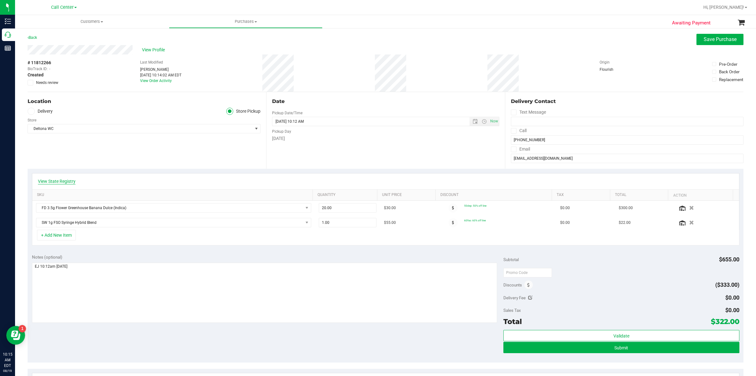
click at [58, 183] on link "View State Registry" at bounding box center [57, 181] width 38 height 6
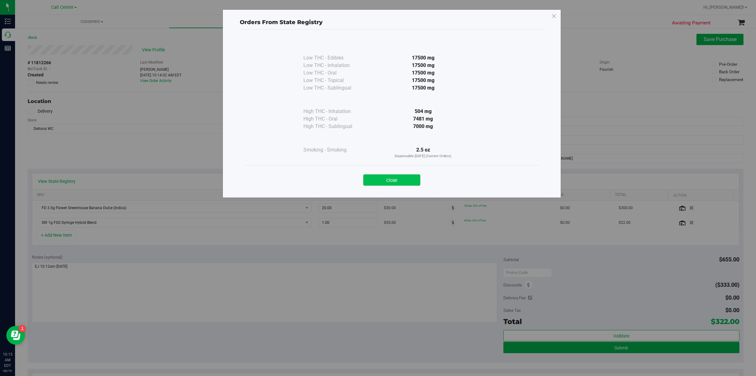
click at [400, 185] on button "Close" at bounding box center [391, 180] width 57 height 11
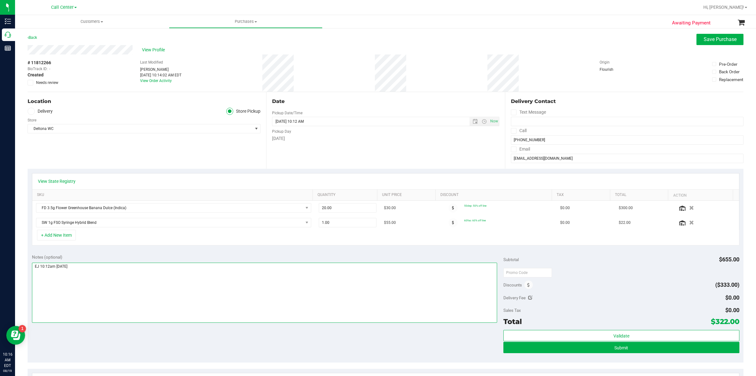
click at [52, 296] on textarea at bounding box center [265, 293] width 466 height 60
click at [527, 287] on icon at bounding box center [528, 285] width 3 height 4
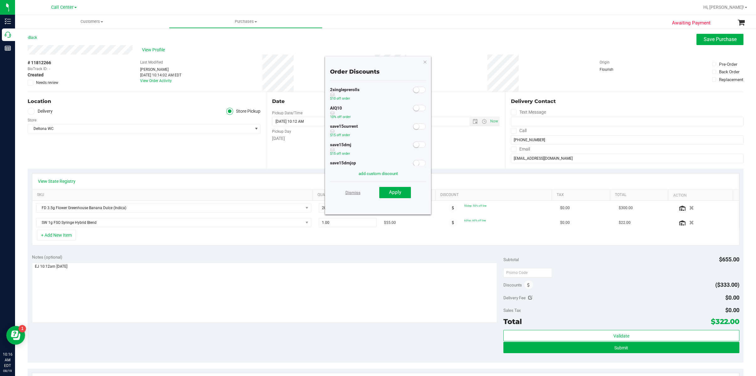
click at [350, 193] on link "Dismiss" at bounding box center [352, 192] width 15 height 11
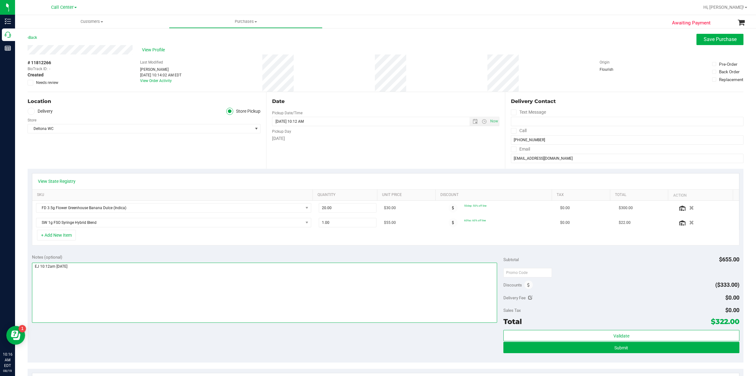
click at [92, 292] on textarea at bounding box center [265, 293] width 466 height 60
click at [527, 287] on icon at bounding box center [528, 285] width 3 height 4
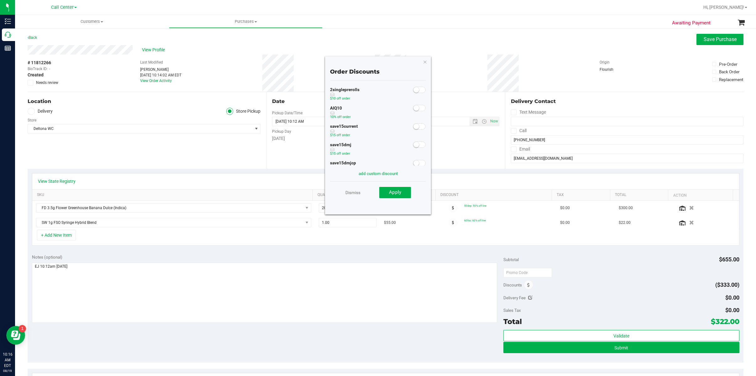
click at [413, 109] on small at bounding box center [416, 108] width 6 height 6
click at [404, 194] on button "Apply" at bounding box center [395, 192] width 32 height 11
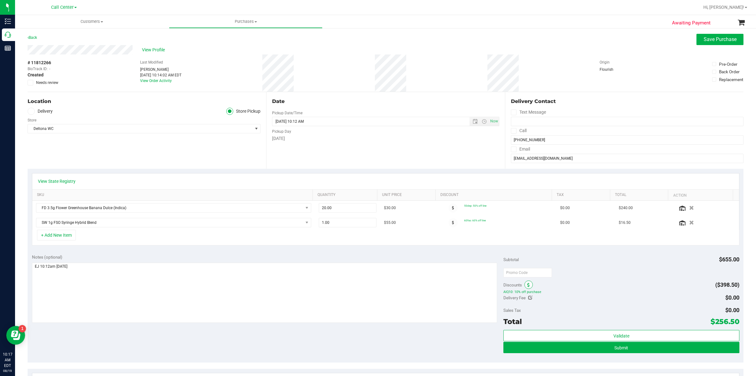
click at [527, 287] on icon at bounding box center [528, 285] width 3 height 4
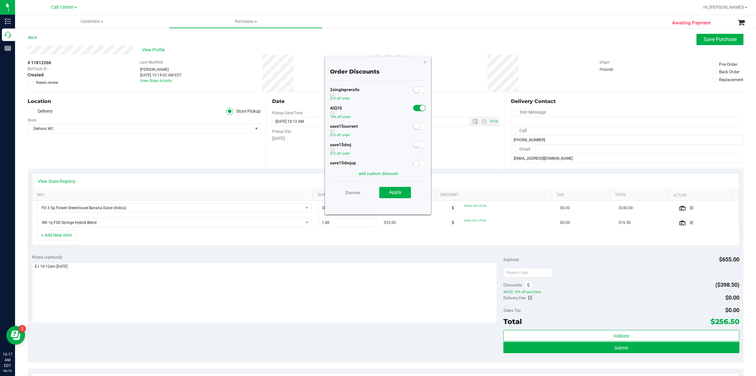
click at [420, 108] on small at bounding box center [423, 108] width 6 height 6
click at [396, 194] on span "Apply" at bounding box center [395, 193] width 12 height 6
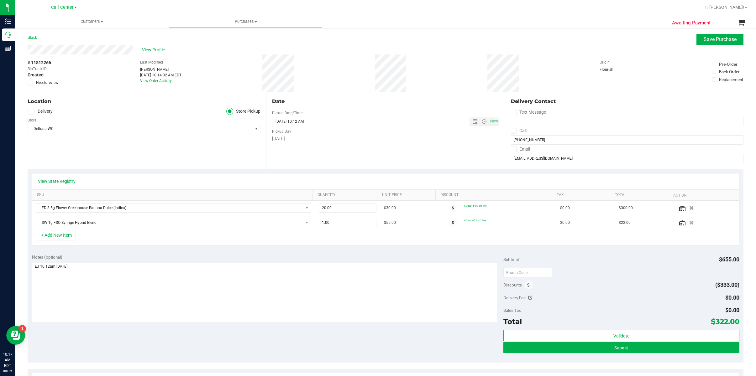
click at [45, 60] on span "# 11812266" at bounding box center [40, 63] width 24 height 7
click at [626, 348] on button "Submit" at bounding box center [621, 347] width 236 height 11
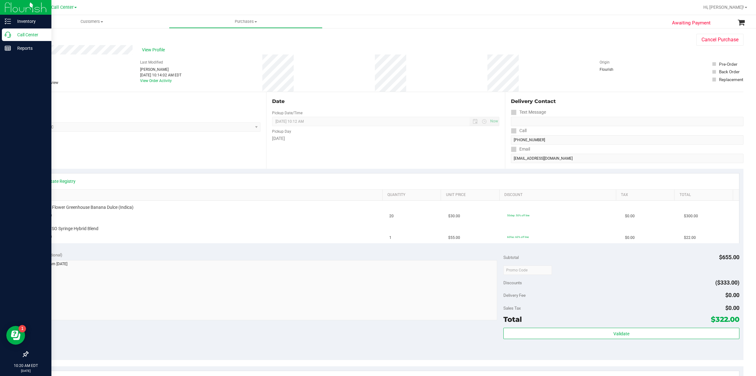
drag, startPoint x: 21, startPoint y: 34, endPoint x: 25, endPoint y: 34, distance: 3.8
click at [22, 34] on p "Call Center" at bounding box center [30, 35] width 38 height 8
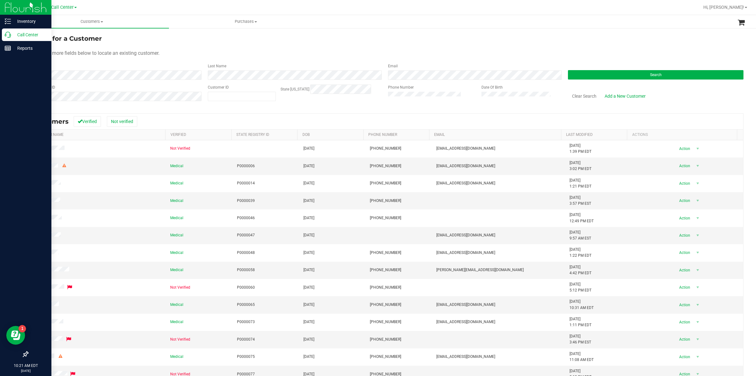
click at [19, 37] on p "Call Center" at bounding box center [30, 35] width 38 height 8
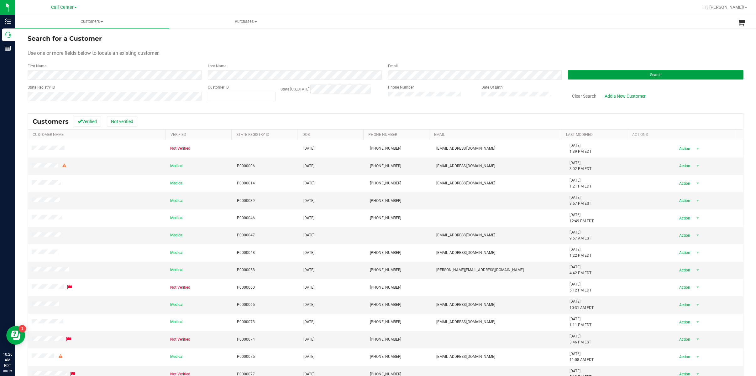
click at [579, 74] on button "Search" at bounding box center [656, 74] width 176 height 9
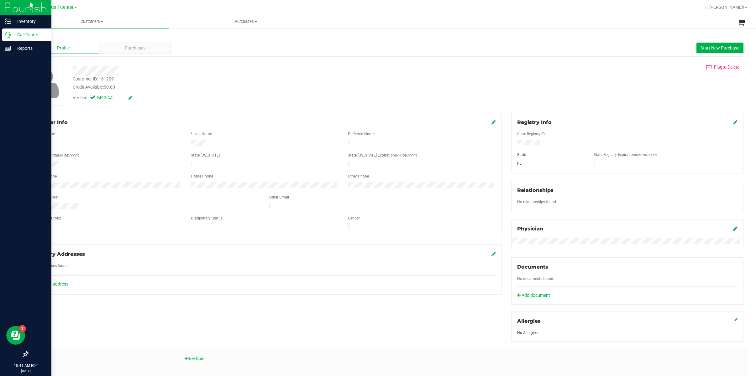
click at [29, 34] on p "Call Center" at bounding box center [30, 35] width 38 height 8
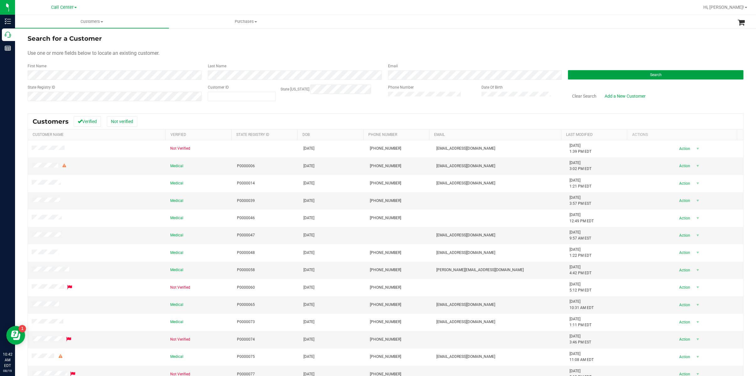
click at [597, 78] on button "Search" at bounding box center [656, 74] width 176 height 9
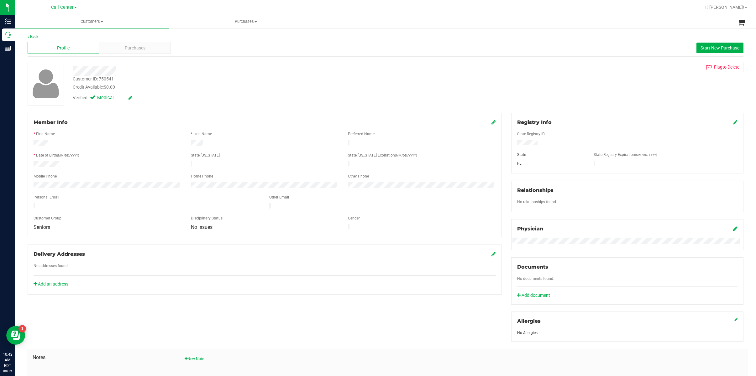
click at [104, 119] on div "Member Info" at bounding box center [265, 123] width 462 height 8
click at [136, 46] on span "Purchases" at bounding box center [135, 48] width 21 height 7
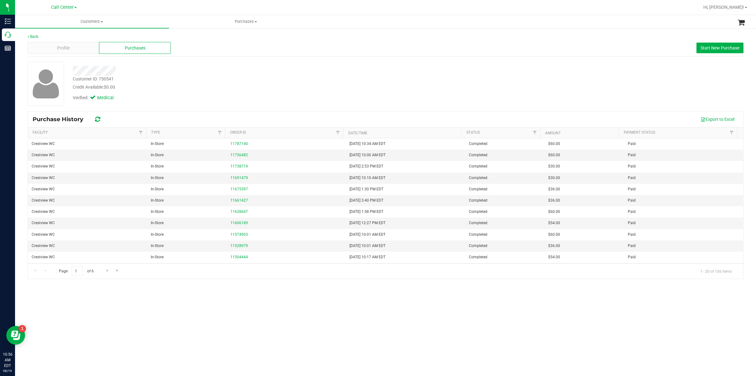
click at [65, 281] on div "Back Profile Purchases Start New Purchase Customer ID: 750541 Credit Available:…" at bounding box center [385, 157] width 741 height 258
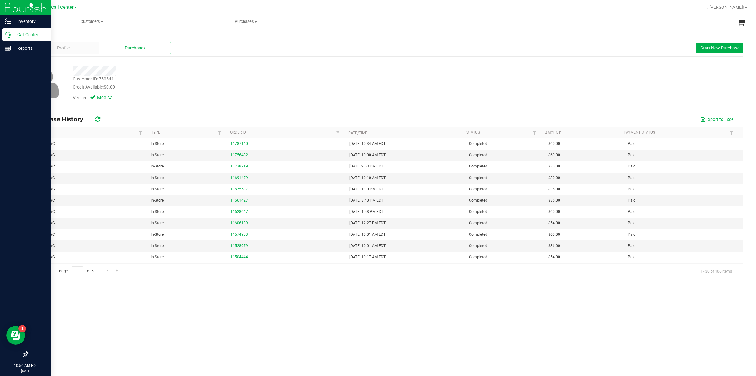
click at [22, 34] on p "Call Center" at bounding box center [30, 35] width 38 height 8
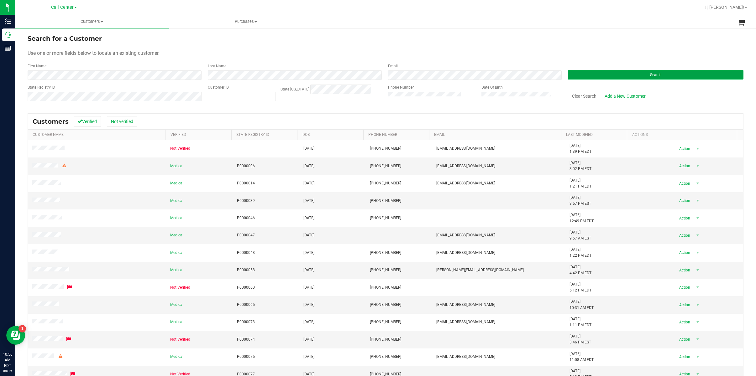
click at [580, 77] on button "Search" at bounding box center [656, 74] width 176 height 9
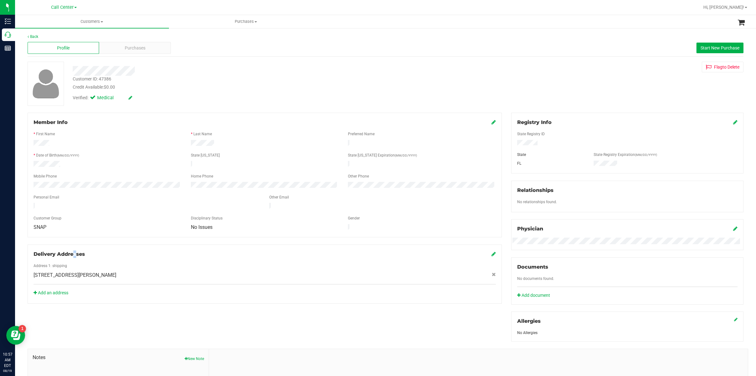
drag, startPoint x: 63, startPoint y: 237, endPoint x: 66, endPoint y: 232, distance: 6.0
click at [63, 237] on div "Member Info * First Name * Last Name Preferred Name * Date of Birth (MM/DD/YYYY…" at bounding box center [265, 208] width 484 height 191
click at [145, 45] on div "Purchases" at bounding box center [134, 48] width 71 height 12
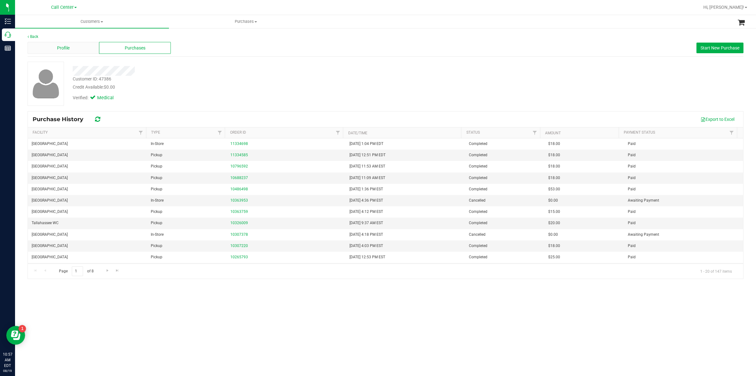
click at [69, 46] on span "Profile" at bounding box center [63, 48] width 13 height 7
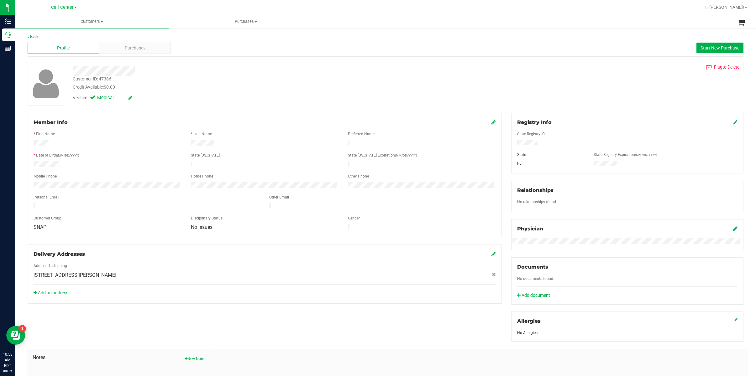
click at [65, 224] on div "SNAP" at bounding box center [107, 227] width 157 height 6
click at [146, 49] on div "Purchases" at bounding box center [134, 48] width 71 height 12
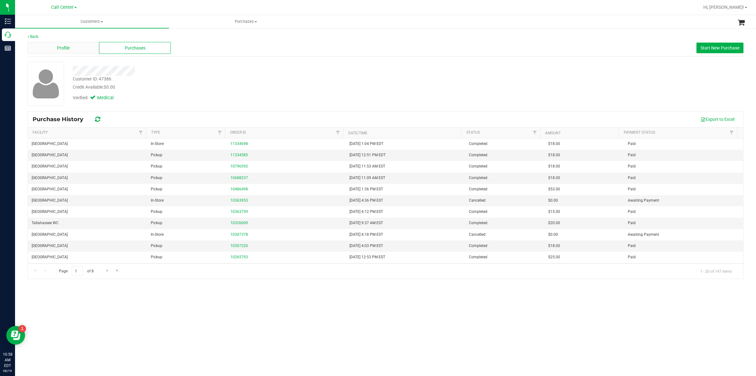
click at [65, 46] on span "Profile" at bounding box center [63, 48] width 13 height 7
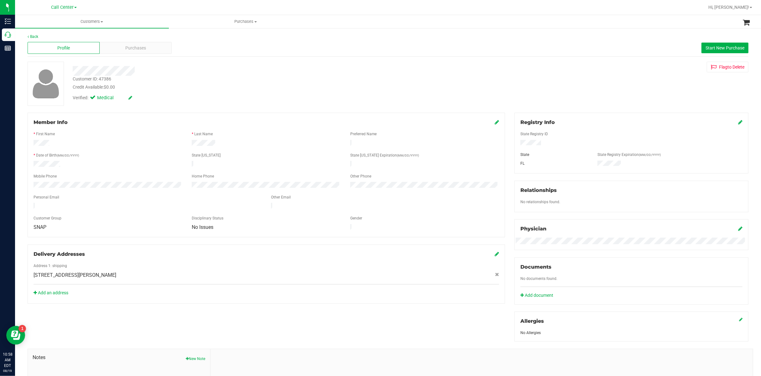
click at [67, 148] on div at bounding box center [267, 150] width 466 height 5
click at [92, 125] on div "Member Info" at bounding box center [267, 123] width 466 height 8
click at [131, 51] on div "Purchases" at bounding box center [136, 48] width 72 height 12
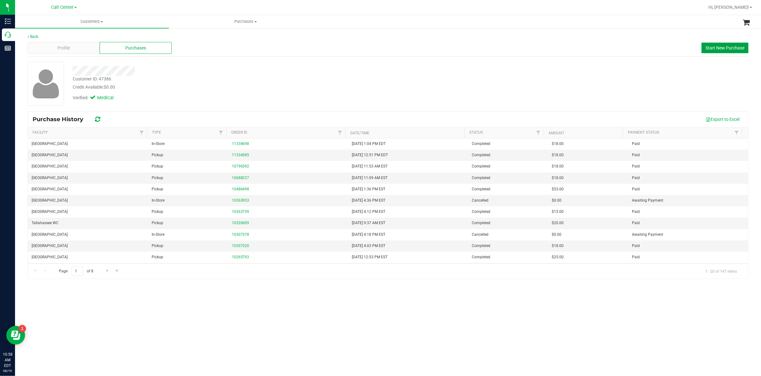
click at [698, 48] on span "Start New Purchase" at bounding box center [725, 47] width 39 height 5
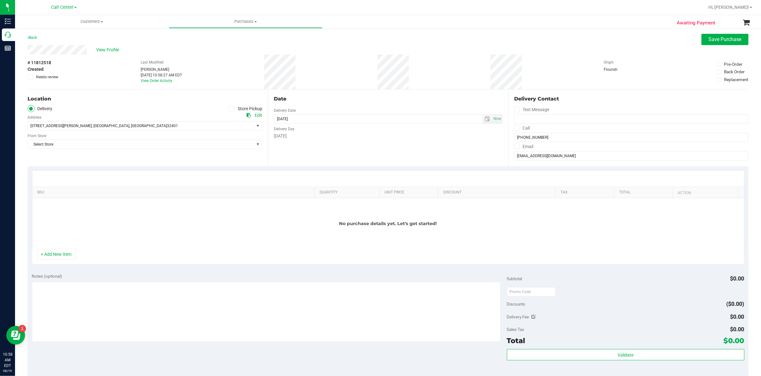
click at [77, 168] on div "SKU Quantity Unit Price Discount Tax Total Action No purchase details yet. Let'…" at bounding box center [388, 217] width 721 height 103
click at [231, 109] on span at bounding box center [231, 108] width 7 height 7
click at [225, 124] on span "[STREET_ADDRESS][PERSON_NAME] , [GEOGRAPHIC_DATA] , [GEOGRAPHIC_DATA] 32401" at bounding box center [135, 126] width 215 height 9
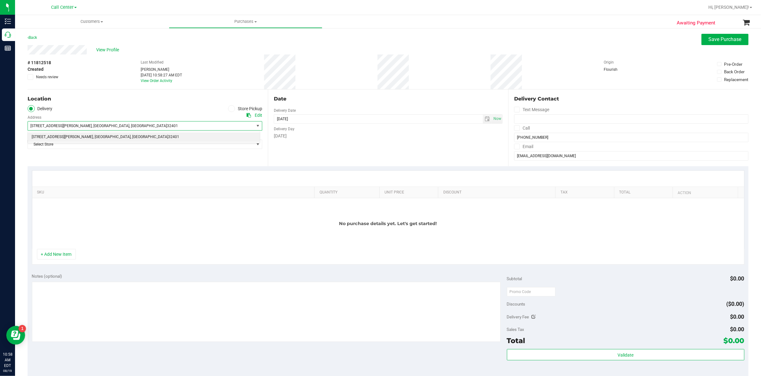
click at [230, 109] on icon at bounding box center [232, 109] width 4 height 0
click at [0, 0] on input "Store Pickup" at bounding box center [0, 0] width 0 height 0
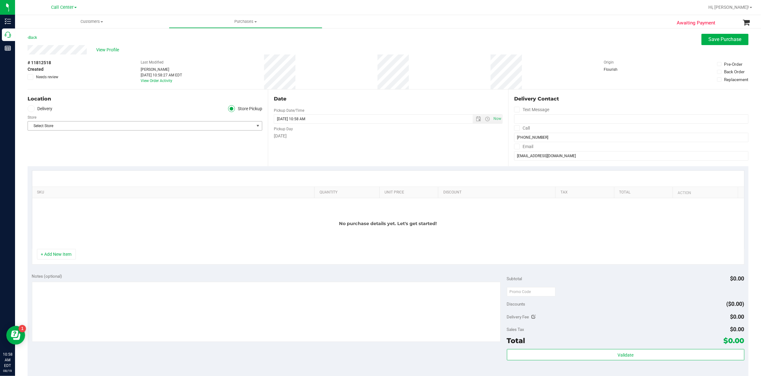
click at [219, 126] on span "Select Store" at bounding box center [141, 126] width 226 height 9
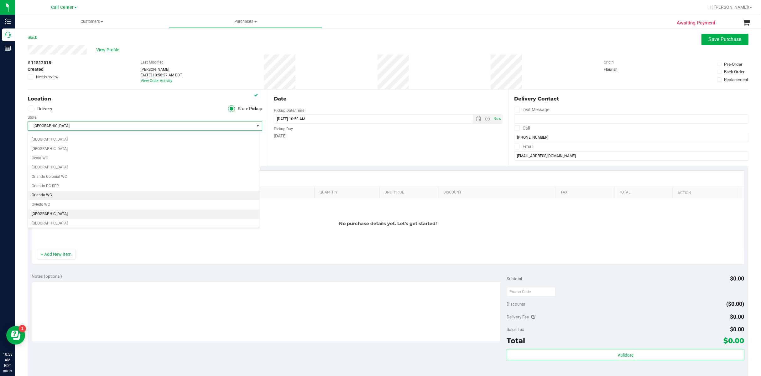
scroll to position [300, 0]
click at [56, 196] on li "[GEOGRAPHIC_DATA]" at bounding box center [144, 191] width 232 height 9
drag, startPoint x: 66, startPoint y: 252, endPoint x: 80, endPoint y: 247, distance: 14.7
click at [66, 252] on button "+ Add New Item" at bounding box center [56, 254] width 39 height 11
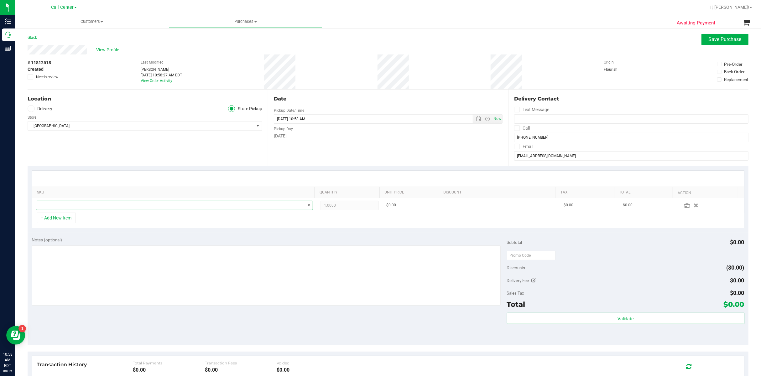
click at [94, 205] on span "NO DATA FOUND" at bounding box center [170, 205] width 269 height 9
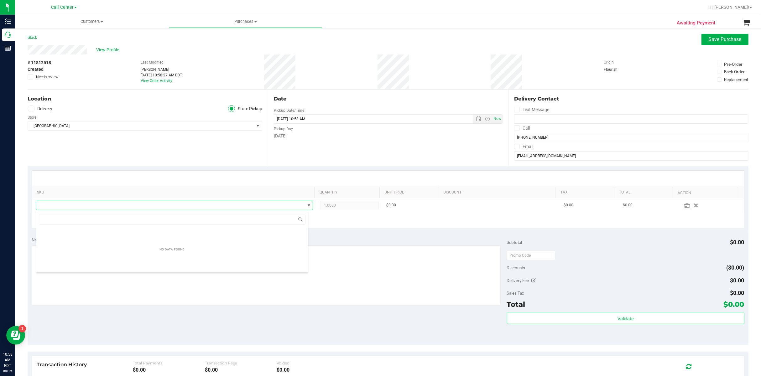
scroll to position [9, 272]
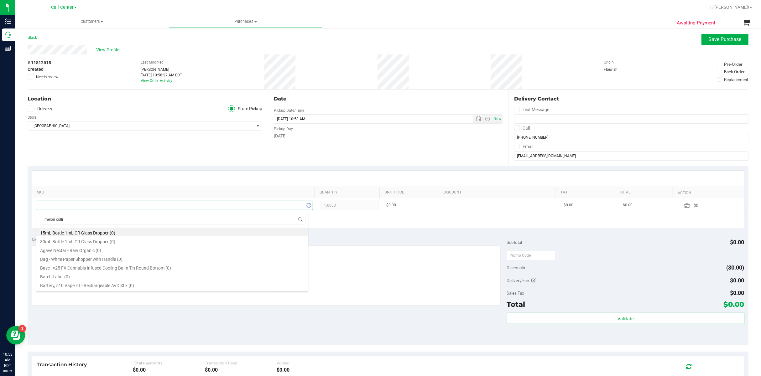
type input "melon collie"
click at [73, 243] on li "FD 3.5g Flower Greenhouse Melon Collie (Hybrid-Sativa) (10)" at bounding box center [172, 241] width 272 height 9
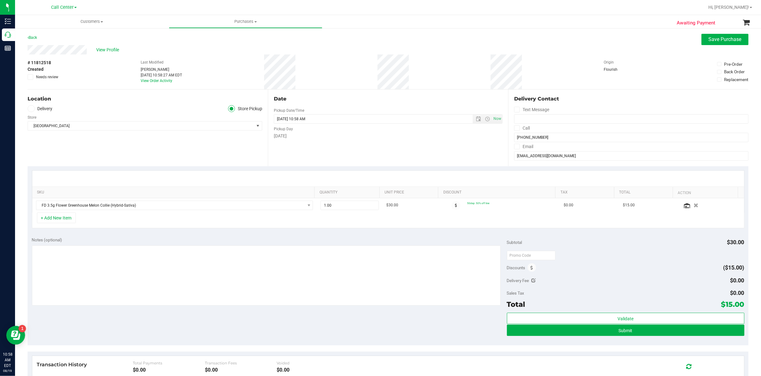
click at [70, 148] on div "Location Delivery Store Pickup Store [GEOGRAPHIC_DATA] WC Select Store [PERSON_…" at bounding box center [148, 128] width 240 height 77
click at [51, 156] on div "Location Delivery Store Pickup Store [GEOGRAPHIC_DATA] WC Select Store [PERSON_…" at bounding box center [148, 128] width 240 height 77
click at [93, 159] on div "Location Delivery Store Pickup Store [GEOGRAPHIC_DATA] WC Select Store [PERSON_…" at bounding box center [148, 128] width 240 height 77
click at [106, 49] on span "View Profile" at bounding box center [108, 50] width 25 height 7
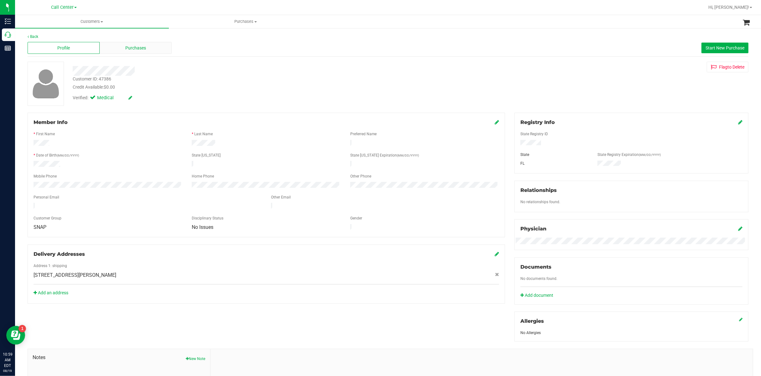
click at [141, 45] on span "Purchases" at bounding box center [135, 48] width 21 height 7
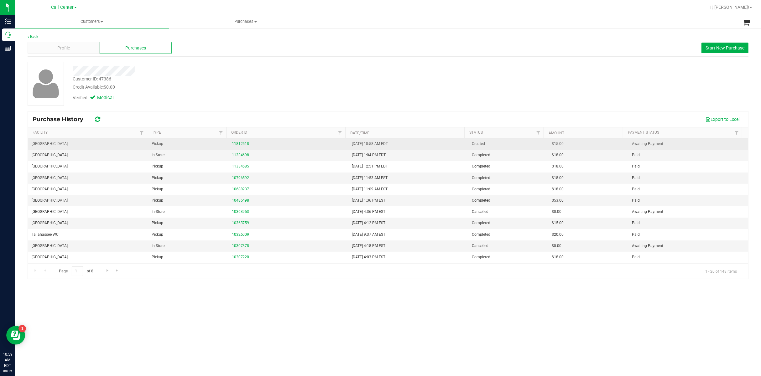
click at [232, 147] on div "11812518" at bounding box center [288, 144] width 113 height 6
click at [235, 144] on link "11812518" at bounding box center [241, 144] width 18 height 4
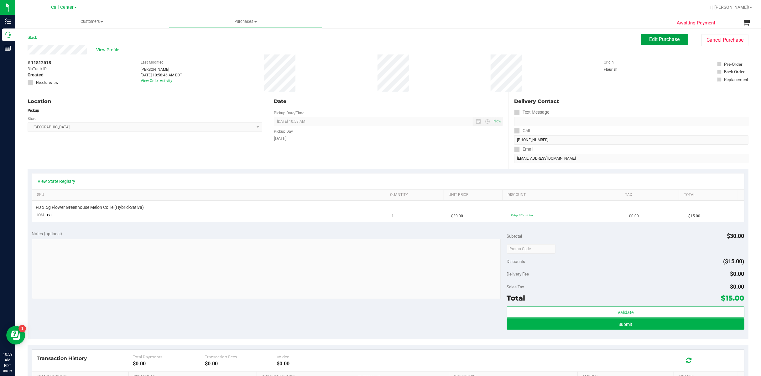
click at [650, 39] on span "Edit Purchase" at bounding box center [665, 39] width 30 height 6
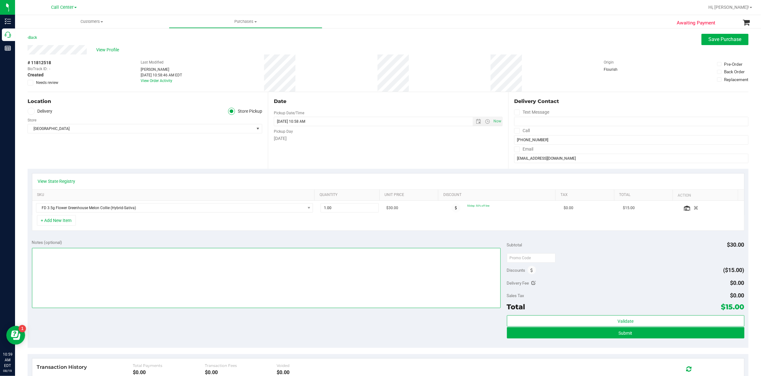
click at [78, 252] on textarea at bounding box center [266, 278] width 469 height 60
click at [76, 279] on textarea at bounding box center [266, 278] width 469 height 60
click at [57, 217] on button "+ Add New Item" at bounding box center [56, 220] width 39 height 11
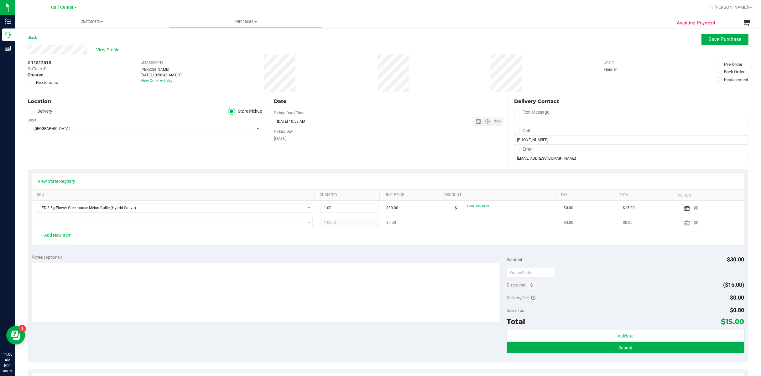
click at [60, 220] on span "NO DATA FOUND" at bounding box center [170, 222] width 269 height 9
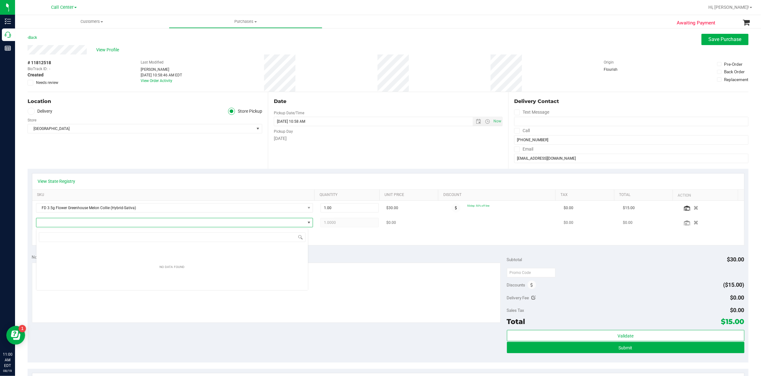
scroll to position [9, 272]
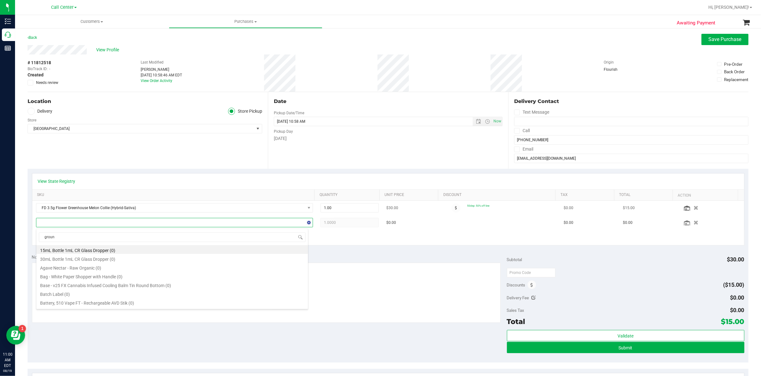
type input "ground"
click at [80, 294] on li "FT 7g Ground Flower (Sativa) (2)" at bounding box center [172, 293] width 272 height 9
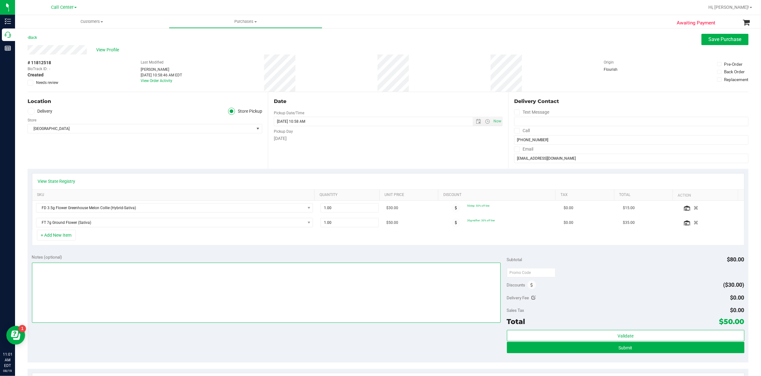
click at [129, 278] on textarea at bounding box center [266, 293] width 469 height 60
drag, startPoint x: 52, startPoint y: 303, endPoint x: 52, endPoint y: 300, distance: 3.2
click at [52, 300] on textarea at bounding box center [266, 293] width 469 height 60
click at [60, 269] on textarea at bounding box center [266, 293] width 469 height 60
type textarea "EJ [DATE] 11:01am"
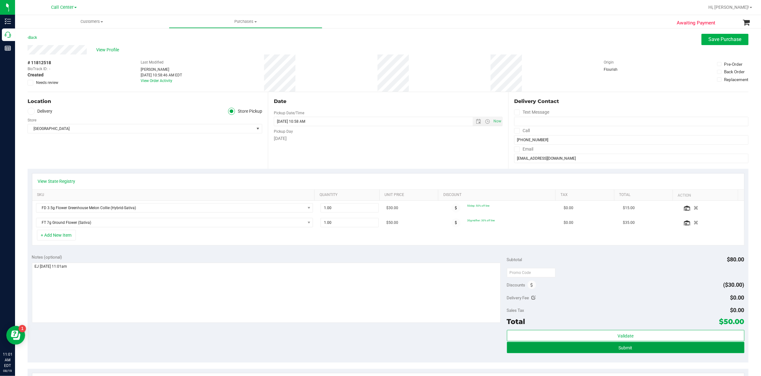
click at [553, 347] on button "Submit" at bounding box center [626, 347] width 238 height 11
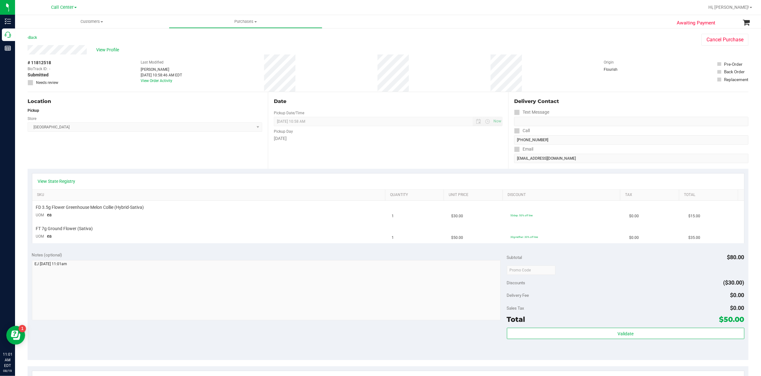
click at [43, 62] on span "# 11812518" at bounding box center [40, 63] width 24 height 7
click at [104, 49] on span "View Profile" at bounding box center [108, 50] width 25 height 7
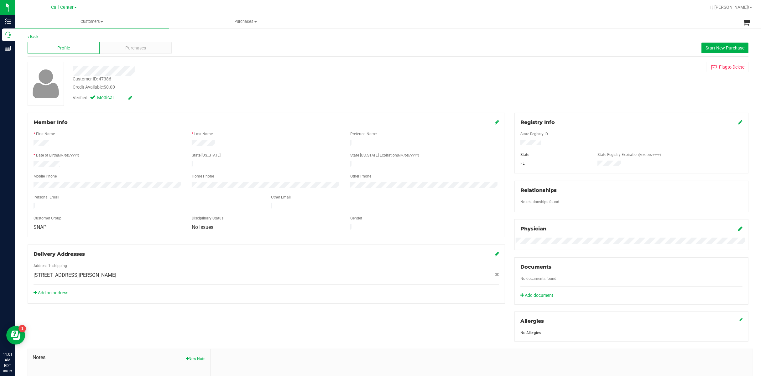
click at [103, 78] on div "Customer ID: 47386" at bounding box center [92, 79] width 39 height 7
drag, startPoint x: 103, startPoint y: 78, endPoint x: 107, endPoint y: 81, distance: 4.2
click at [103, 78] on div "Customer ID: 47386" at bounding box center [92, 79] width 39 height 7
drag, startPoint x: 205, startPoint y: 326, endPoint x: 53, endPoint y: 156, distance: 228.0
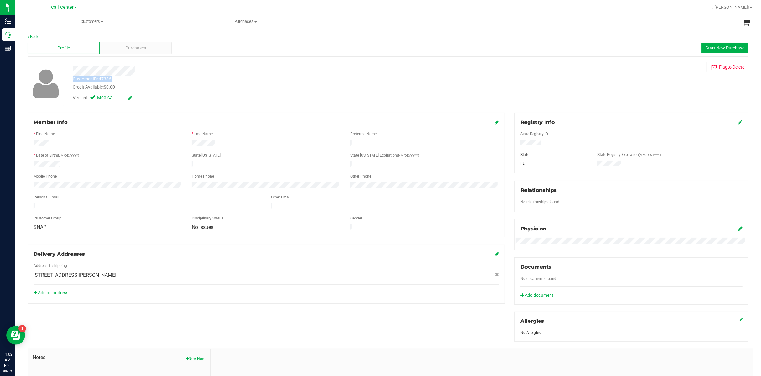
click at [187, 307] on div "Member Info * First Name * Last Name Preferred Name * Date of Birth (MM/DD/YYYY…" at bounding box center [388, 273] width 731 height 321
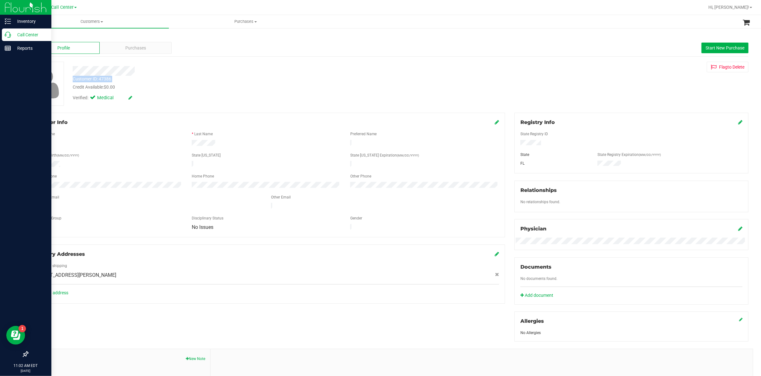
click at [32, 35] on p "Call Center" at bounding box center [30, 35] width 38 height 8
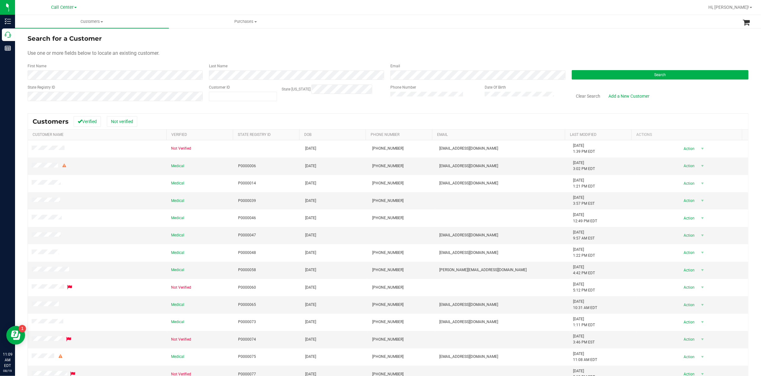
click at [58, 89] on div "State Registry ID" at bounding box center [116, 96] width 177 height 22
click at [613, 77] on button "Search" at bounding box center [660, 74] width 177 height 9
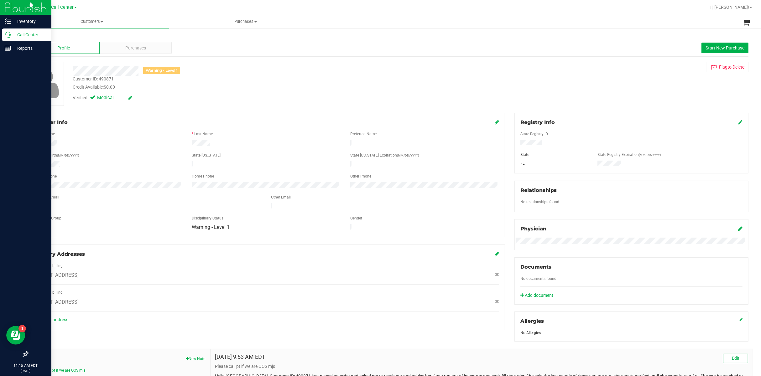
click at [22, 35] on p "Call Center" at bounding box center [30, 35] width 38 height 8
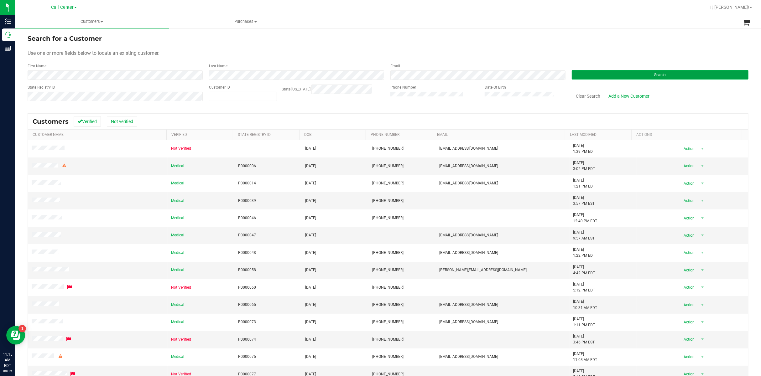
click at [575, 76] on button "Search" at bounding box center [660, 74] width 177 height 9
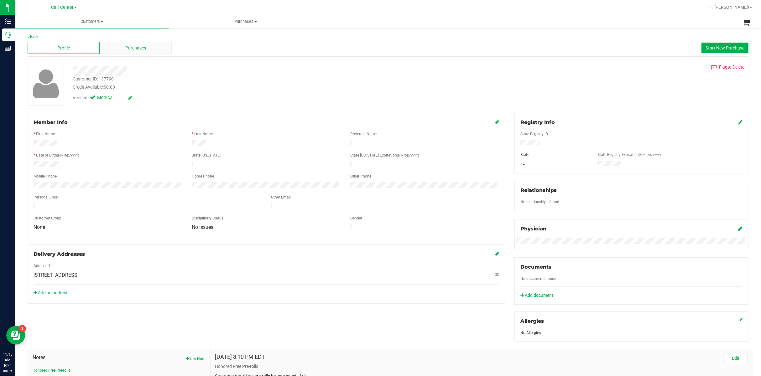
click at [106, 47] on div "Purchases" at bounding box center [136, 48] width 72 height 12
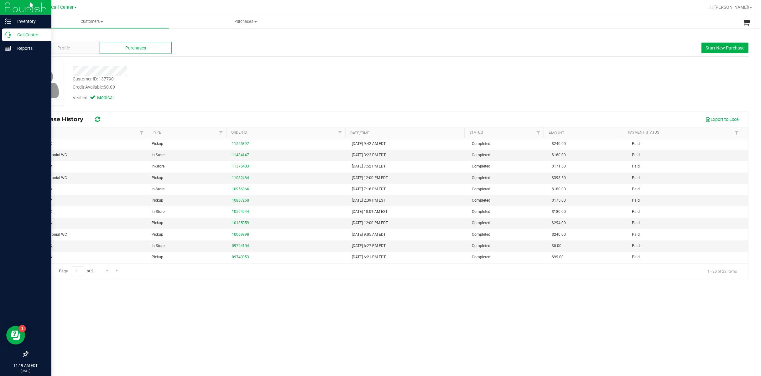
click at [28, 32] on p "Call Center" at bounding box center [30, 35] width 38 height 8
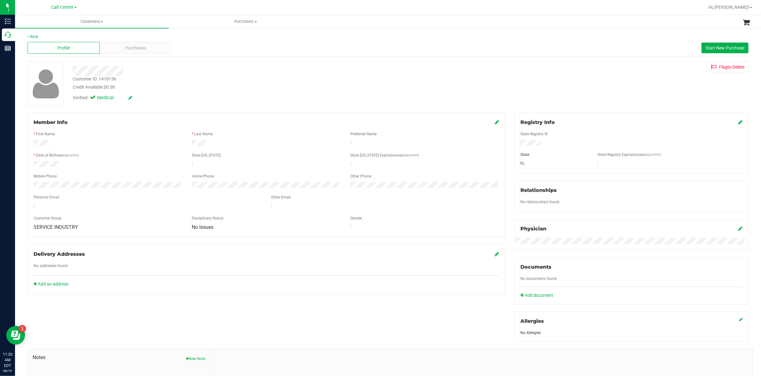
click at [66, 137] on form "Member Info * First Name * Last Name Preferred Name * Date of Birth (MM/DD/YYYY…" at bounding box center [267, 175] width 466 height 113
click at [124, 43] on div "Purchases" at bounding box center [136, 48] width 72 height 12
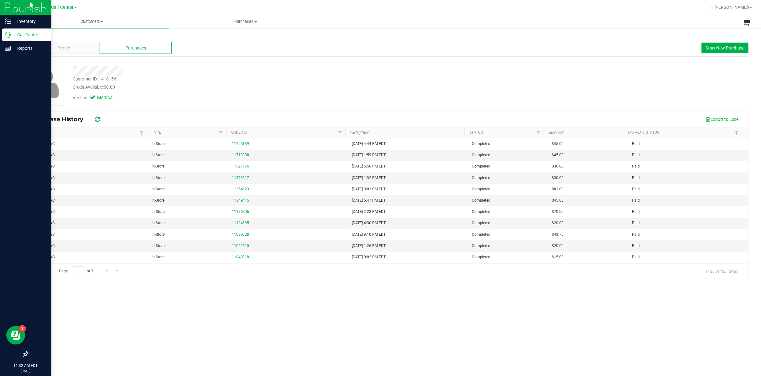
click at [4, 112] on div at bounding box center [25, 201] width 51 height 293
click at [29, 33] on p "Call Center" at bounding box center [30, 35] width 38 height 8
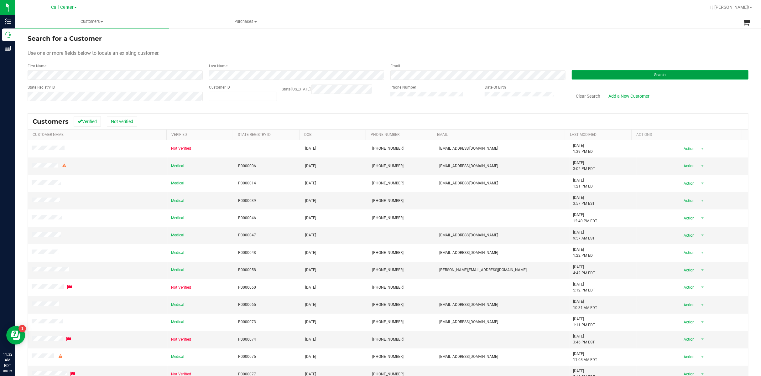
click at [596, 70] on button "Search" at bounding box center [660, 74] width 177 height 9
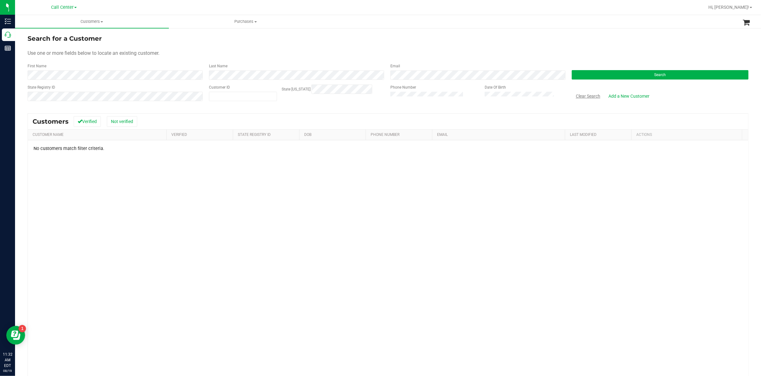
click at [578, 96] on button "Clear Search" at bounding box center [588, 96] width 33 height 11
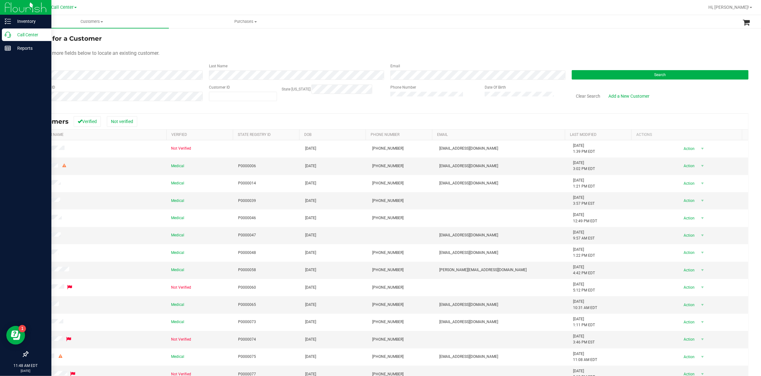
click at [32, 31] on p "Call Center" at bounding box center [30, 35] width 38 height 8
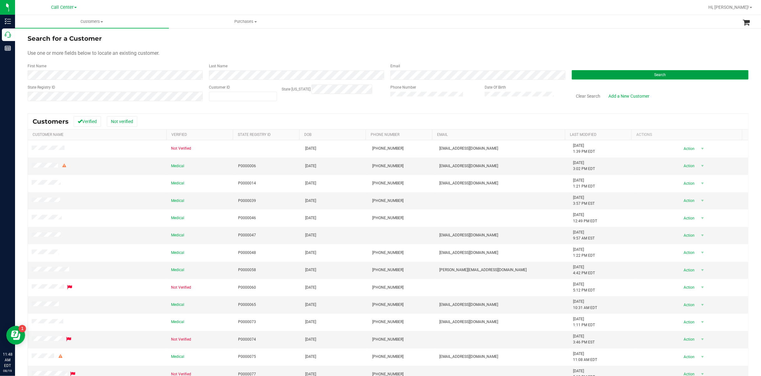
click at [584, 76] on button "Search" at bounding box center [660, 74] width 177 height 9
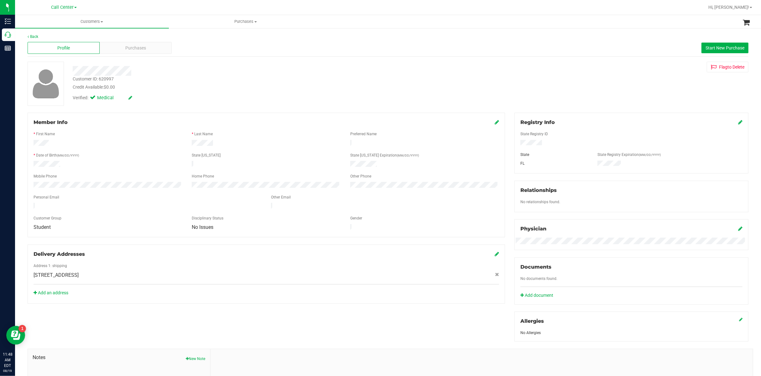
click at [524, 139] on div at bounding box center [632, 140] width 222 height 2
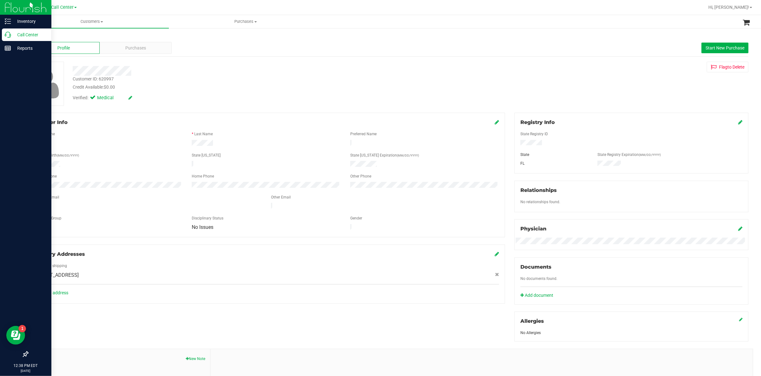
click at [21, 35] on p "Call Center" at bounding box center [30, 35] width 38 height 8
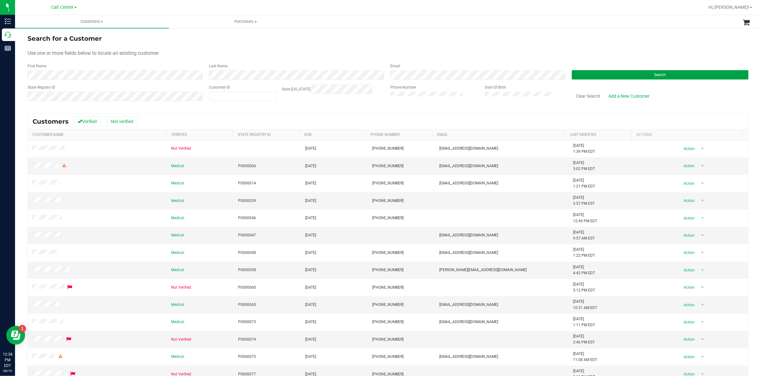
click at [639, 73] on button "Search" at bounding box center [660, 74] width 177 height 9
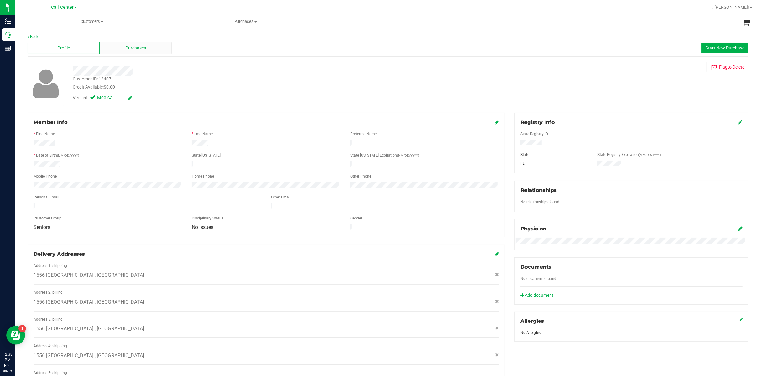
click at [103, 47] on div "Purchases" at bounding box center [136, 48] width 72 height 12
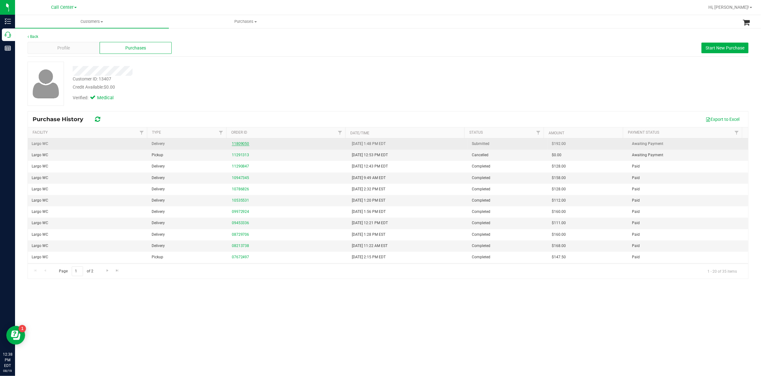
click at [244, 143] on link "11809050" at bounding box center [241, 144] width 18 height 4
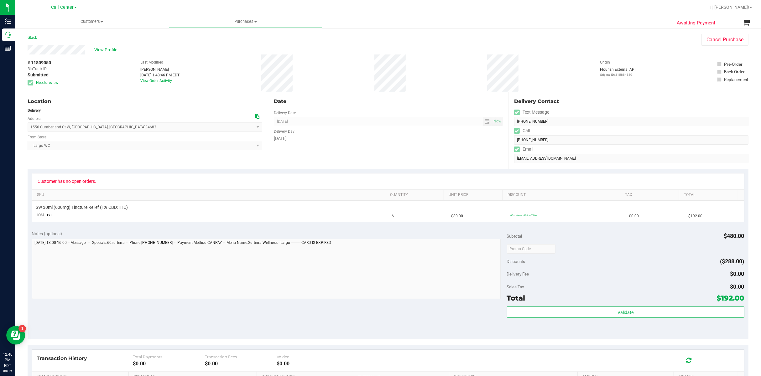
click at [77, 163] on div "Location Delivery Address 1556 Cumberland Ct W , [GEOGRAPHIC_DATA] , [GEOGRAPHI…" at bounding box center [148, 130] width 240 height 77
click at [167, 308] on div "Notes (optional) Subtotal $480.00 Discounts ($288.00) Delivery Fee $0.00 Sales …" at bounding box center [388, 282] width 721 height 113
click at [109, 51] on span "View Profile" at bounding box center [106, 50] width 25 height 7
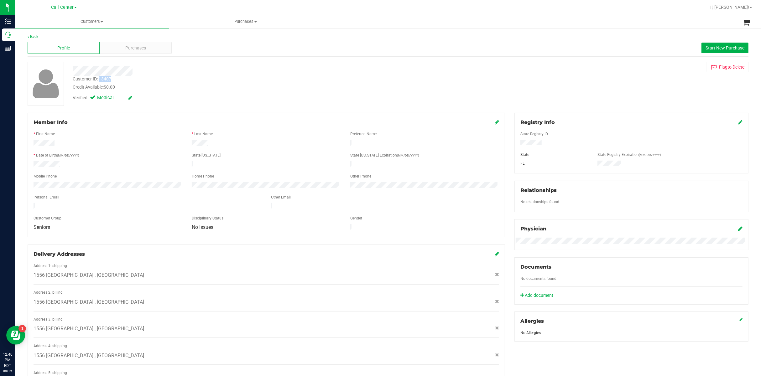
drag, startPoint x: 113, startPoint y: 78, endPoint x: 100, endPoint y: 80, distance: 12.6
click at [100, 80] on div "Customer ID: 13407 Credit Available: $0.00" at bounding box center [251, 83] width 366 height 15
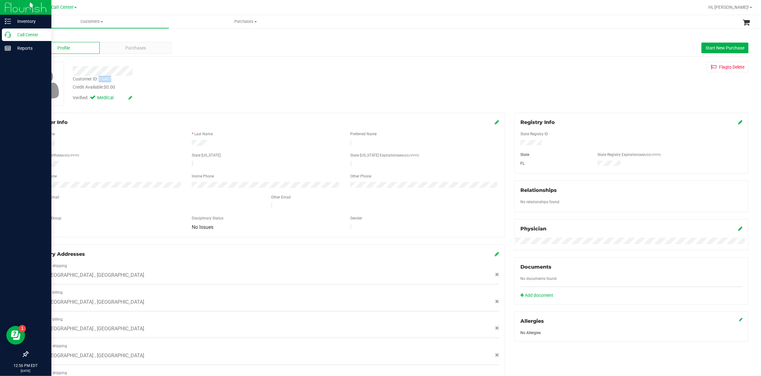
click at [24, 36] on p "Call Center" at bounding box center [30, 35] width 38 height 8
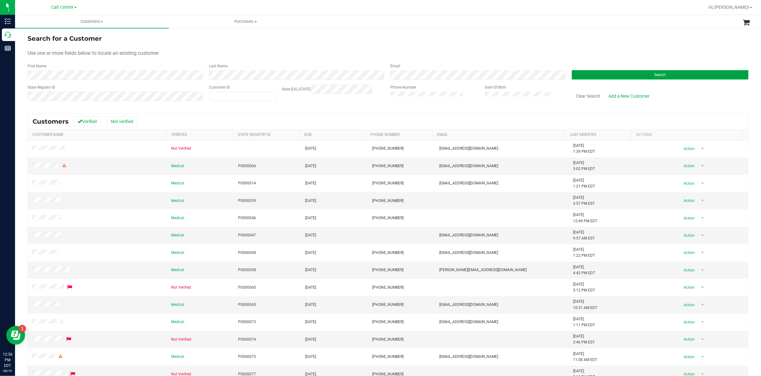
click at [585, 76] on button "Search" at bounding box center [660, 74] width 177 height 9
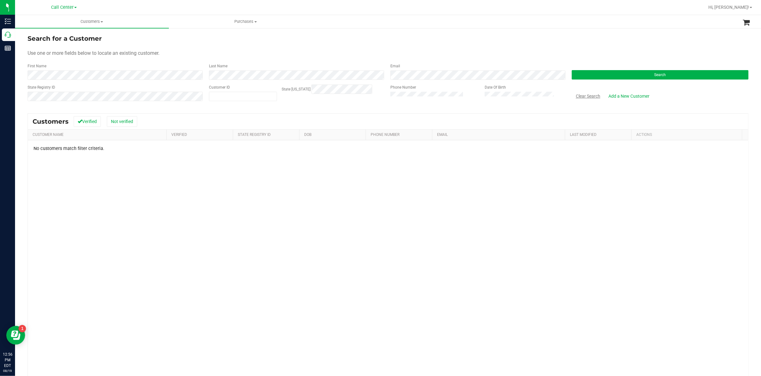
click at [591, 98] on button "Clear Search" at bounding box center [588, 96] width 33 height 11
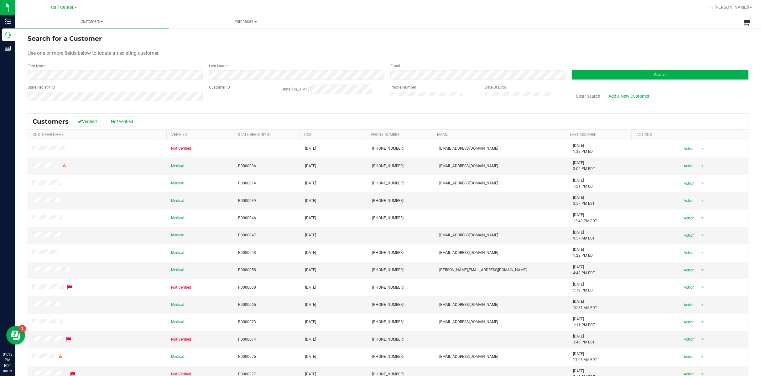
click at [37, 55] on span "Use one or more fields below to locate an existing customer." at bounding box center [94, 53] width 132 height 6
click at [579, 76] on button "Search" at bounding box center [660, 74] width 177 height 9
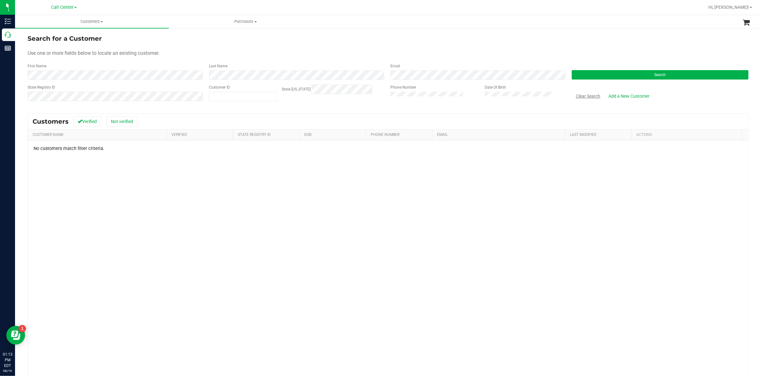
click at [585, 93] on button "Clear Search" at bounding box center [588, 96] width 33 height 11
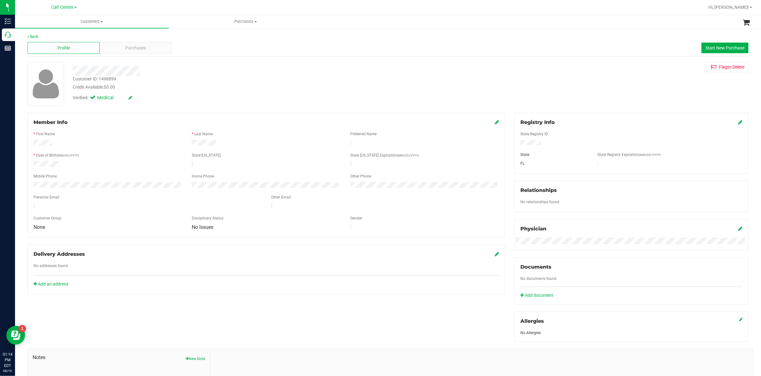
click at [87, 123] on div "Member Info" at bounding box center [267, 123] width 466 height 8
drag, startPoint x: 92, startPoint y: 129, endPoint x: 300, endPoint y: 135, distance: 208.5
click at [92, 129] on div at bounding box center [267, 128] width 466 height 5
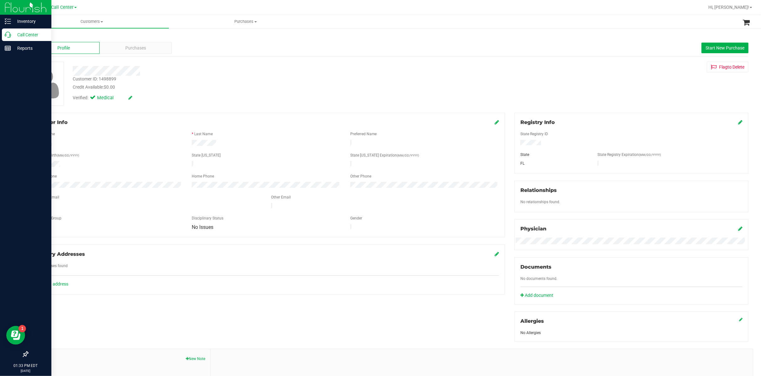
click at [24, 33] on p "Call Center" at bounding box center [30, 35] width 38 height 8
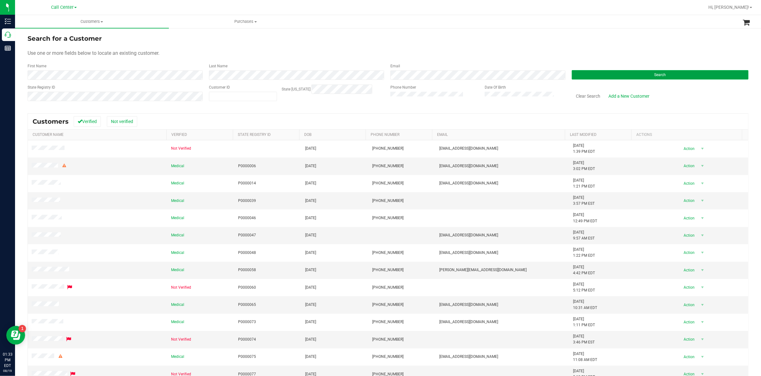
click at [578, 73] on button "Search" at bounding box center [660, 74] width 177 height 9
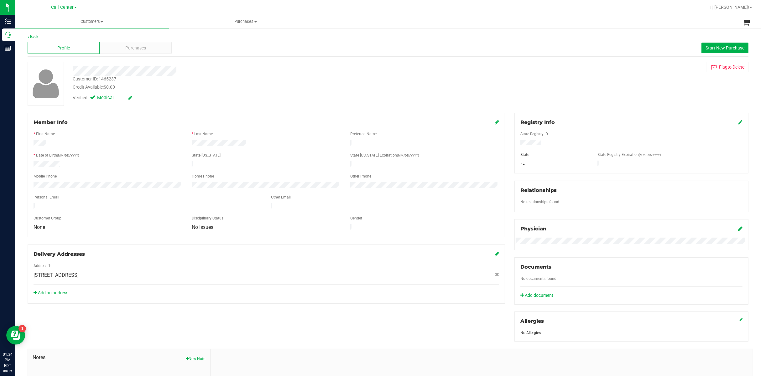
click at [78, 174] on div "Mobile Phone" at bounding box center [108, 177] width 158 height 7
click at [92, 138] on div "* First Name" at bounding box center [108, 134] width 158 height 7
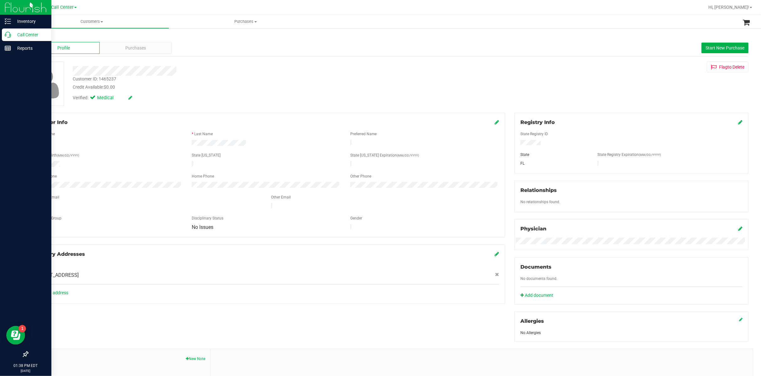
click at [24, 32] on p "Call Center" at bounding box center [30, 35] width 38 height 8
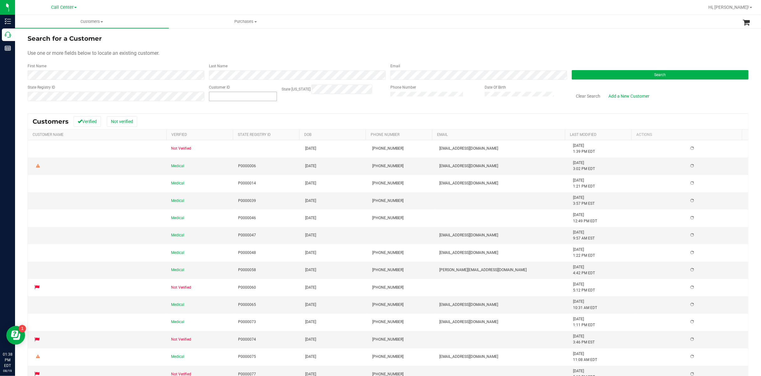
click at [225, 99] on input "text" at bounding box center [242, 96] width 67 height 9
paste input "47386"
type input "47386"
click at [620, 76] on button "Search" at bounding box center [660, 74] width 177 height 9
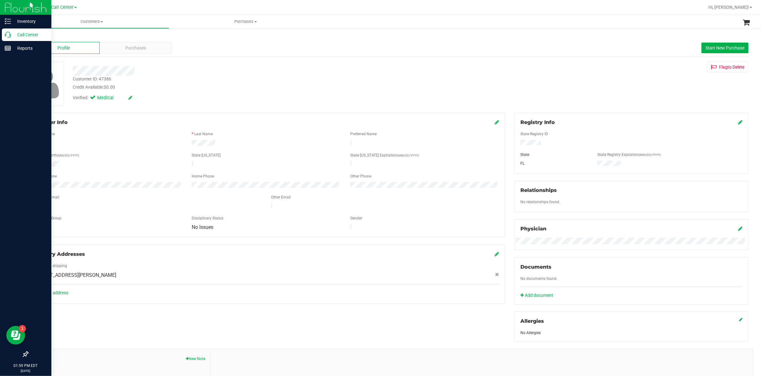
click at [28, 34] on p "Call Center" at bounding box center [30, 35] width 38 height 8
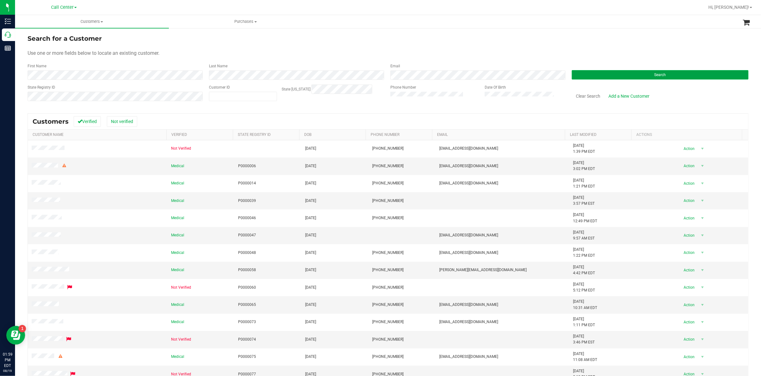
click at [580, 72] on button "Search" at bounding box center [660, 74] width 177 height 9
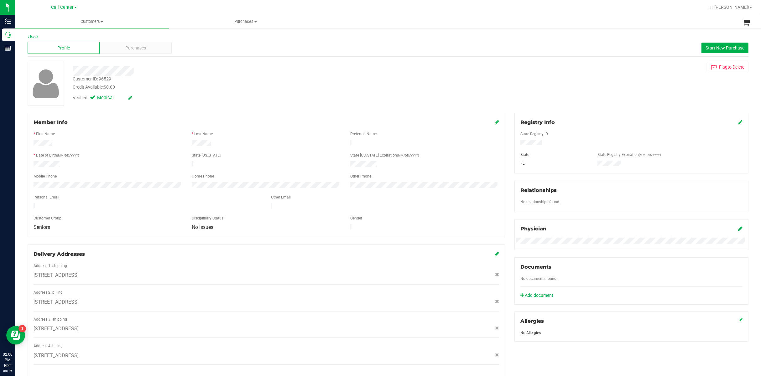
drag, startPoint x: 85, startPoint y: 128, endPoint x: 129, endPoint y: 38, distance: 100.1
click at [85, 128] on div at bounding box center [267, 128] width 466 height 5
click at [146, 49] on div "Purchases" at bounding box center [136, 48] width 72 height 12
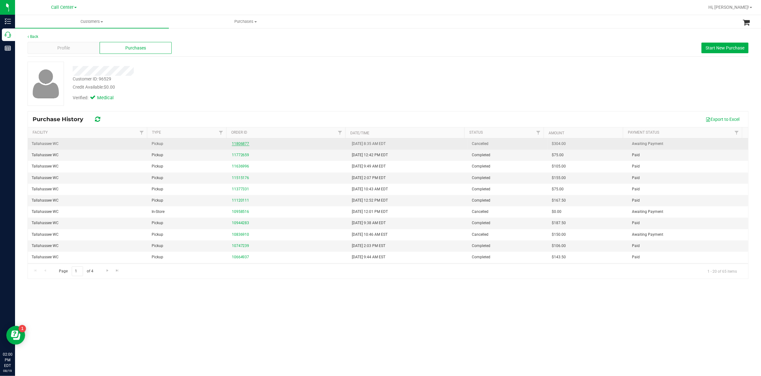
click at [234, 143] on link "11806877" at bounding box center [241, 144] width 18 height 4
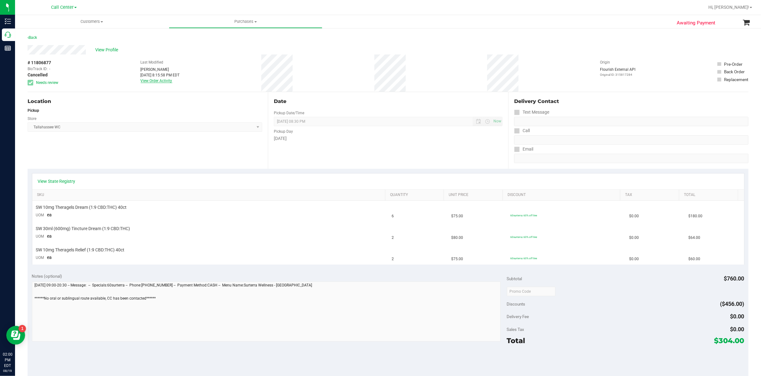
click at [162, 82] on link "View Order Activity" at bounding box center [157, 81] width 32 height 4
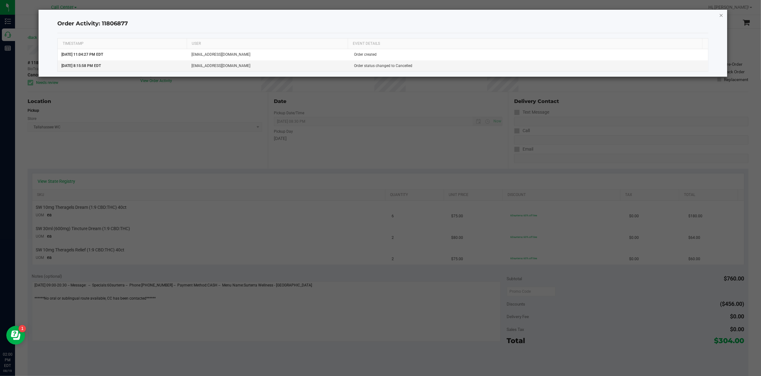
click at [698, 17] on icon "button" at bounding box center [721, 15] width 4 height 8
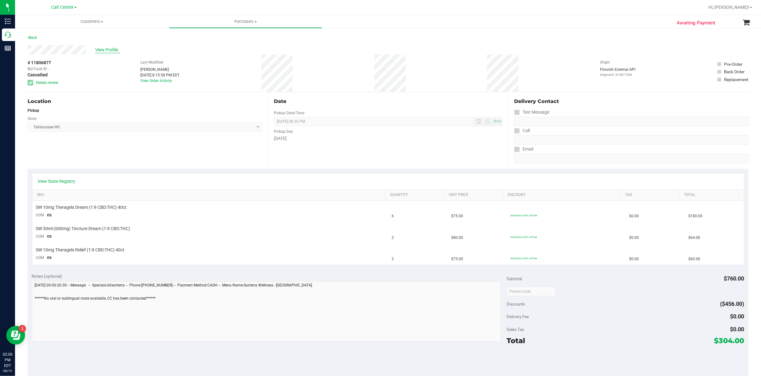
click at [101, 50] on span "View Profile" at bounding box center [107, 50] width 25 height 7
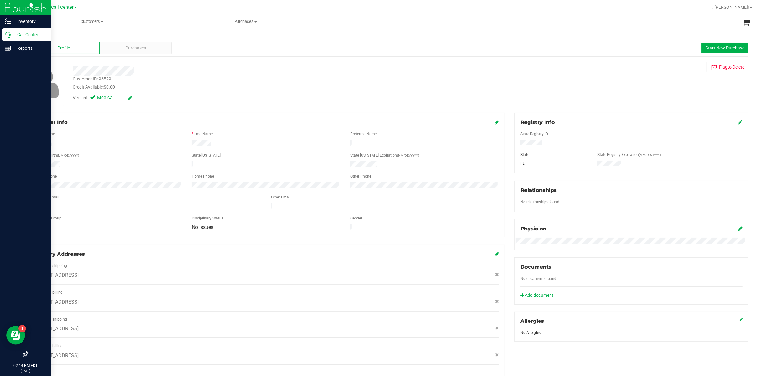
drag, startPoint x: 18, startPoint y: 35, endPoint x: 32, endPoint y: 37, distance: 13.9
click at [18, 35] on p "Call Center" at bounding box center [30, 35] width 38 height 8
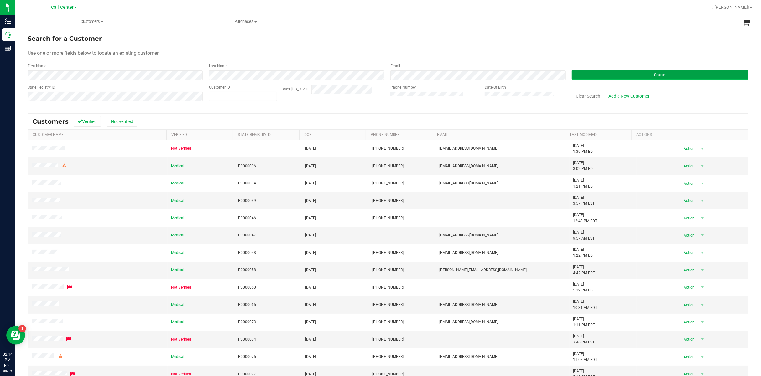
click at [586, 75] on button "Search" at bounding box center [660, 74] width 177 height 9
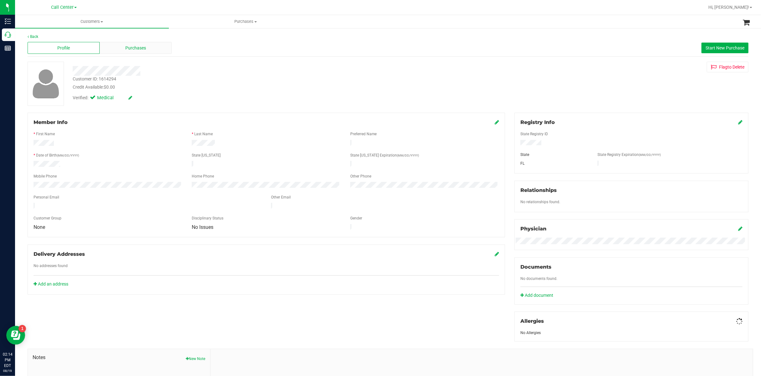
click at [114, 48] on div "Purchases" at bounding box center [136, 48] width 72 height 12
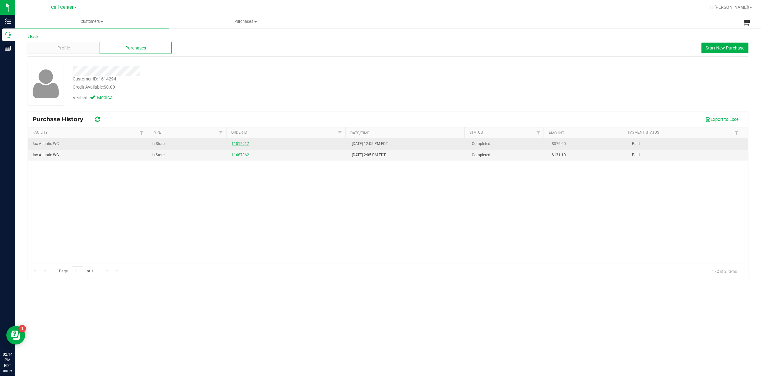
click at [238, 145] on link "11812917" at bounding box center [241, 144] width 18 height 4
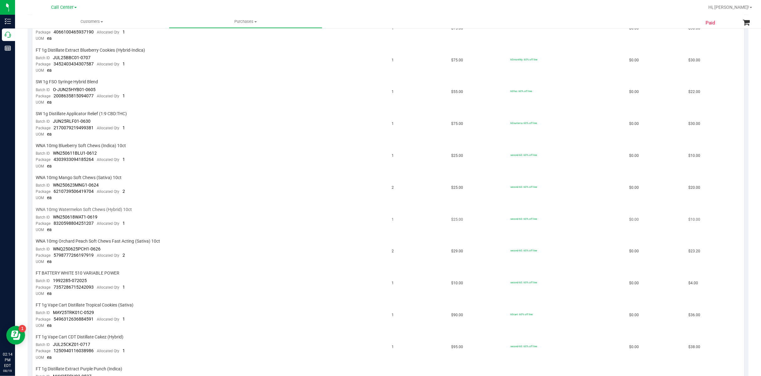
scroll to position [292, 0]
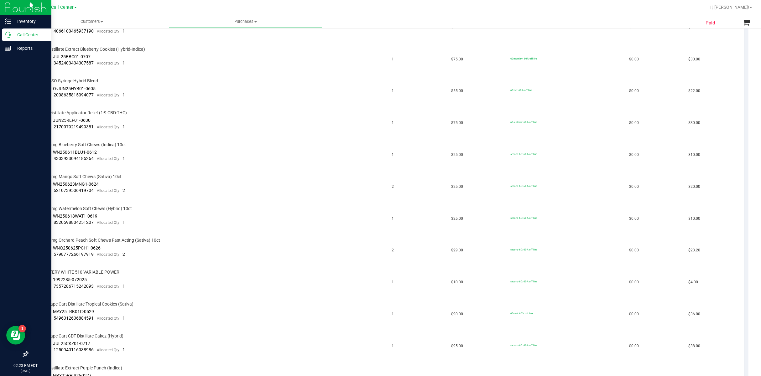
click at [20, 36] on p "Call Center" at bounding box center [30, 35] width 38 height 8
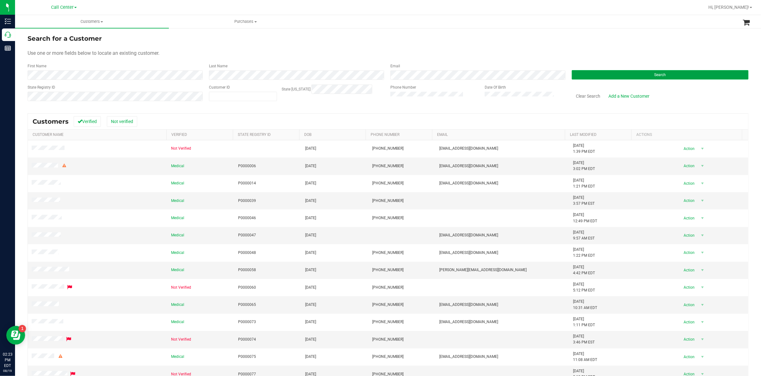
click at [584, 71] on button "Search" at bounding box center [660, 74] width 177 height 9
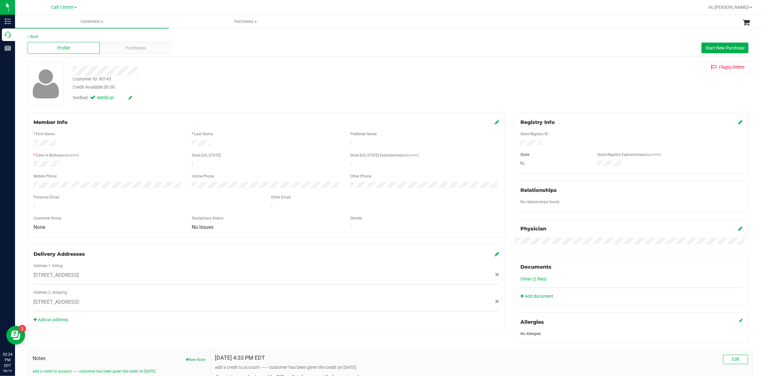
drag, startPoint x: 99, startPoint y: 141, endPoint x: 106, endPoint y: 115, distance: 26.8
click at [99, 141] on div at bounding box center [108, 144] width 158 height 8
click at [119, 41] on div "Profile Purchases Start New Purchase" at bounding box center [388, 47] width 721 height 17
click at [122, 49] on div "Purchases" at bounding box center [136, 48] width 72 height 12
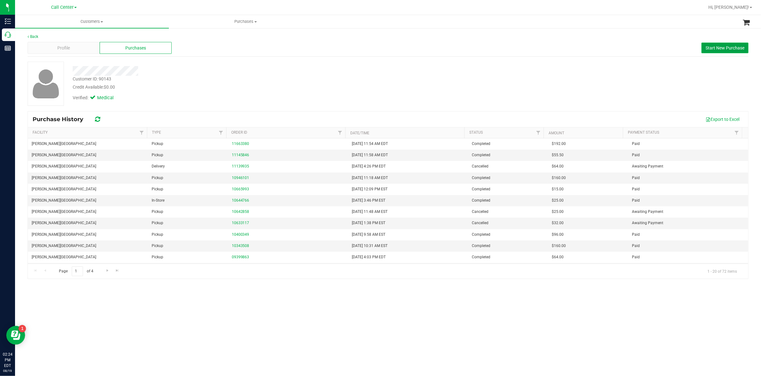
click at [698, 47] on span "Start New Purchase" at bounding box center [725, 47] width 39 height 5
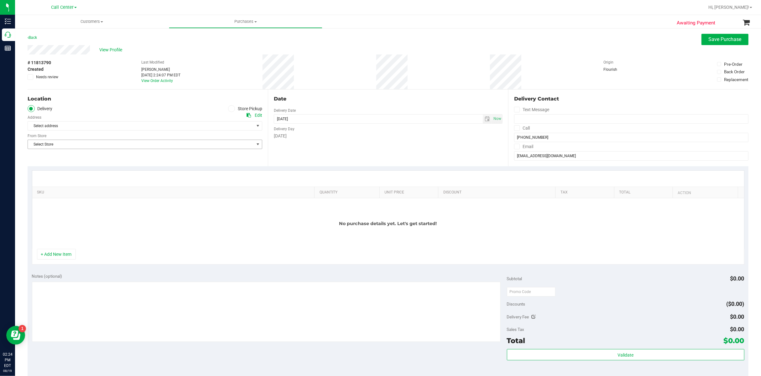
click at [82, 145] on span "Select Store" at bounding box center [141, 144] width 226 height 9
click at [229, 111] on span at bounding box center [231, 108] width 7 height 7
click at [0, 0] on input "Store Pickup" at bounding box center [0, 0] width 0 height 0
click at [219, 126] on span "Select Store" at bounding box center [141, 126] width 226 height 9
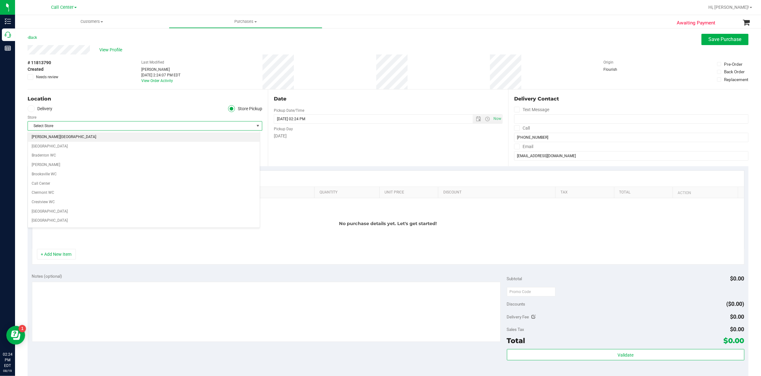
click at [153, 139] on li "[PERSON_NAME][GEOGRAPHIC_DATA]" at bounding box center [144, 137] width 232 height 9
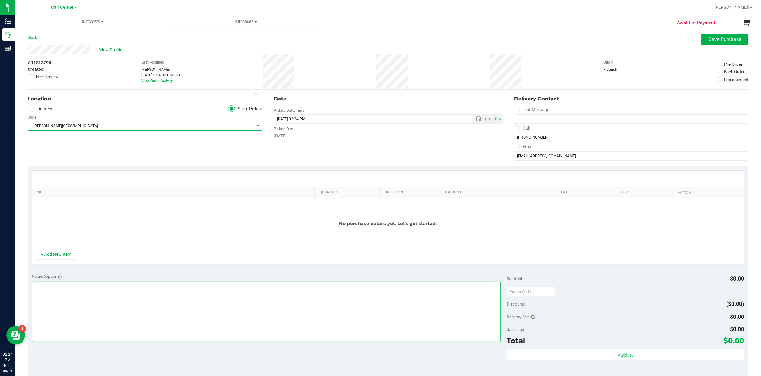
click at [123, 312] on textarea at bounding box center [266, 312] width 469 height 60
click at [57, 287] on textarea at bounding box center [266, 312] width 469 height 60
type textarea "EJ [DATE] 2:24pm"
click at [61, 259] on button "+ Add New Item" at bounding box center [56, 254] width 39 height 11
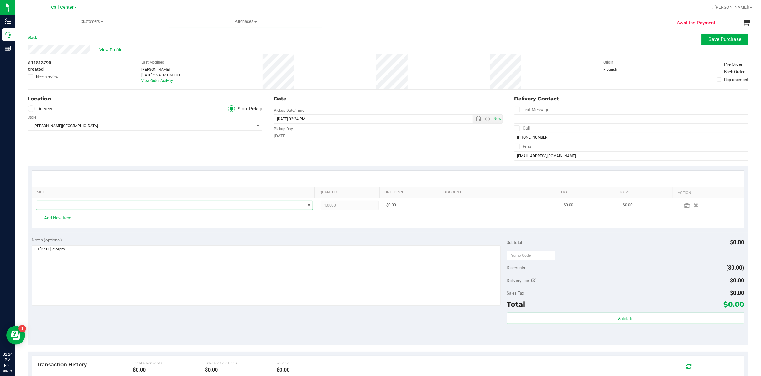
click at [59, 207] on span "NO DATA FOUND" at bounding box center [170, 205] width 269 height 9
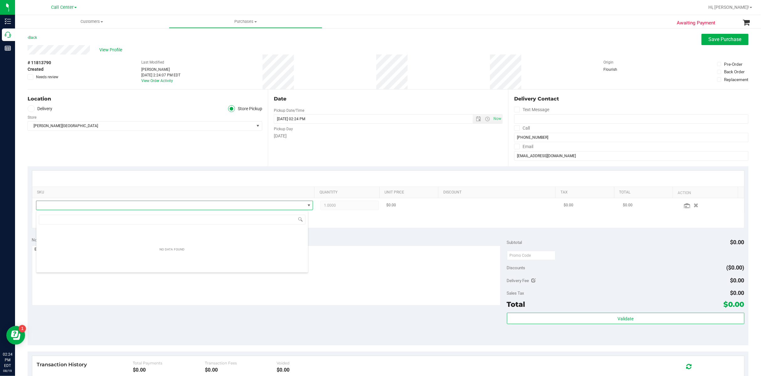
scroll to position [9, 272]
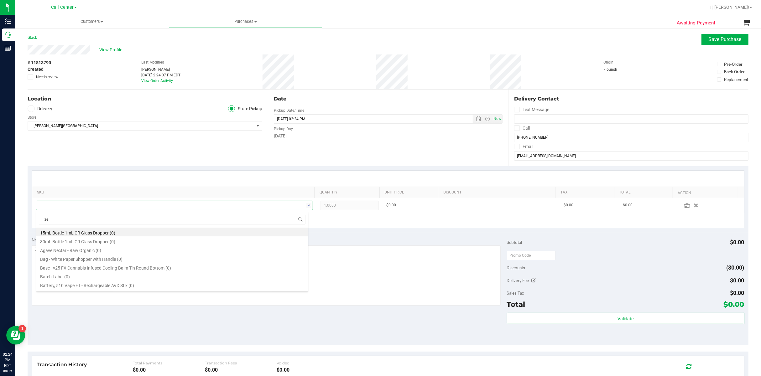
type input "[DEMOGRAPHIC_DATA]"
click at [81, 268] on li "SW 30ml (600mg) Tincture Zen (1:4 CBD:THC) (15)" at bounding box center [172, 269] width 272 height 9
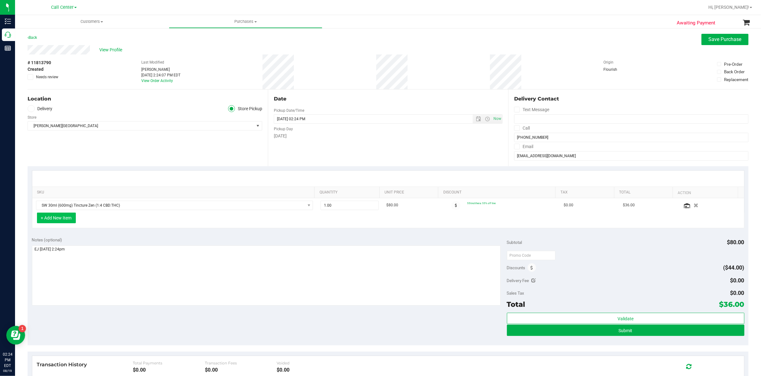
click at [64, 222] on button "+ Add New Item" at bounding box center [56, 218] width 39 height 11
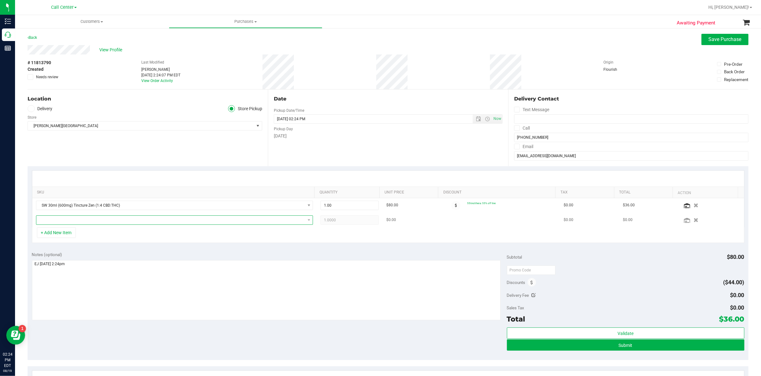
click at [63, 221] on span "NO DATA FOUND" at bounding box center [170, 220] width 269 height 9
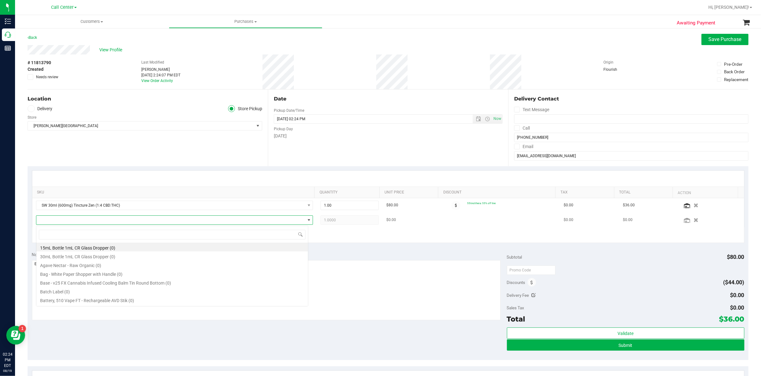
scroll to position [9, 272]
type input "sw 30ml"
click at [109, 290] on li "SW 30ml (600mg) Tincture Dream (1:9 CBD:THC) (5)" at bounding box center [172, 288] width 272 height 9
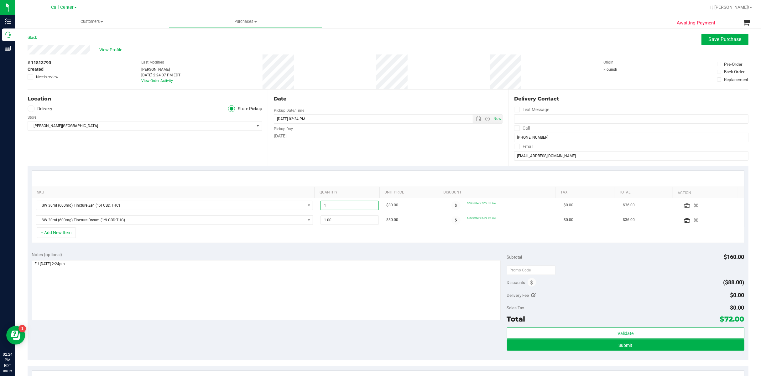
drag, startPoint x: 324, startPoint y: 206, endPoint x: 319, endPoint y: 207, distance: 4.4
click at [321, 207] on span "1.00 1" at bounding box center [350, 205] width 58 height 9
type input "2"
type input "2.00"
click at [327, 222] on span "1.00 1" at bounding box center [350, 220] width 58 height 9
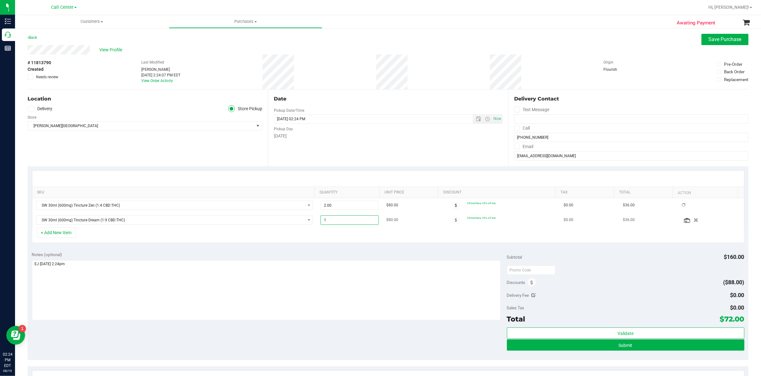
drag, startPoint x: 327, startPoint y: 222, endPoint x: 319, endPoint y: 224, distance: 7.9
click at [321, 224] on input "1" at bounding box center [350, 220] width 58 height 9
click at [319, 229] on div "+ Add New Item" at bounding box center [388, 236] width 713 height 16
drag, startPoint x: 320, startPoint y: 221, endPoint x: 310, endPoint y: 221, distance: 10.7
click at [310, 221] on tr "SW 30ml (600mg) Tincture Dream (1:9 CBD:THC) 1.00 1 $80.00 55tinctthera: 55% of…" at bounding box center [388, 220] width 712 height 14
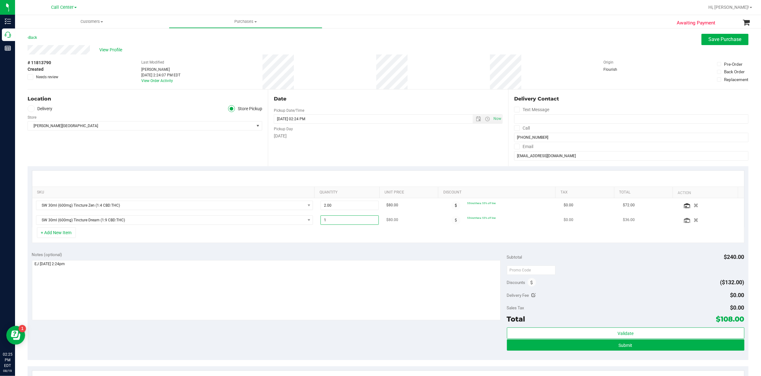
type input "2"
type input "2.00"
click at [316, 239] on div "+ Add New Item" at bounding box center [388, 236] width 713 height 16
click at [93, 154] on div "Location Delivery Store Pickup Store [PERSON_NAME][GEOGRAPHIC_DATA] WC Select S…" at bounding box center [148, 128] width 240 height 77
click at [597, 347] on button "Submit" at bounding box center [626, 345] width 238 height 11
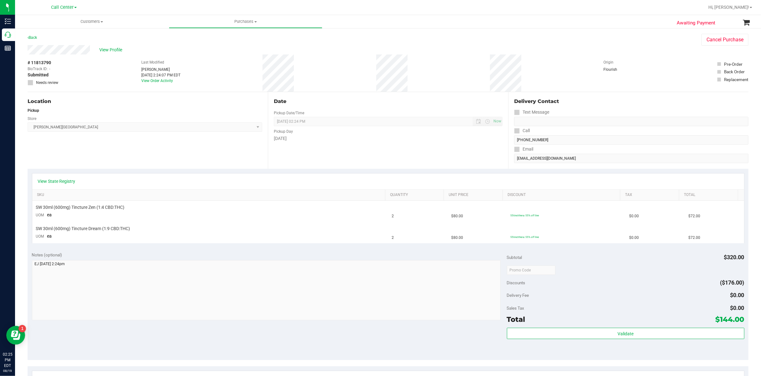
click at [37, 61] on span "# 11813790" at bounding box center [40, 63] width 24 height 7
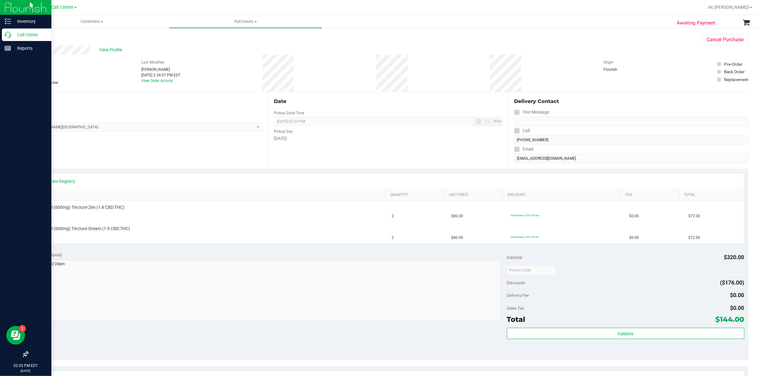
click at [19, 32] on p "Call Center" at bounding box center [30, 35] width 38 height 8
